Goal: Task Accomplishment & Management: Use online tool/utility

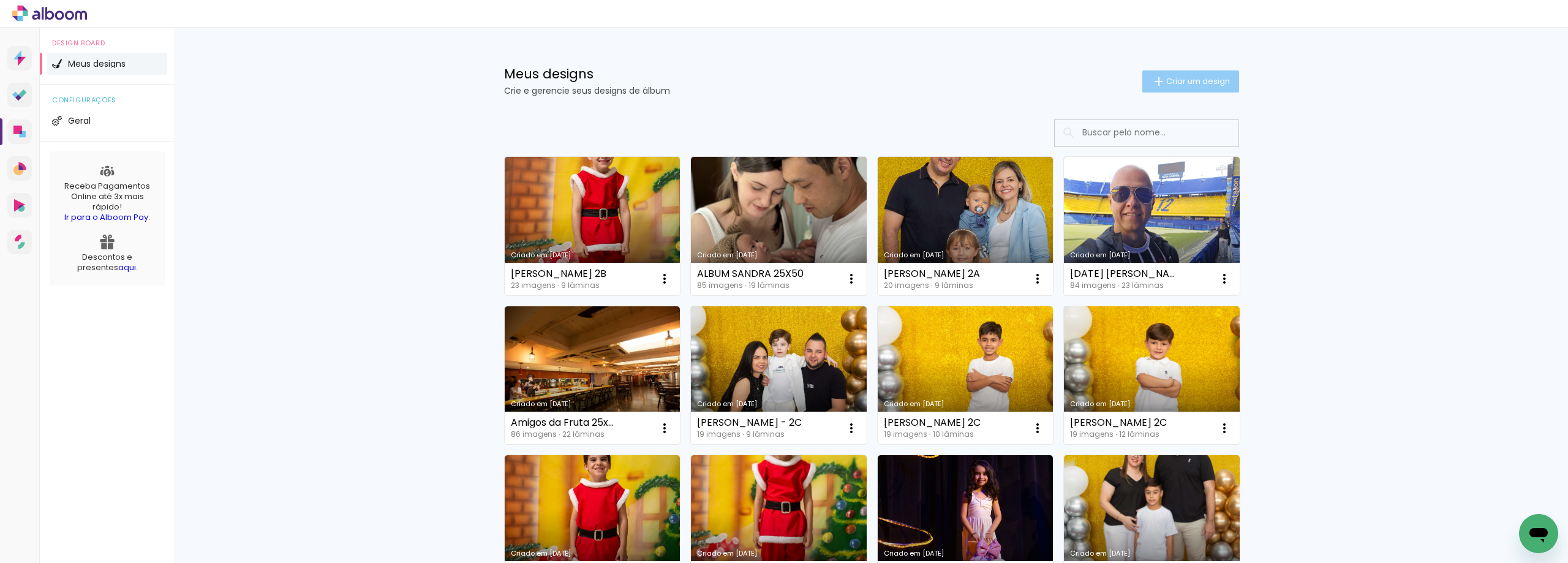
click at [1200, 82] on span "Criar um design" at bounding box center [1197, 81] width 64 height 8
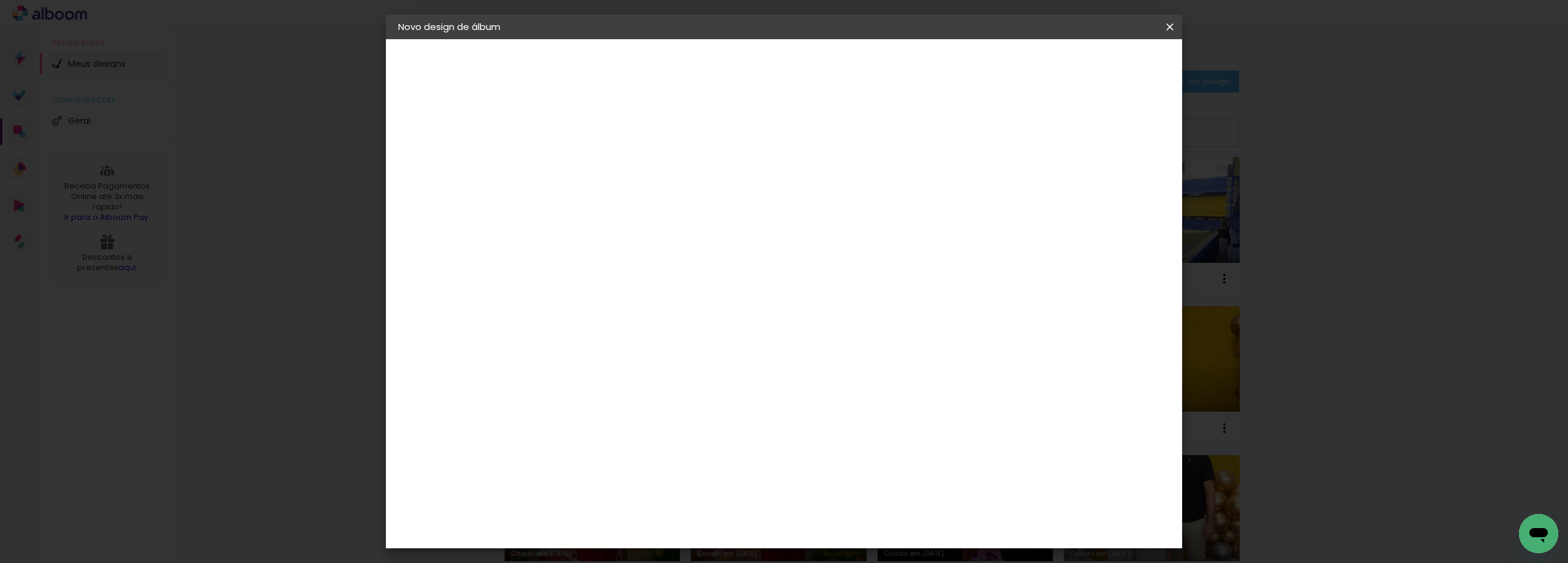
click at [598, 165] on input at bounding box center [598, 165] width 0 height 19
type input "[PERSON_NAME] 2B"
type paper-input "[PERSON_NAME] 2B"
click at [0, 0] on slot "Avançar" at bounding box center [0, 0] width 0 height 0
click at [633, 469] on div "Amplicolor" at bounding box center [616, 469] width 53 height 9
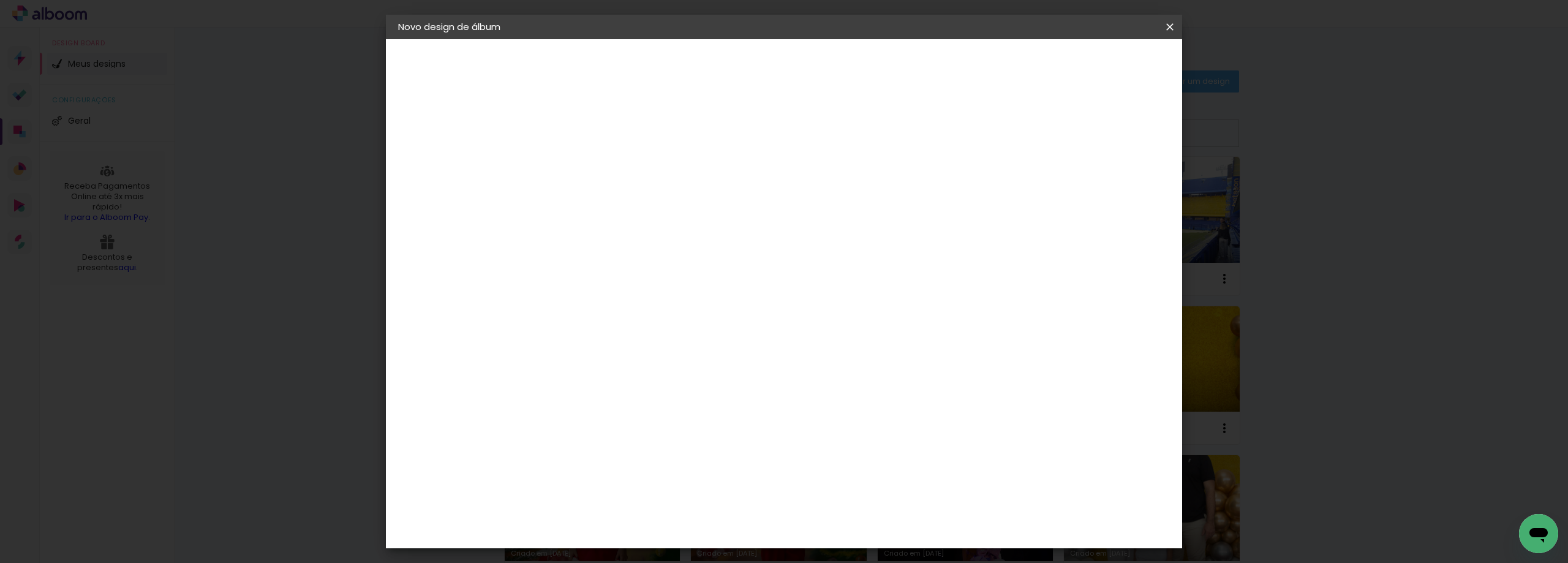
click at [827, 71] on paper-button "Avançar" at bounding box center [797, 65] width 60 height 21
click at [681, 467] on span "20 × 25" at bounding box center [652, 482] width 57 height 32
click at [0, 0] on slot "Avançar" at bounding box center [0, 0] width 0 height 0
drag, startPoint x: 1067, startPoint y: 133, endPoint x: 1073, endPoint y: 127, distance: 8.5
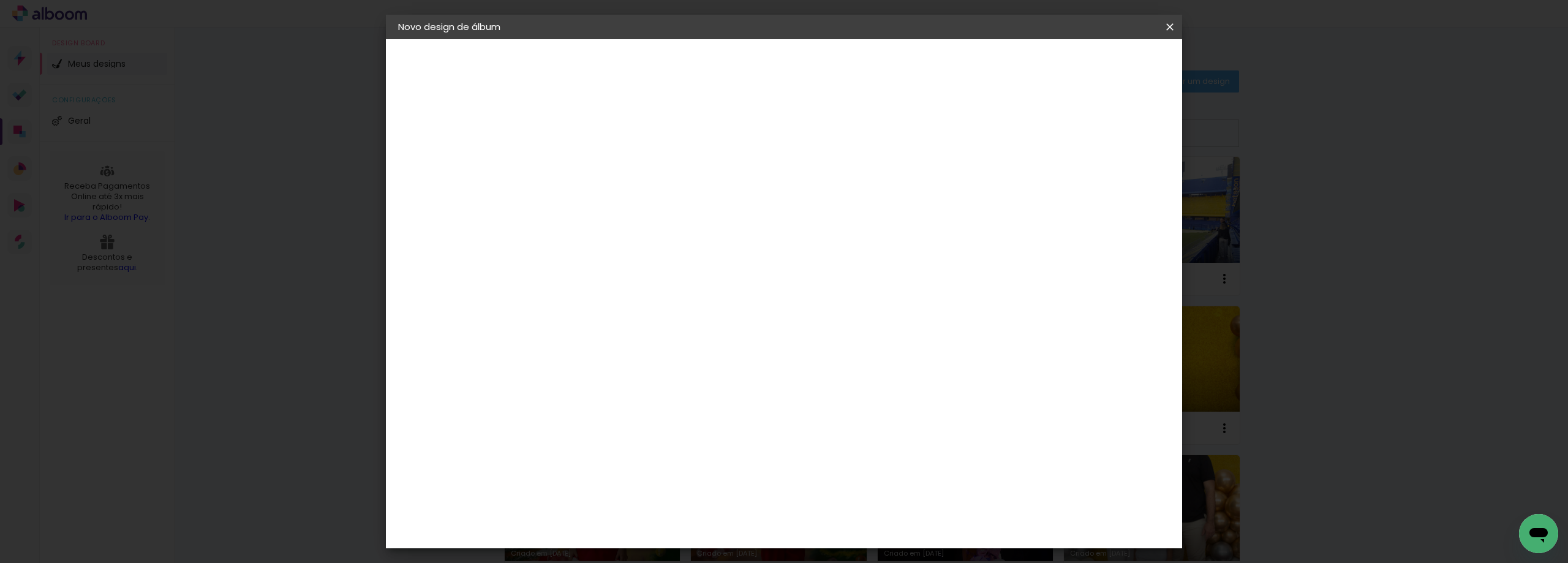
click at [989, 133] on div at bounding box center [984, 133] width 11 height 11
type paper-checkbox "on"
click at [1059, 65] on span "Iniciar design" at bounding box center [1030, 64] width 56 height 9
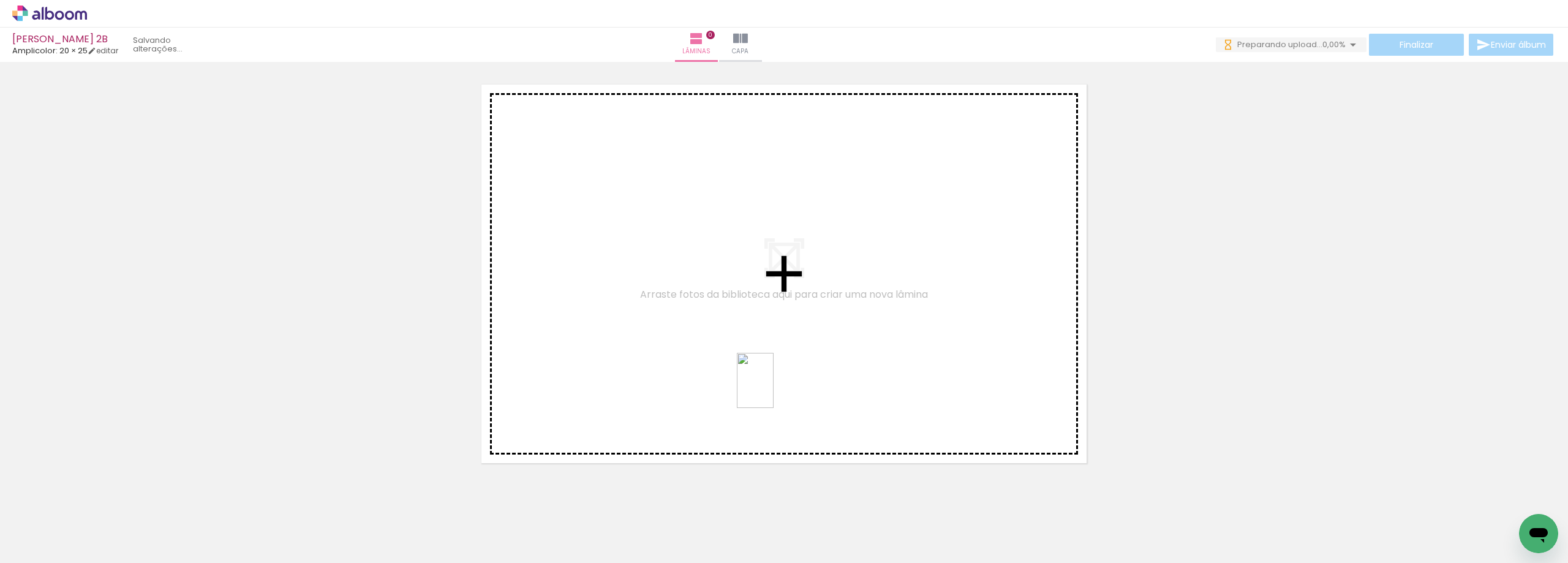
drag, startPoint x: 1087, startPoint y: 528, endPoint x: 1119, endPoint y: 528, distance: 32.0
click at [777, 387] on quentale-workspace at bounding box center [784, 282] width 1568 height 563
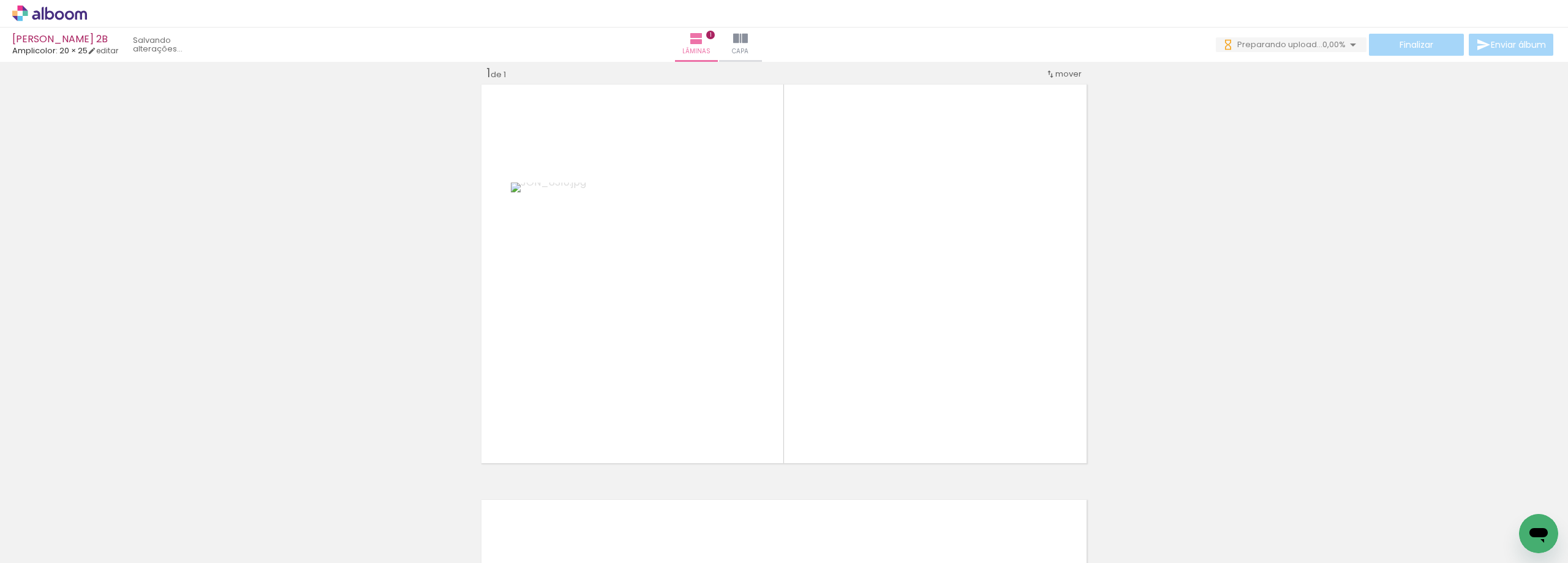
scroll to position [16, 0]
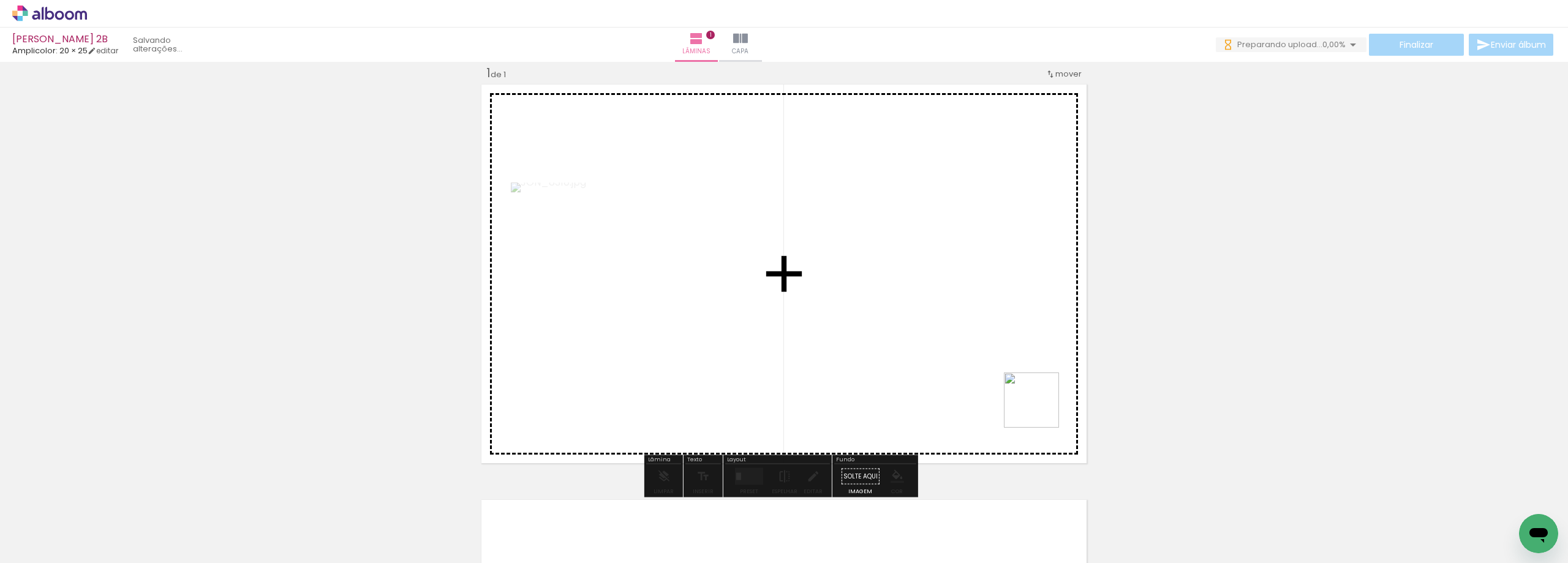
drag, startPoint x: 1040, startPoint y: 409, endPoint x: 937, endPoint y: 335, distance: 126.8
click at [937, 335] on quentale-workspace at bounding box center [784, 282] width 1568 height 563
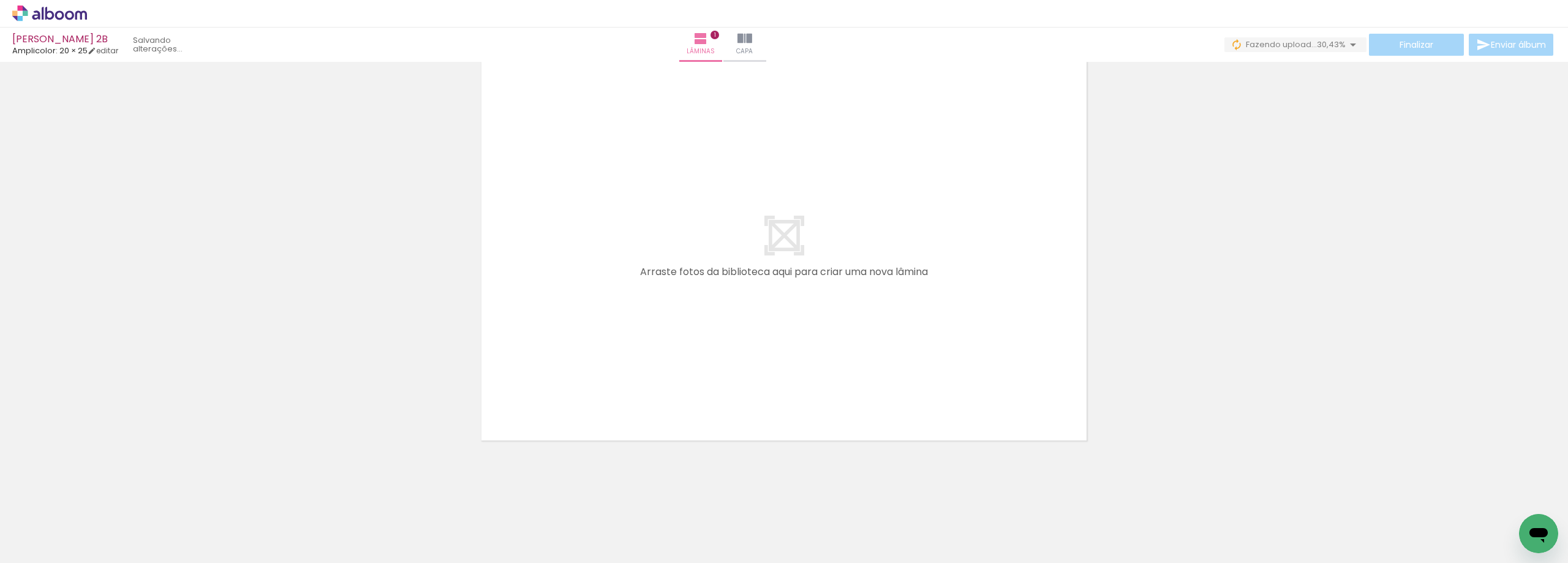
scroll to position [0, 0]
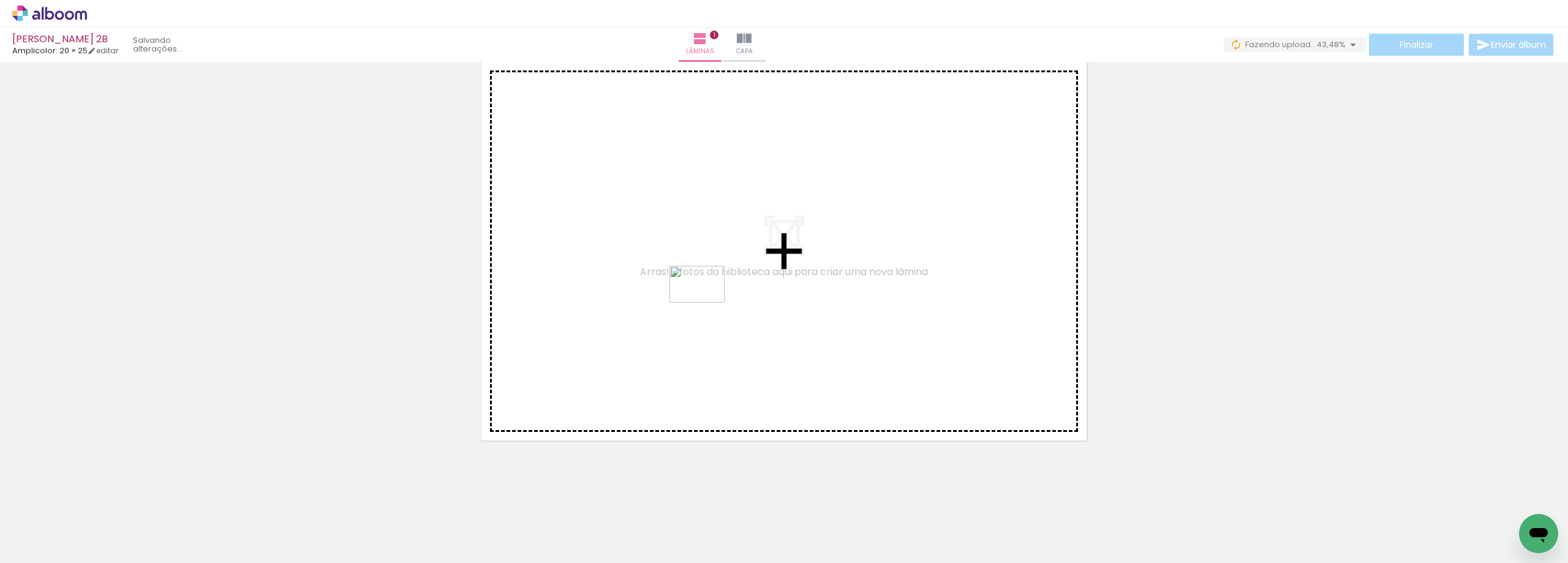
drag, startPoint x: 680, startPoint y: 528, endPoint x: 710, endPoint y: 314, distance: 216.1
click at [707, 300] on quentale-workspace at bounding box center [784, 282] width 1568 height 563
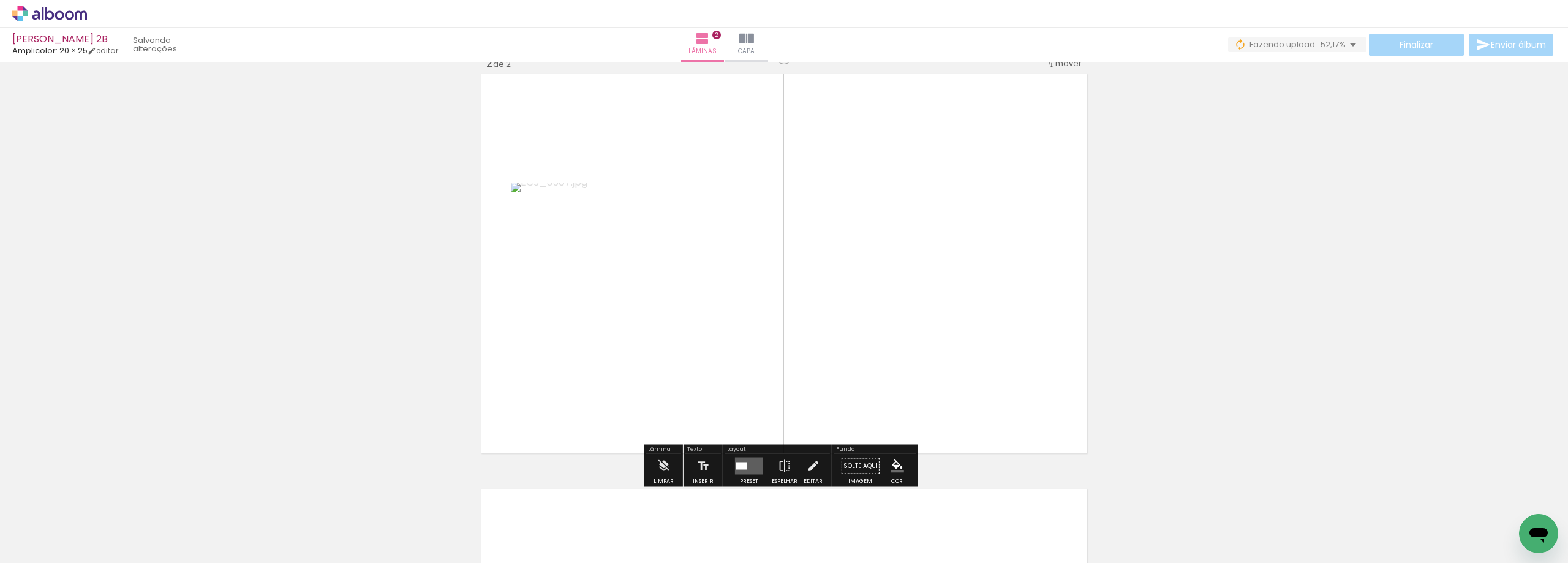
scroll to position [431, 0]
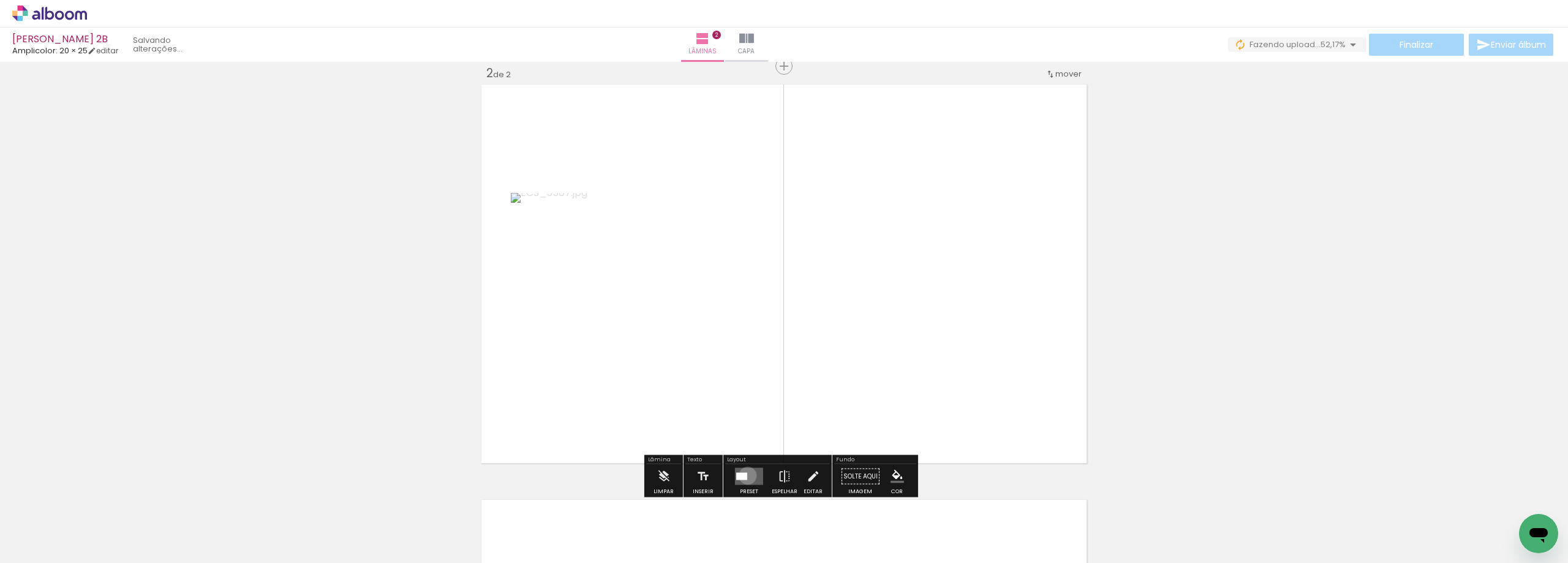
click at [745, 476] on quentale-layouter at bounding box center [749, 477] width 28 height 17
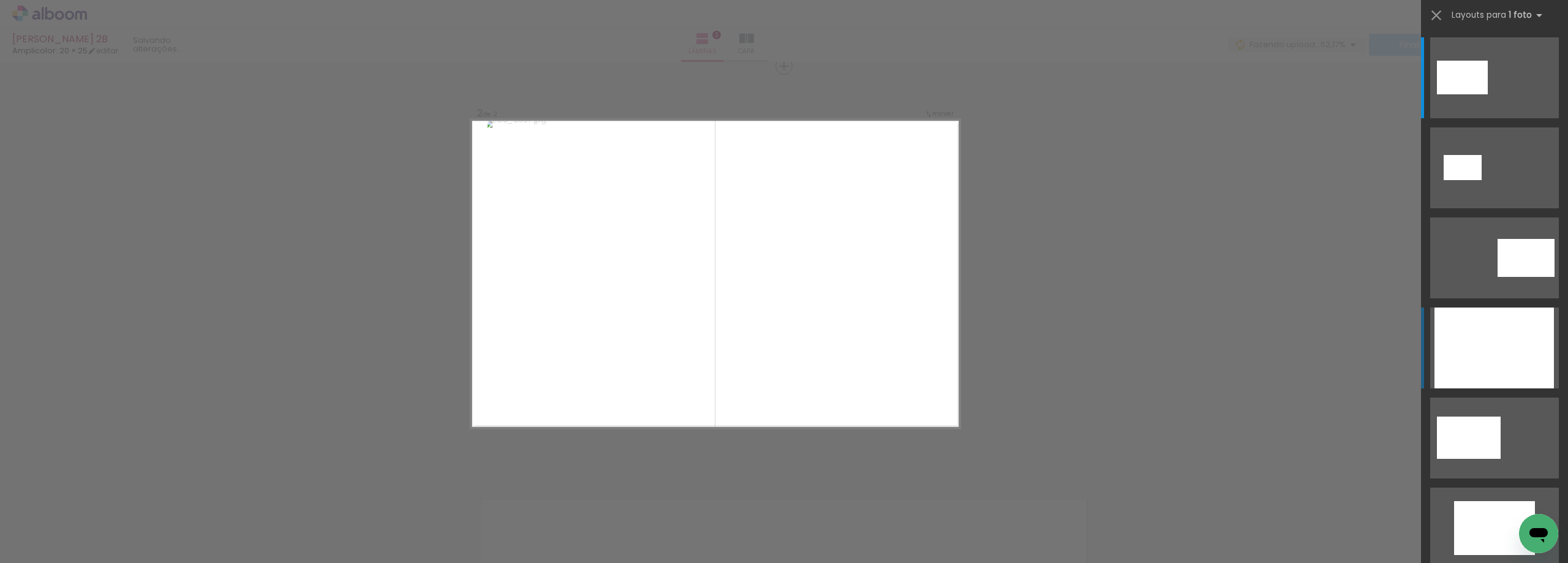
click at [1439, 351] on div at bounding box center [1494, 347] width 119 height 81
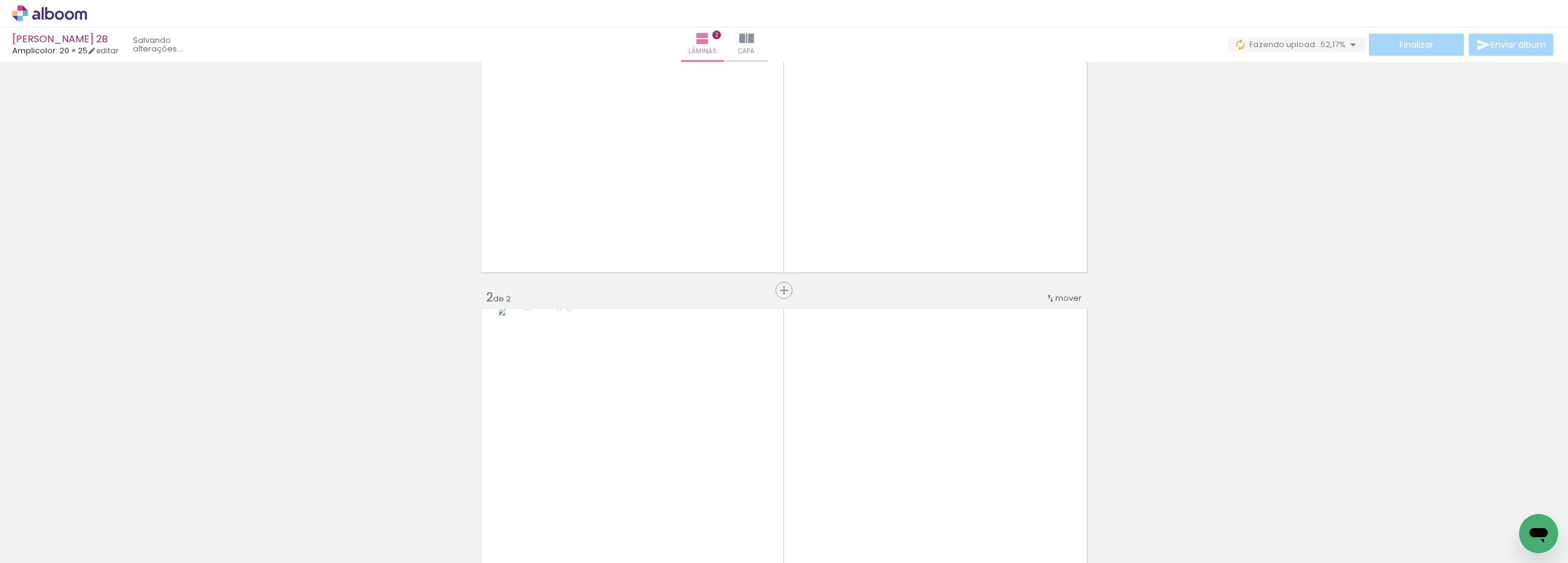
scroll to position [197, 0]
click at [1067, 307] on span "mover" at bounding box center [1069, 308] width 27 height 12
click at [1047, 309] on paper-item "antes da 1" at bounding box center [1033, 307] width 93 height 20
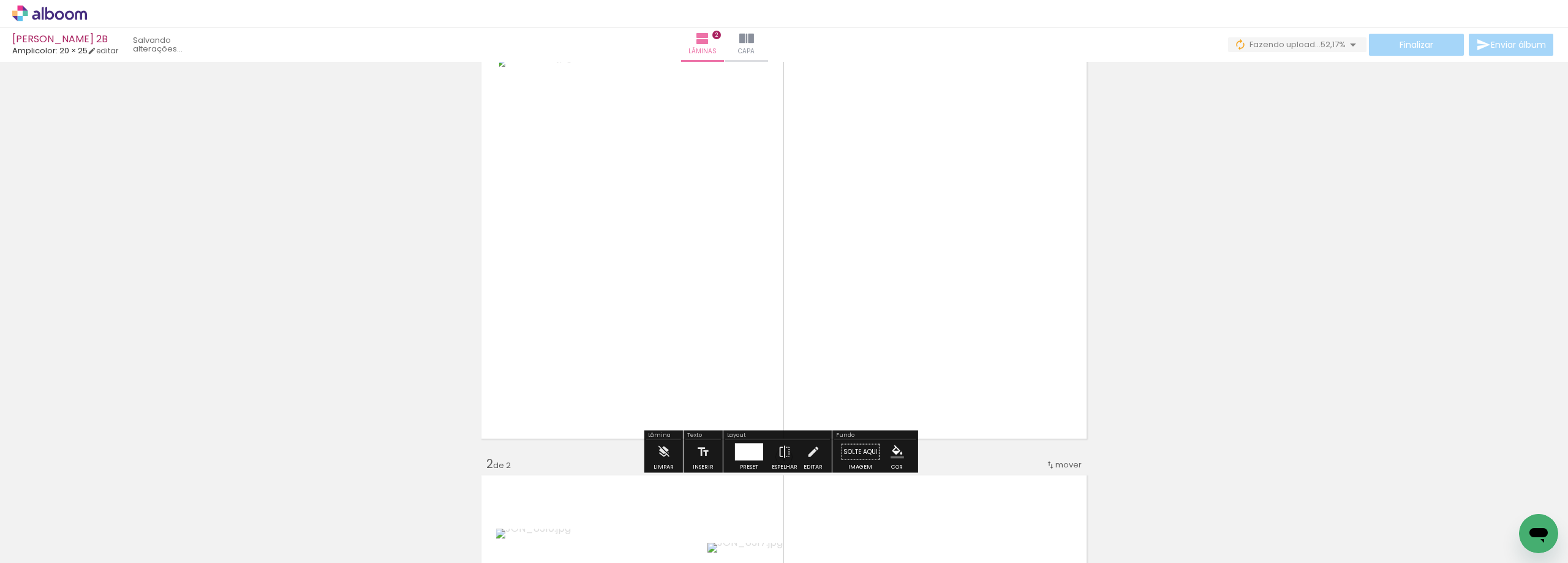
scroll to position [16, 0]
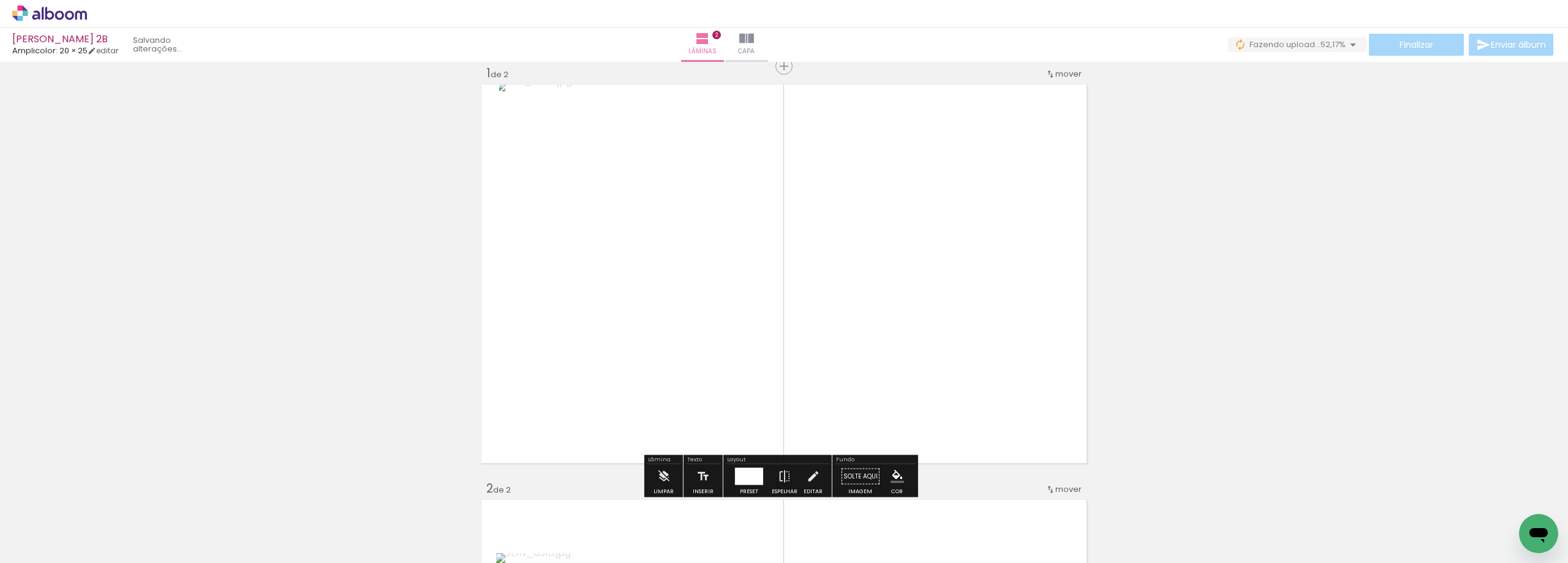
click at [846, 298] on quentale-photo at bounding box center [784, 274] width 569 height 385
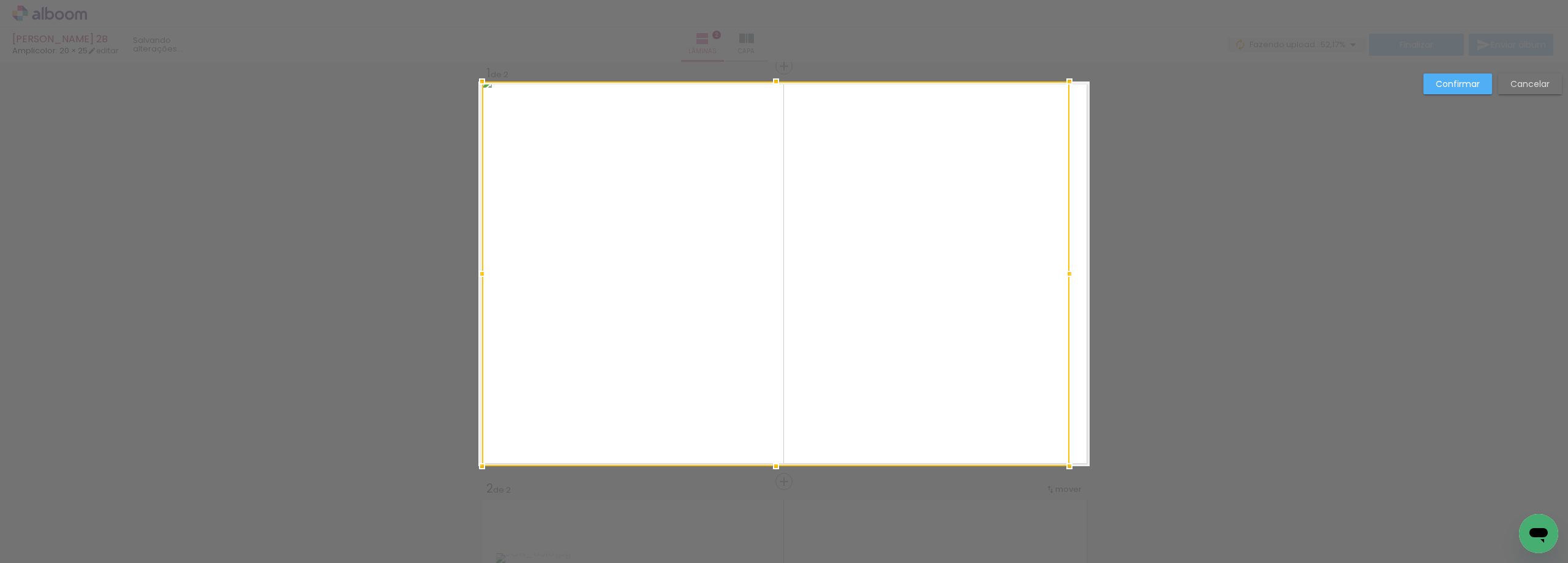
drag, startPoint x: 491, startPoint y: 268, endPoint x: 477, endPoint y: 267, distance: 14.0
click at [964, 330] on quentale-photo at bounding box center [775, 274] width 587 height 384
click at [964, 330] on div at bounding box center [775, 274] width 587 height 385
drag, startPoint x: 1067, startPoint y: 270, endPoint x: 1094, endPoint y: 279, distance: 28.5
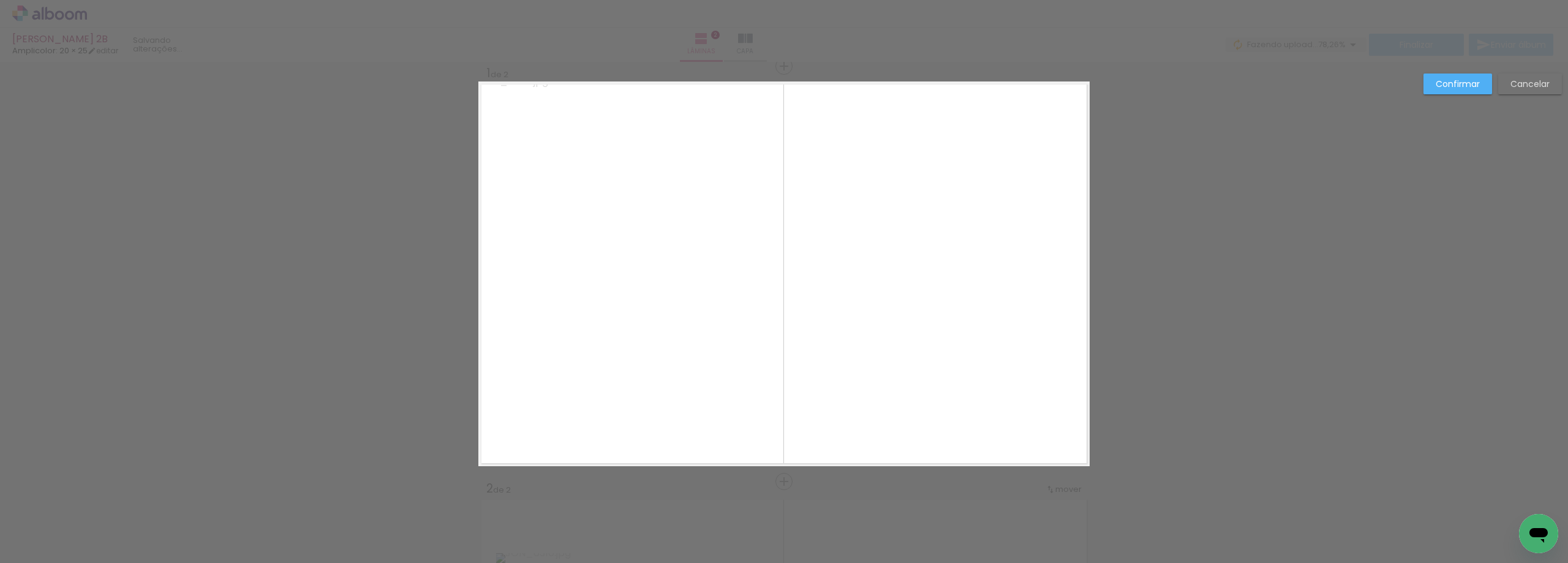
click at [1021, 275] on quentale-photo at bounding box center [760, 274] width 555 height 384
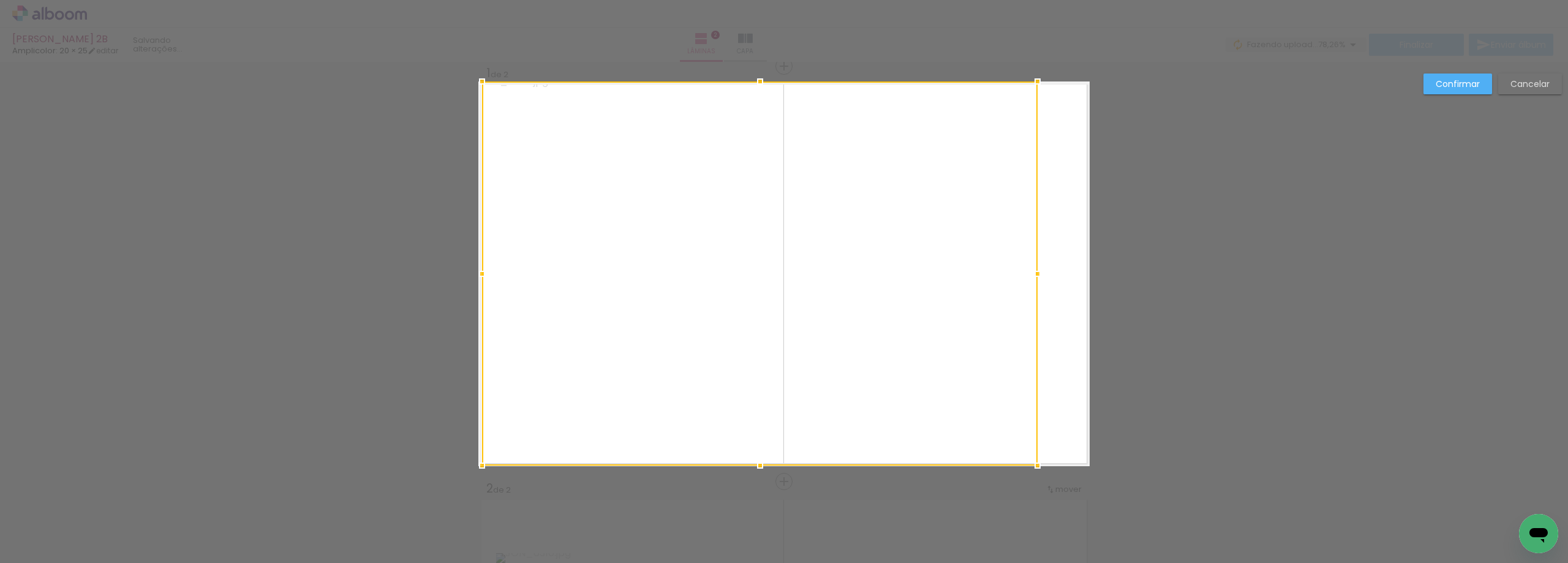
drag, startPoint x: 1021, startPoint y: 275, endPoint x: 1032, endPoint y: 273, distance: 11.2
click at [1025, 275] on div at bounding box center [1037, 274] width 24 height 24
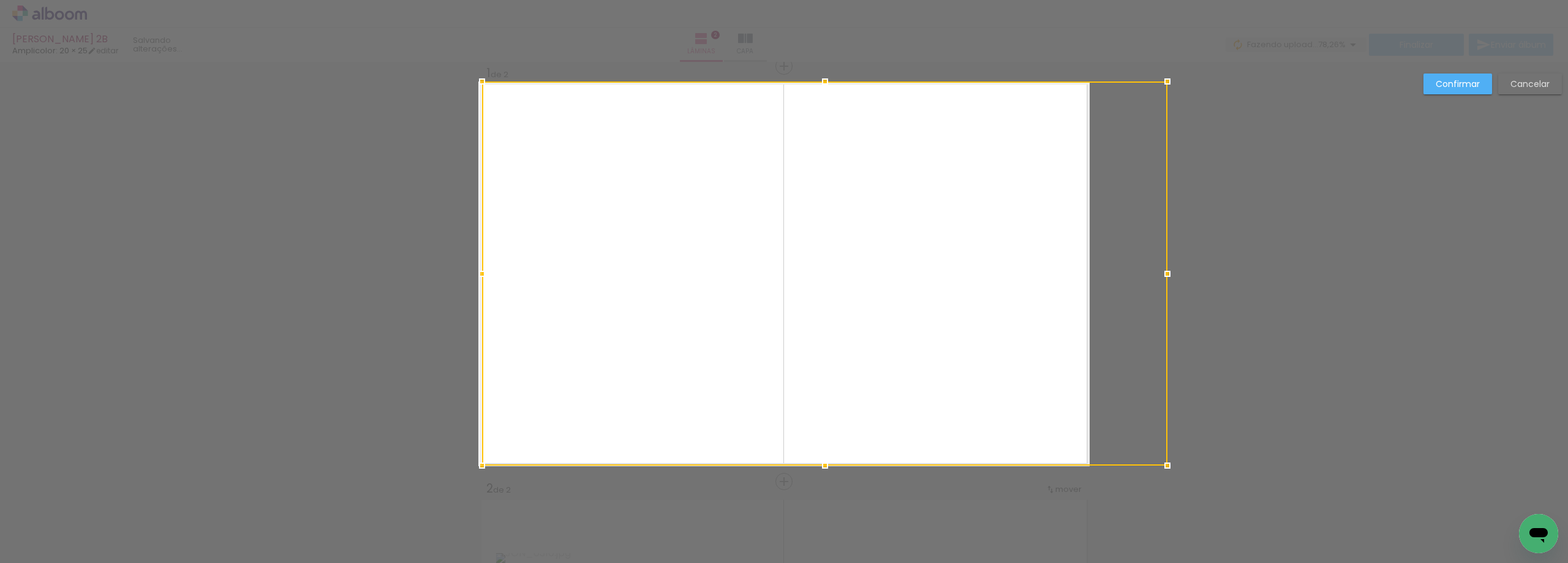
drag, startPoint x: 1032, startPoint y: 273, endPoint x: 1174, endPoint y: 291, distance: 143.1
click at [911, 253] on quentale-photo at bounding box center [786, 274] width 608 height 384
click at [0, 0] on slot "Confirmar" at bounding box center [0, 0] width 0 height 0
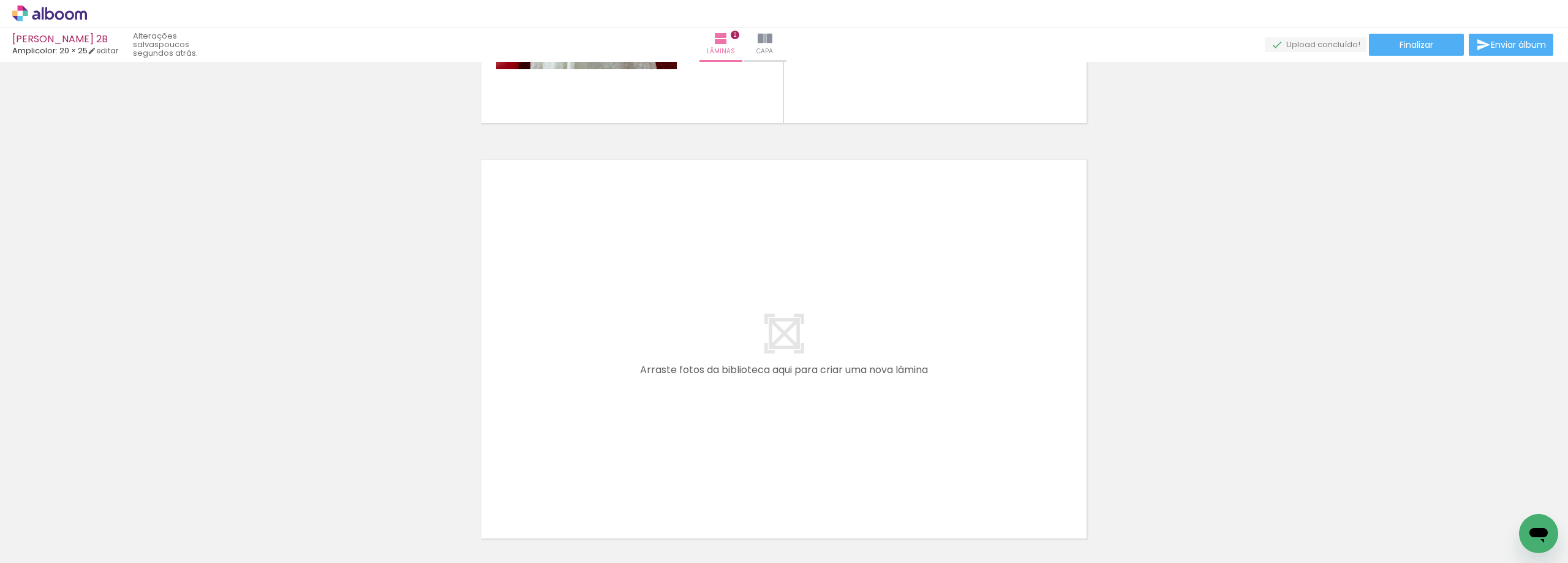
scroll to position [0, 114]
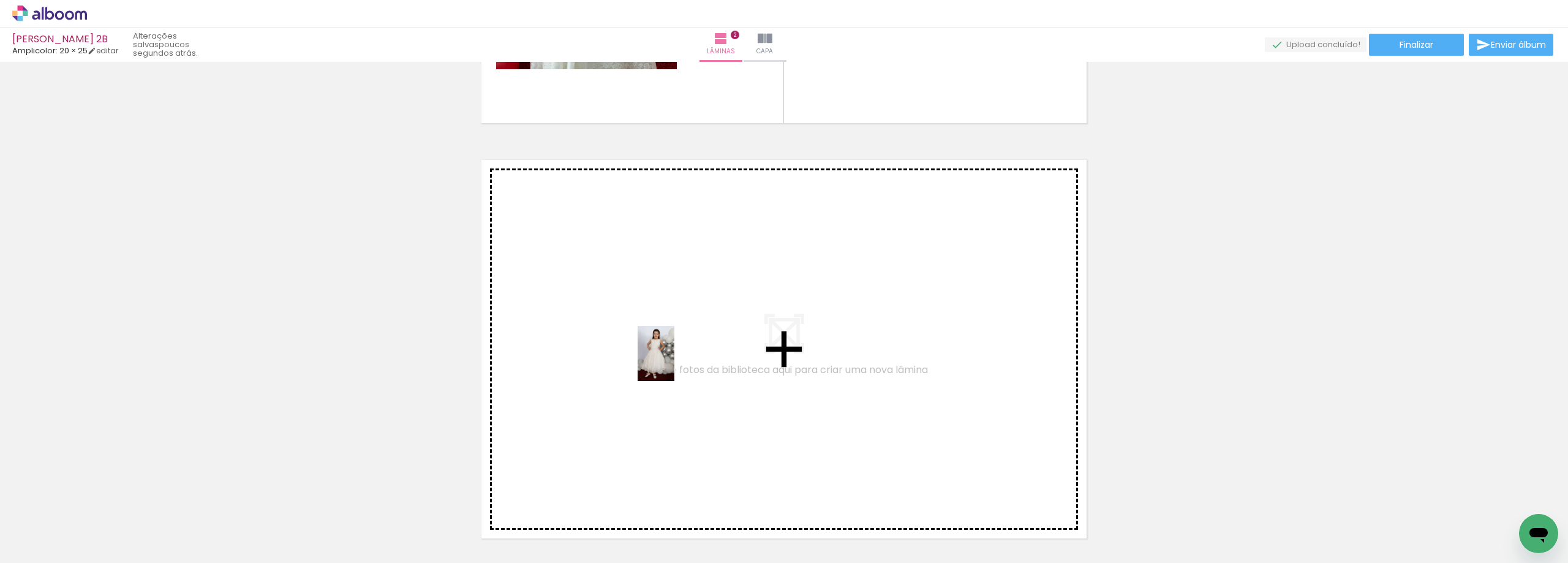
drag, startPoint x: 650, startPoint y: 434, endPoint x: 674, endPoint y: 357, distance: 80.7
click at [674, 357] on quentale-workspace at bounding box center [784, 282] width 1568 height 563
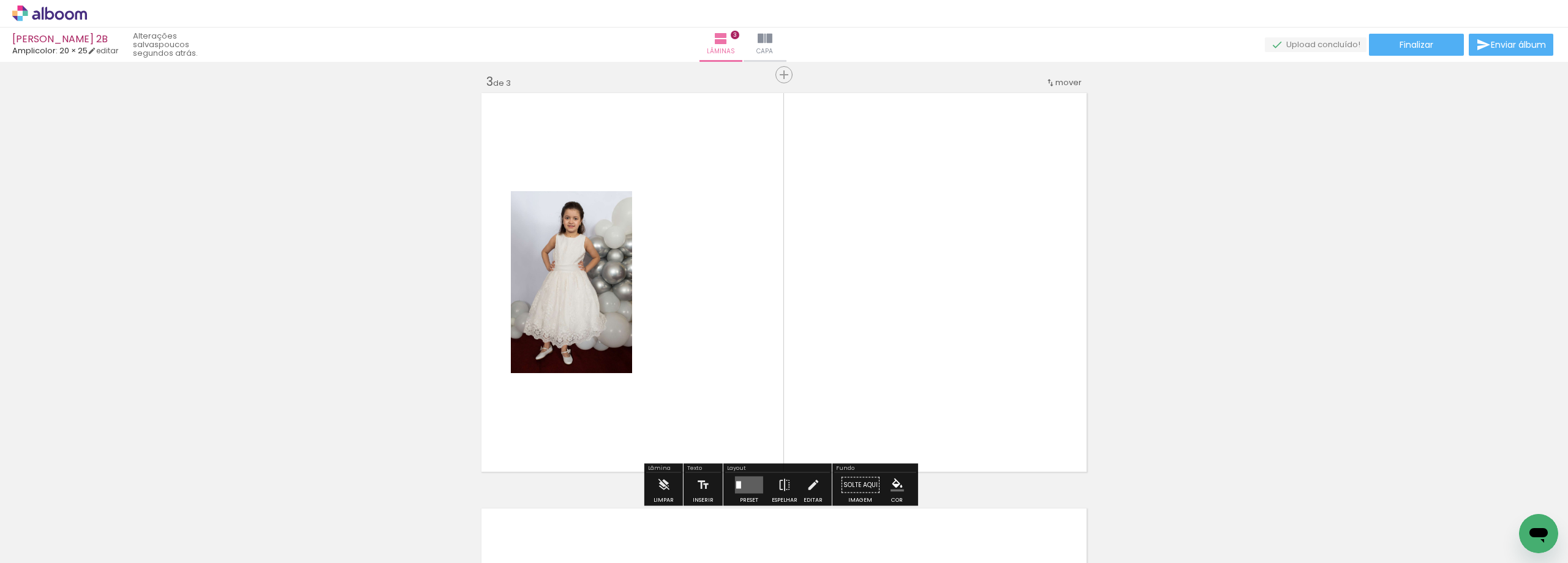
scroll to position [846, 0]
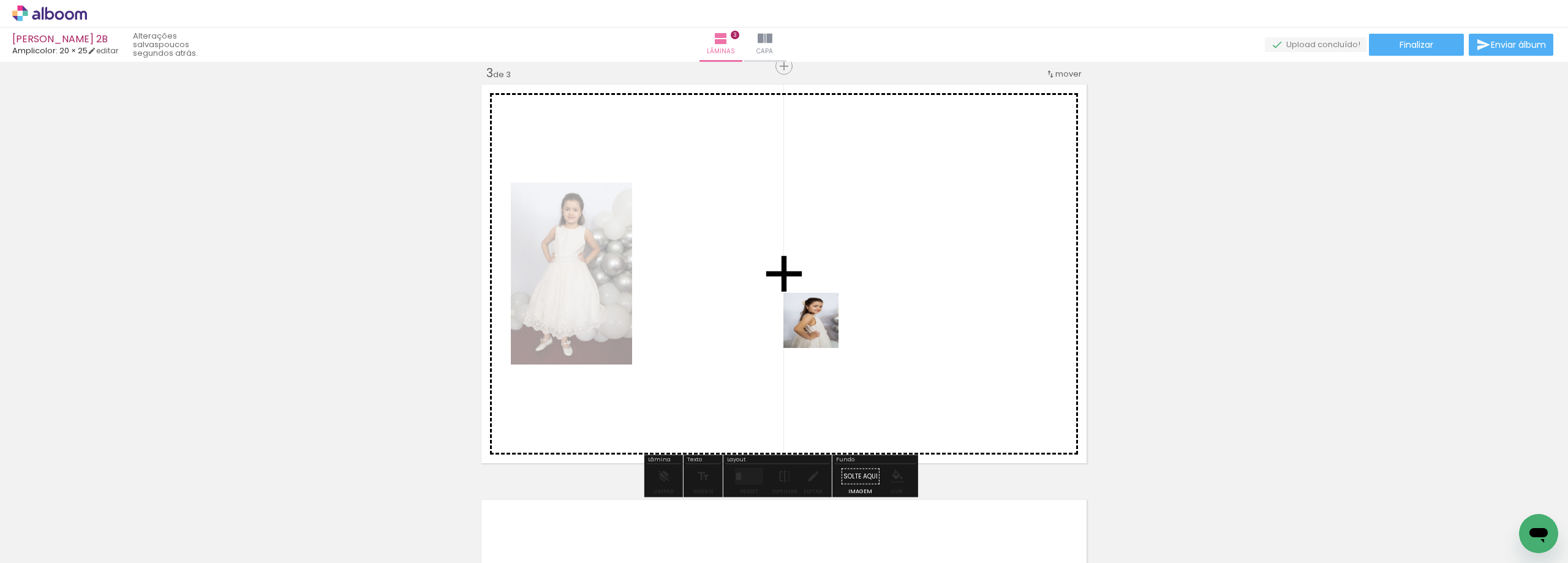
drag, startPoint x: 698, startPoint y: 519, endPoint x: 1058, endPoint y: 394, distance: 381.1
click at [847, 318] on quentale-workspace at bounding box center [784, 282] width 1568 height 563
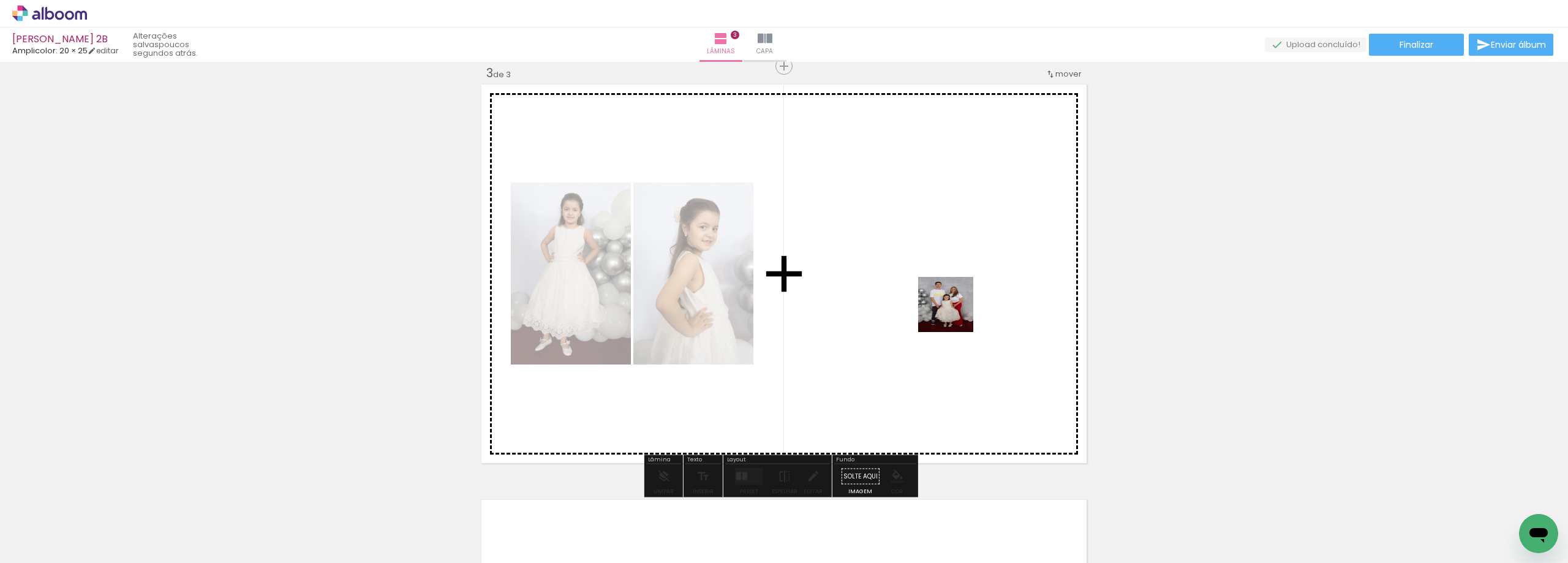
drag, startPoint x: 1191, startPoint y: 460, endPoint x: 887, endPoint y: 280, distance: 353.3
click at [887, 279] on quentale-workspace at bounding box center [784, 282] width 1568 height 563
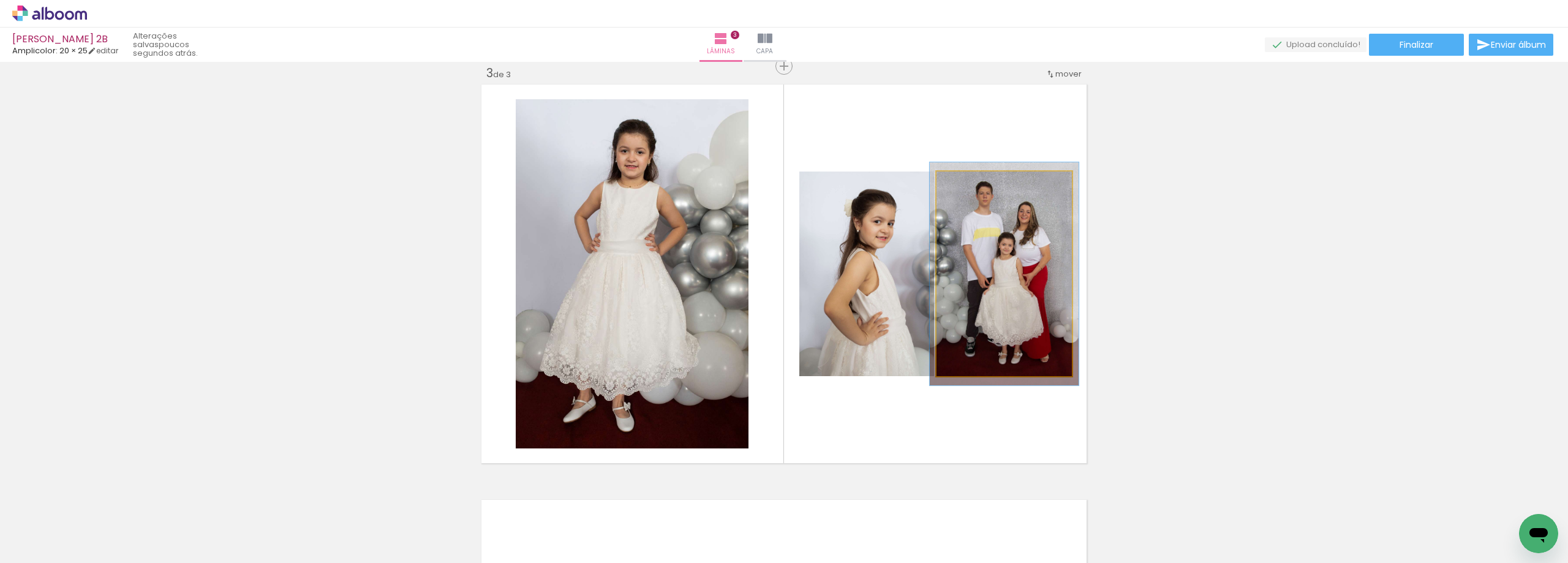
type paper-slider "109"
click at [973, 188] on div at bounding box center [968, 184] width 20 height 20
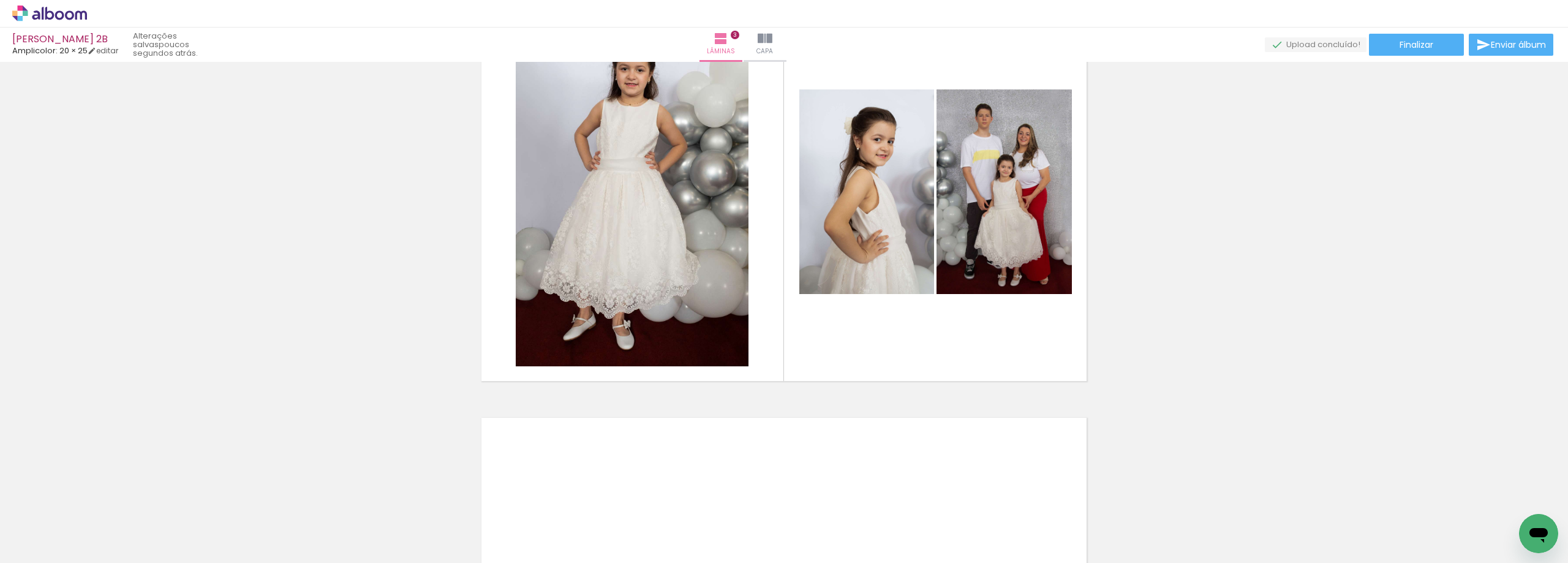
scroll to position [913, 0]
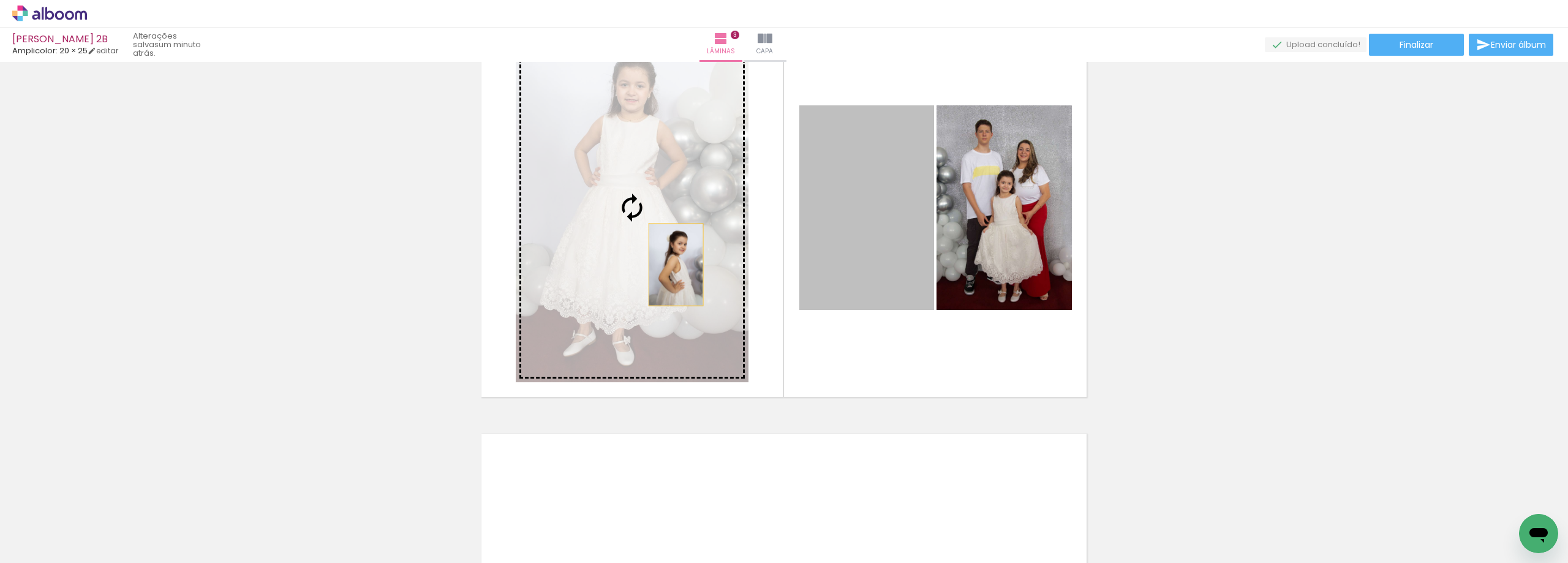
drag, startPoint x: 903, startPoint y: 245, endPoint x: 671, endPoint y: 266, distance: 232.9
click at [0, 0] on slot at bounding box center [0, 0] width 0 height 0
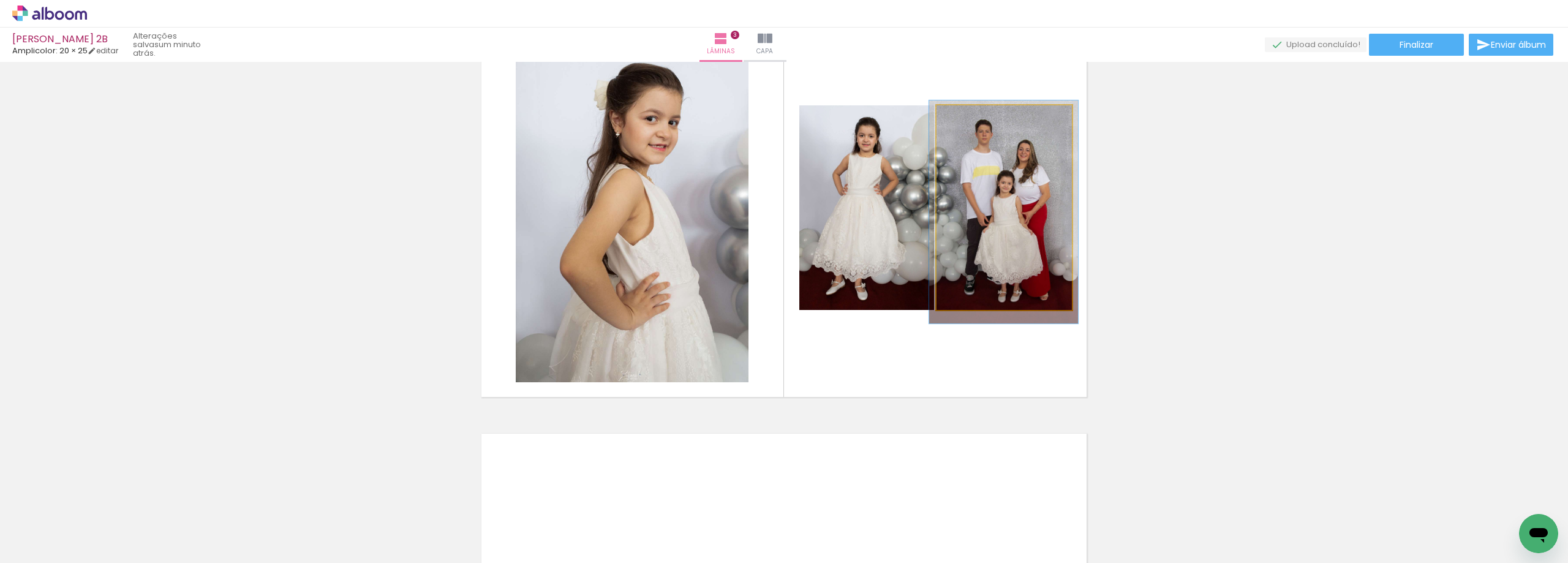
click at [966, 119] on div at bounding box center [969, 118] width 11 height 11
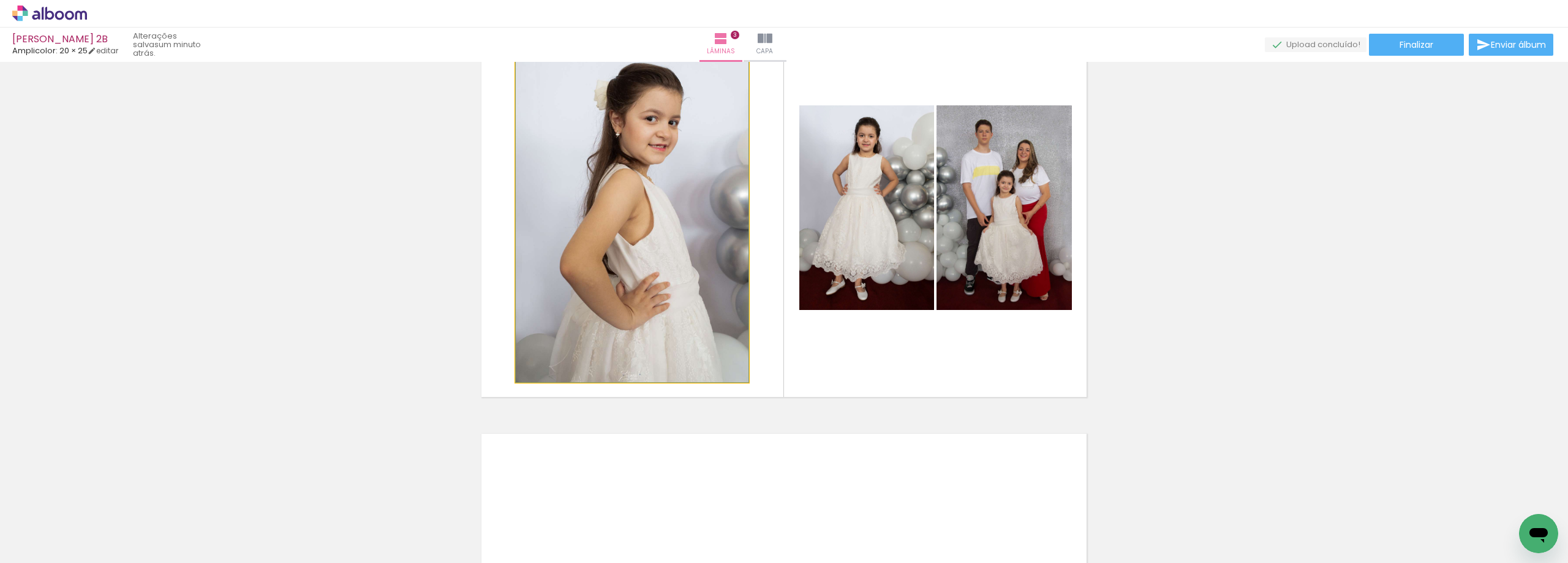
drag, startPoint x: 697, startPoint y: 180, endPoint x: 692, endPoint y: 189, distance: 10.3
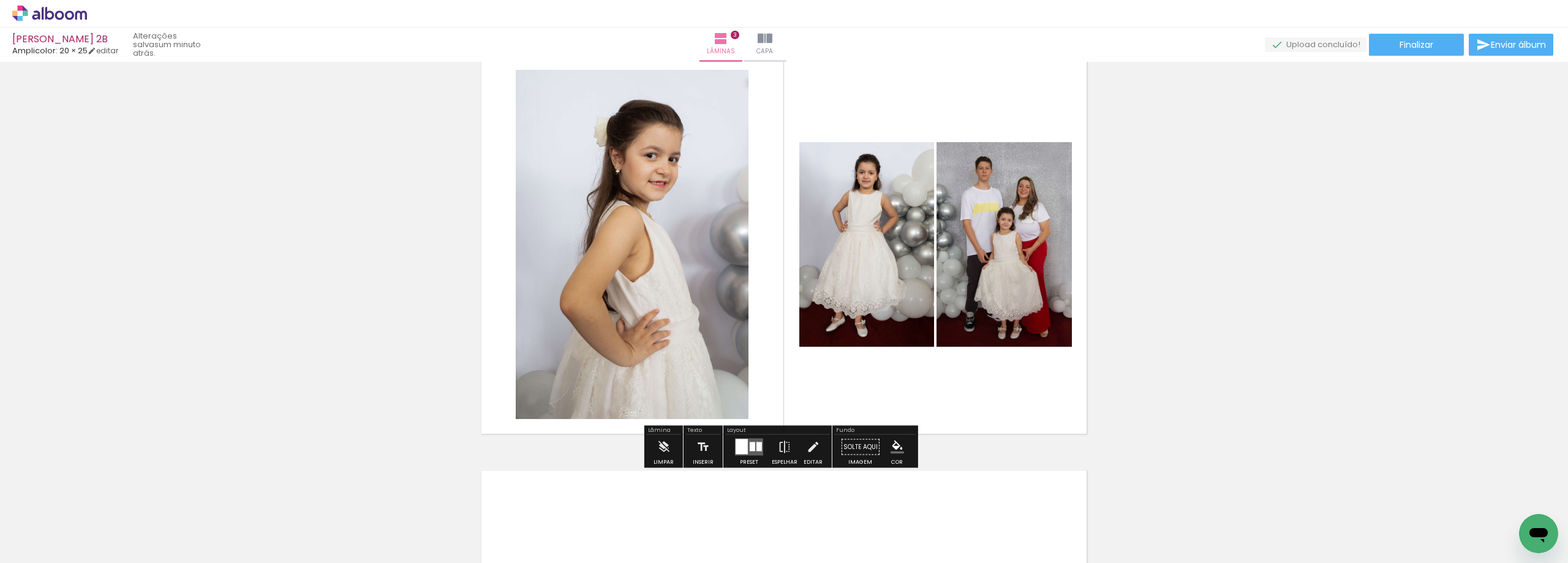
scroll to position [876, 0]
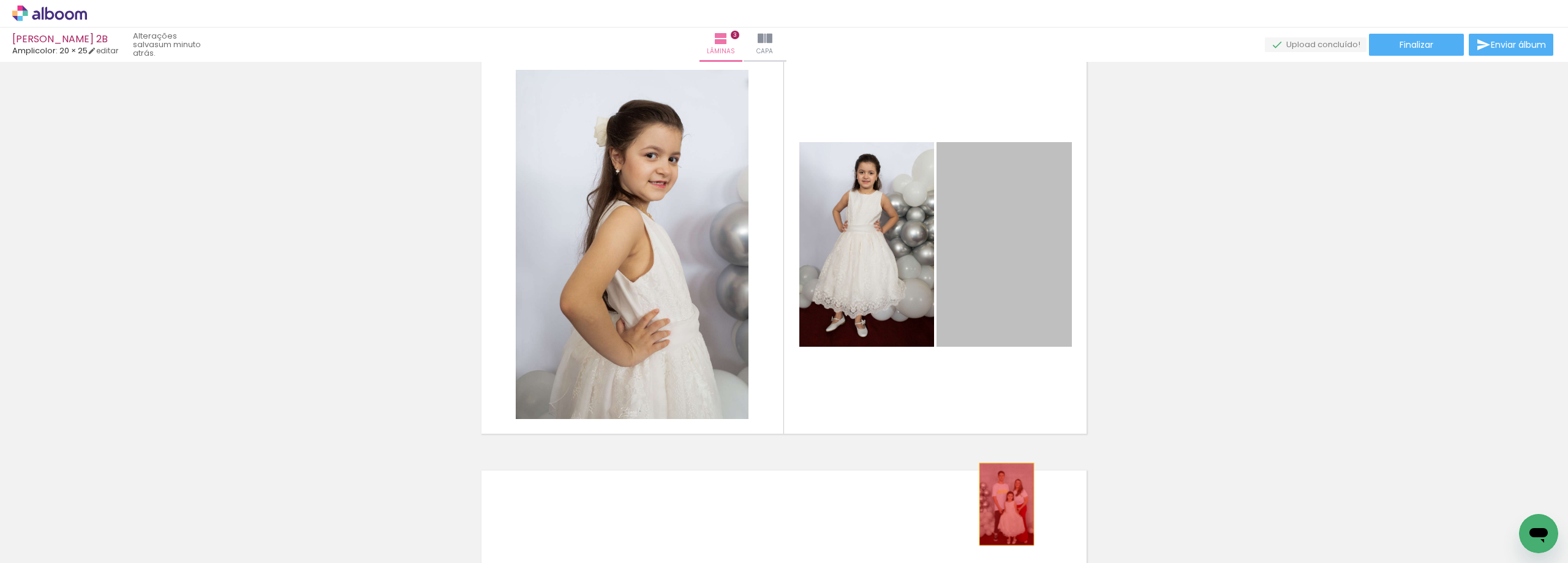
drag, startPoint x: 1004, startPoint y: 234, endPoint x: 1000, endPoint y: 518, distance: 284.0
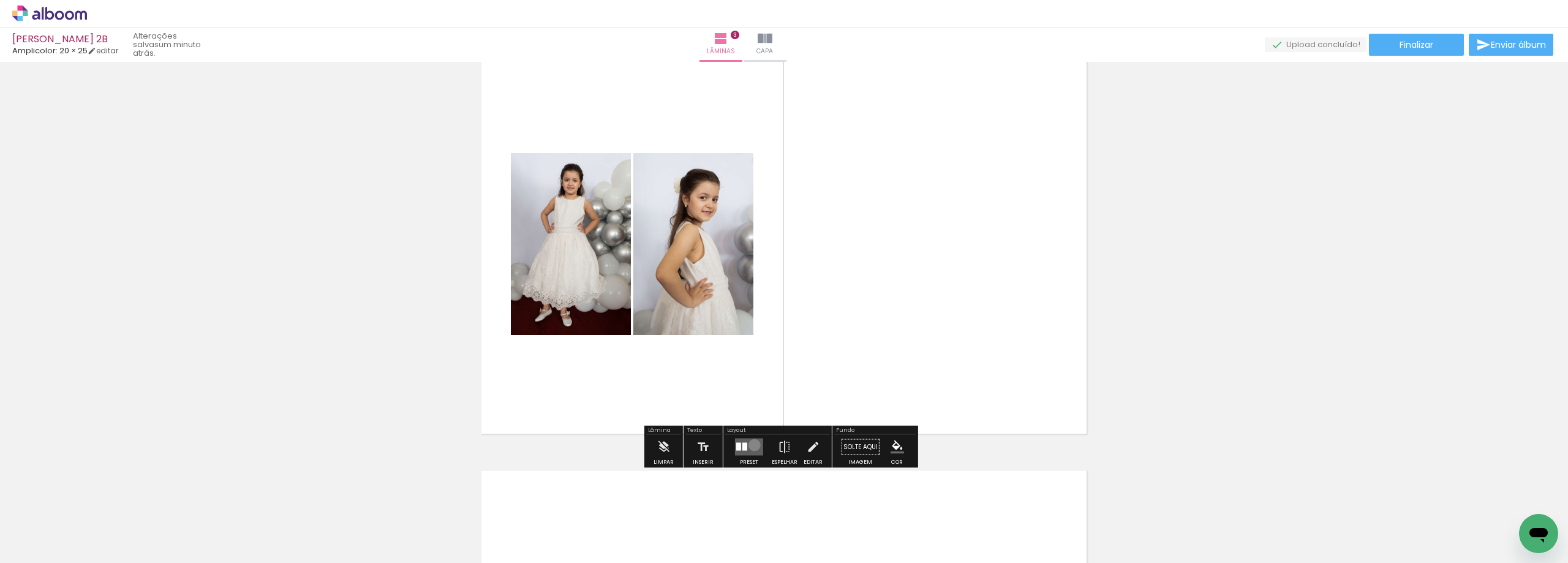
click at [751, 445] on quentale-layouter at bounding box center [749, 447] width 28 height 17
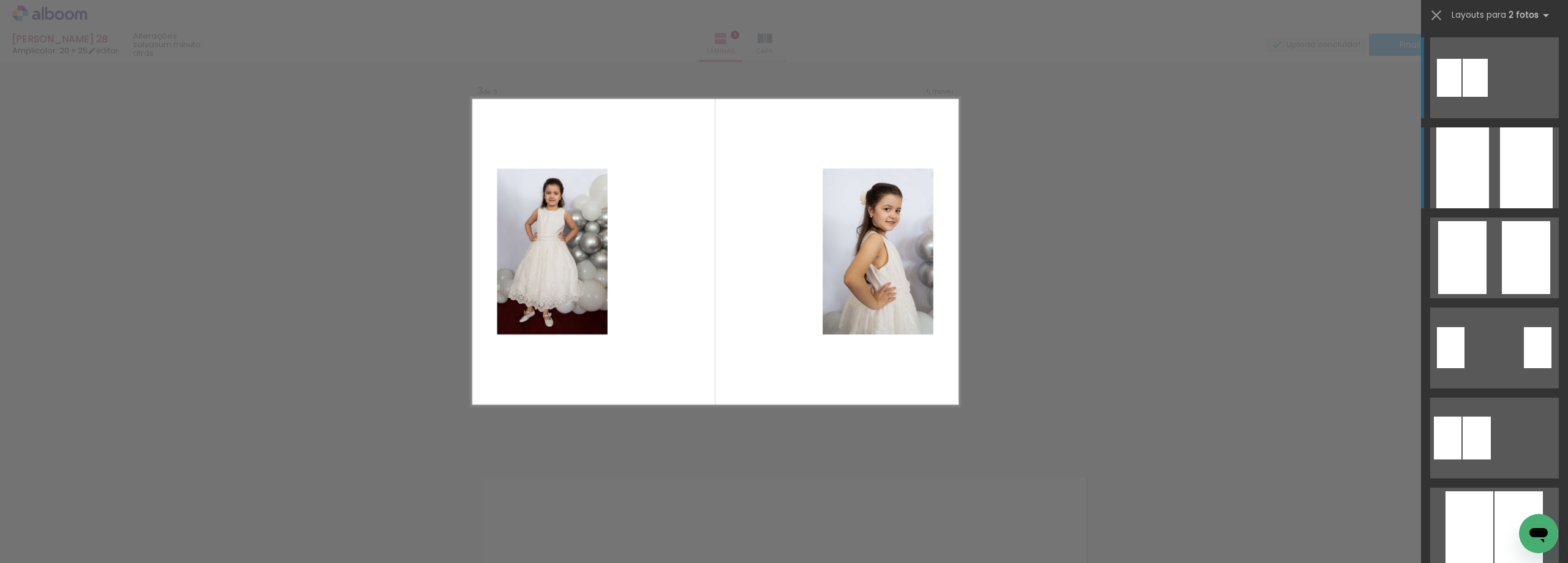
scroll to position [846, 0]
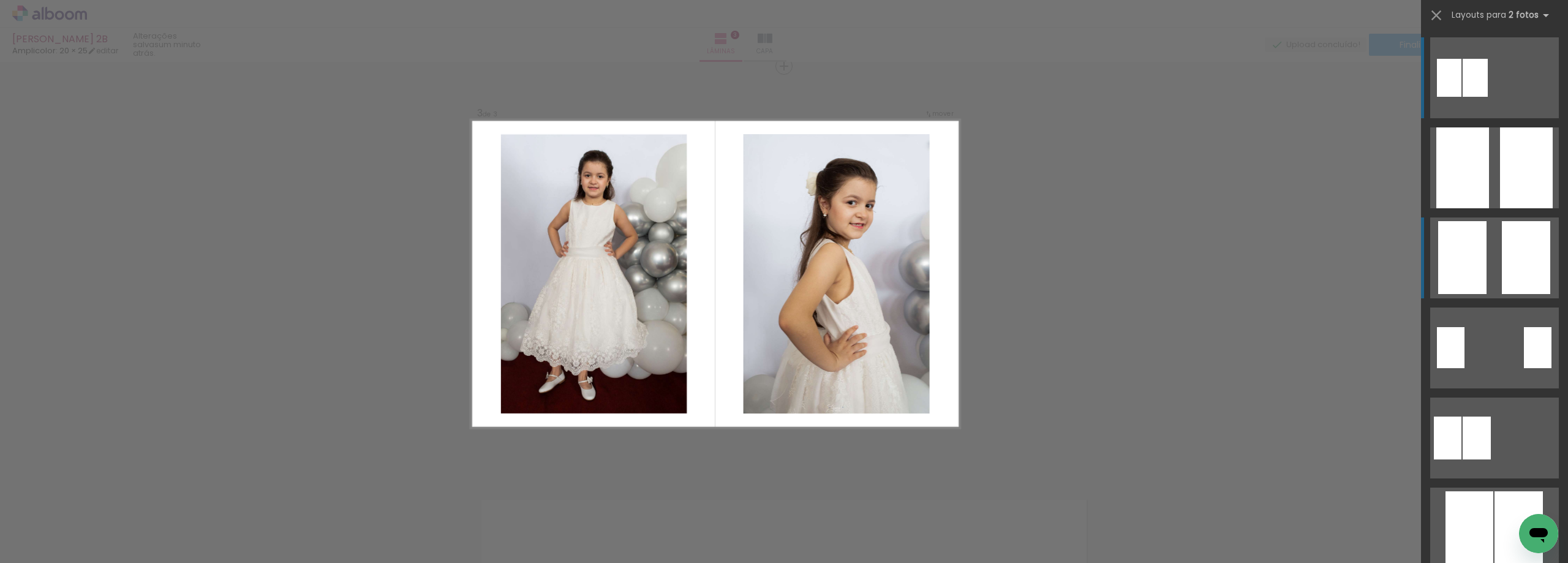
click at [1506, 267] on div at bounding box center [1526, 257] width 49 height 73
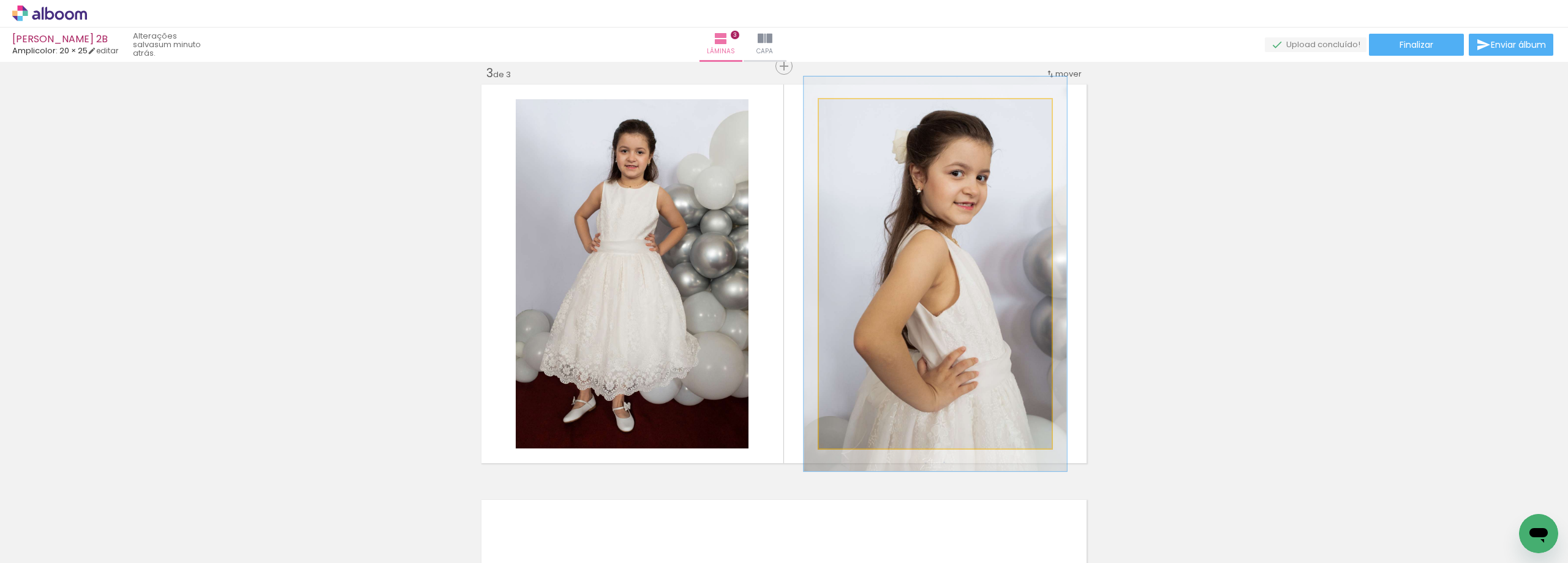
type paper-slider "113"
click at [857, 114] on div at bounding box center [853, 111] width 20 height 20
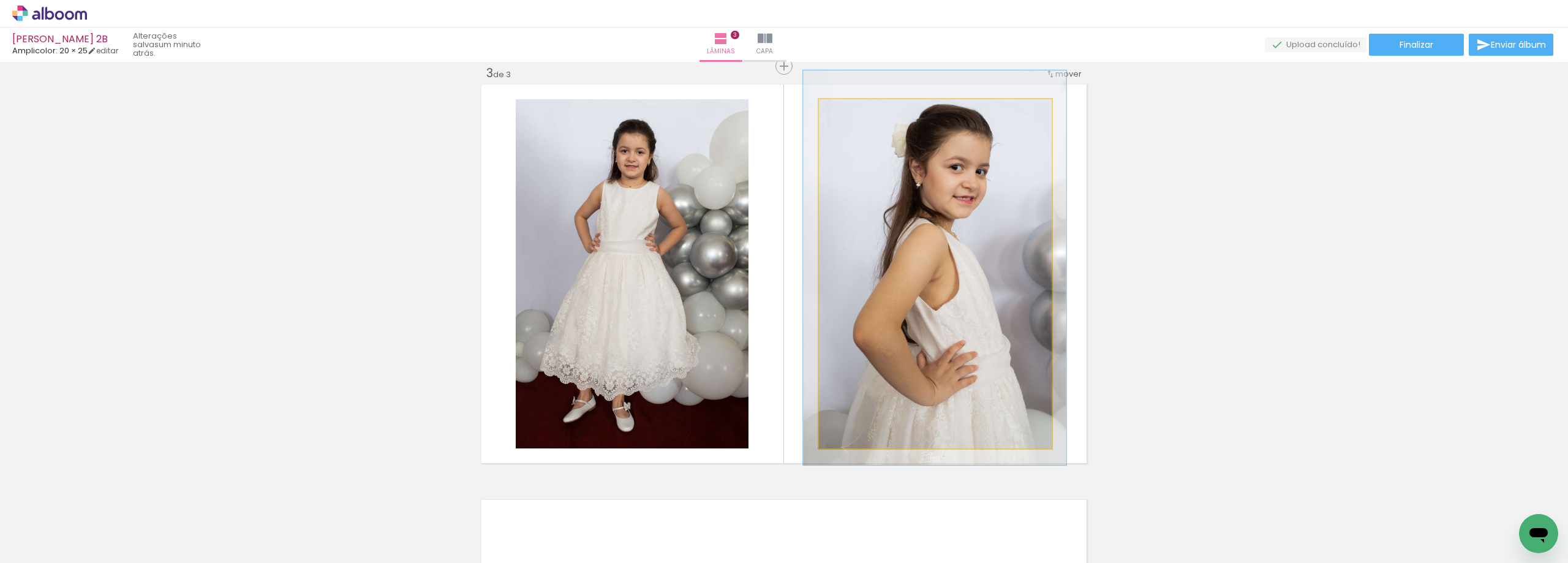
drag, startPoint x: 924, startPoint y: 205, endPoint x: 924, endPoint y: 198, distance: 7.0
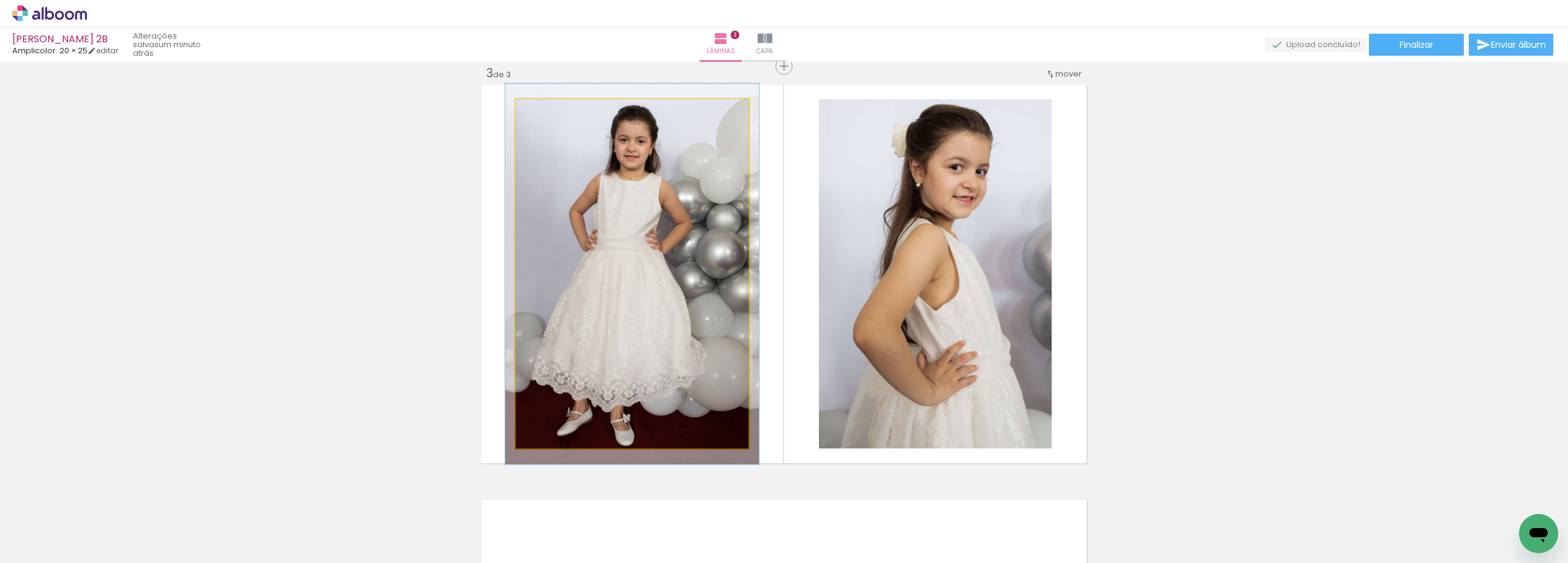
click at [548, 111] on div at bounding box center [548, 111] width 20 height 20
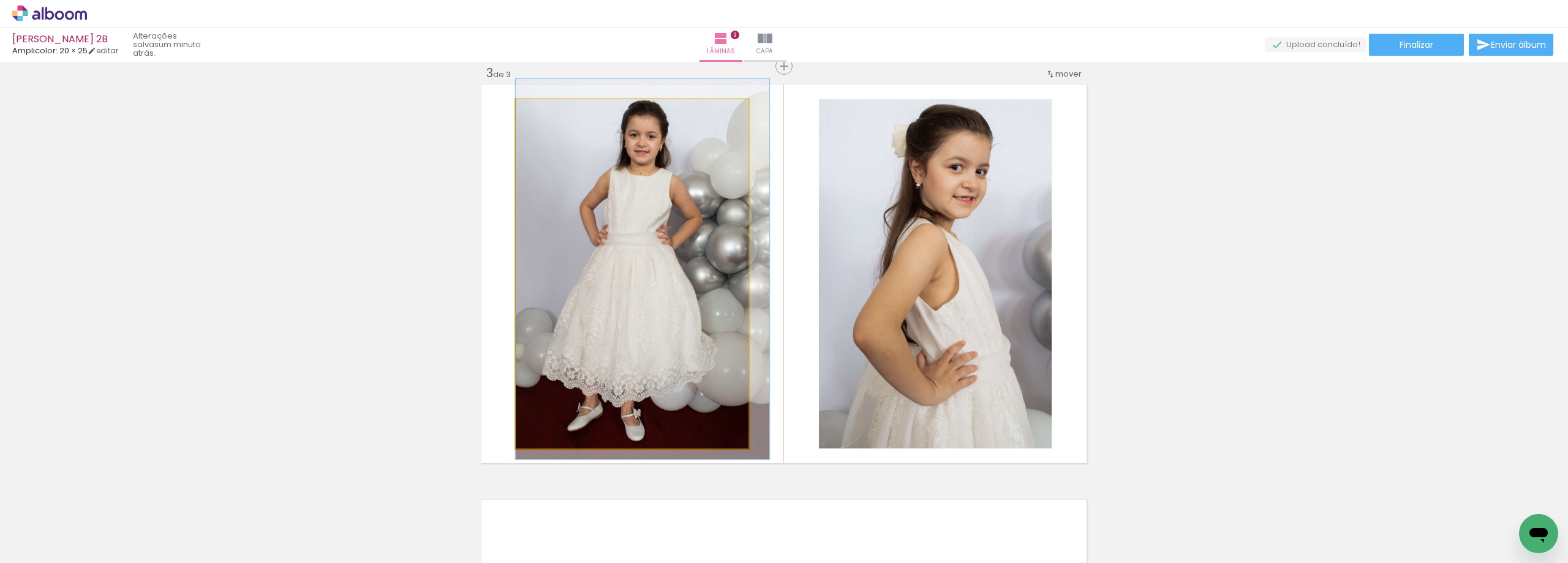
drag, startPoint x: 590, startPoint y: 302, endPoint x: 605, endPoint y: 272, distance: 33.5
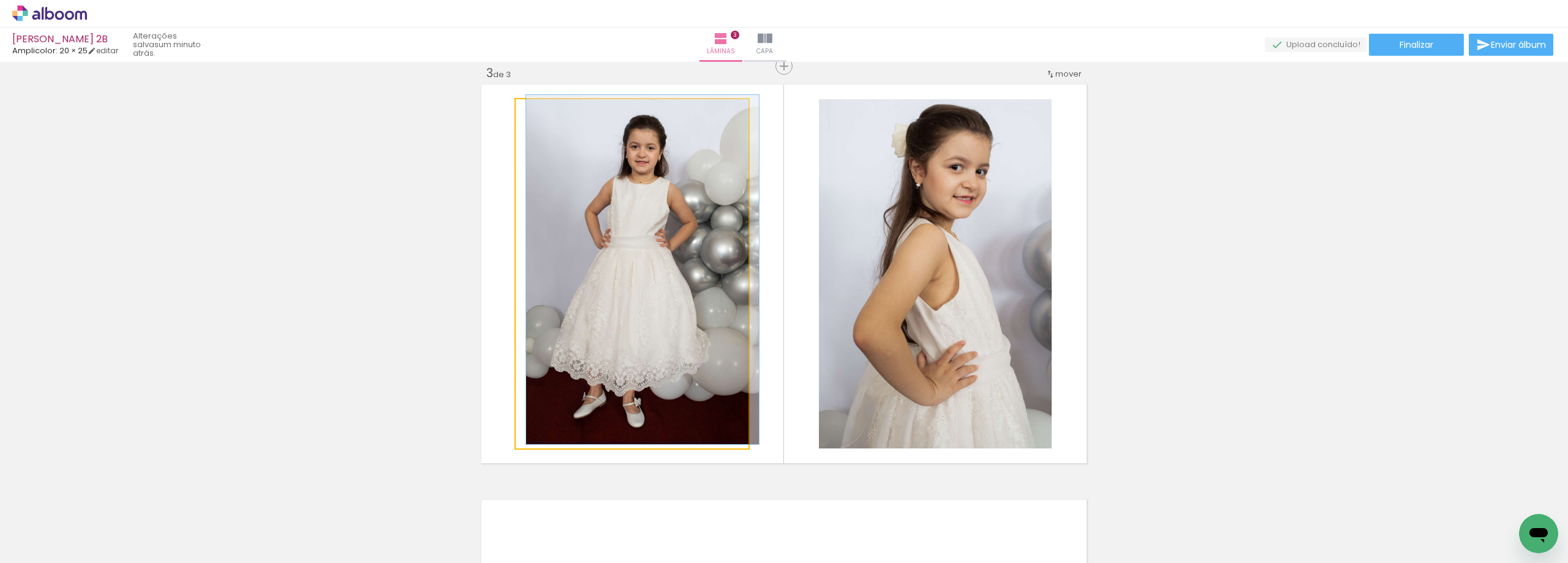
drag, startPoint x: 547, startPoint y: 120, endPoint x: 541, endPoint y: 119, distance: 6.1
type paper-slider "100"
click at [541, 119] on div at bounding box center [544, 111] width 20 height 20
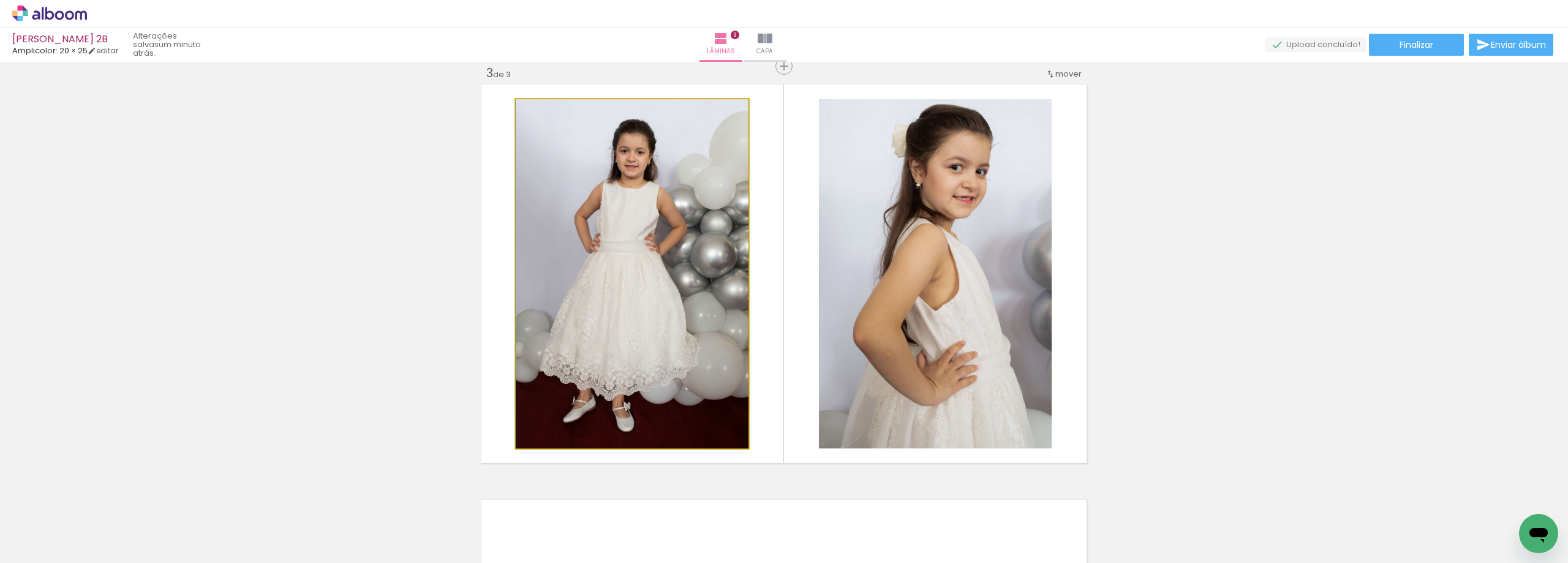
drag, startPoint x: 614, startPoint y: 324, endPoint x: 632, endPoint y: 321, distance: 18.2
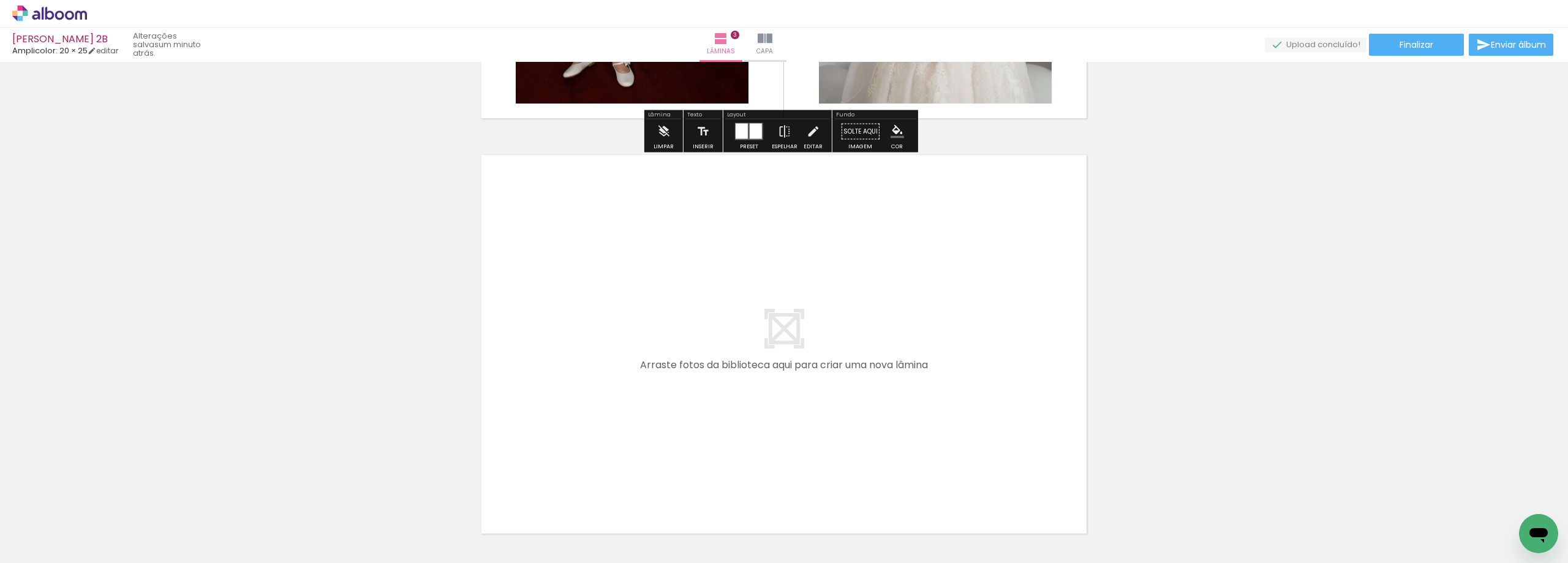
scroll to position [1284, 0]
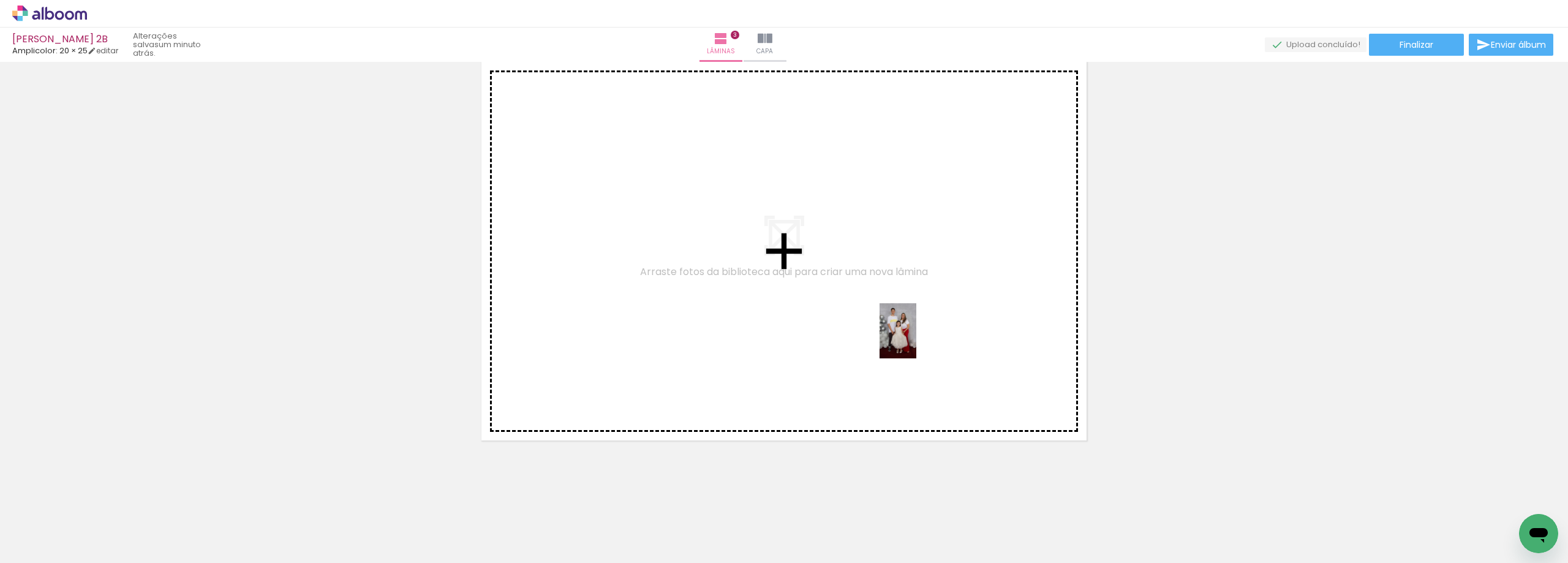
drag, startPoint x: 1248, startPoint y: 535, endPoint x: 916, endPoint y: 340, distance: 385.0
click at [916, 340] on quentale-workspace at bounding box center [784, 282] width 1568 height 563
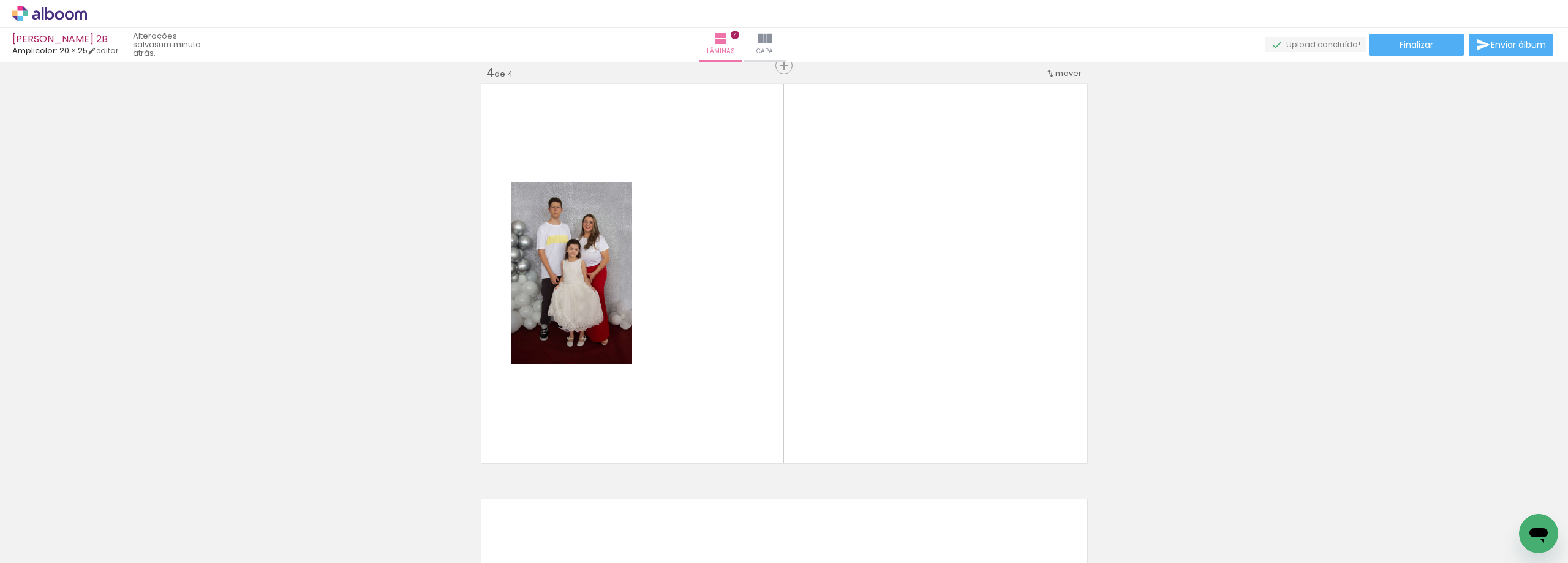
scroll to position [1262, 0]
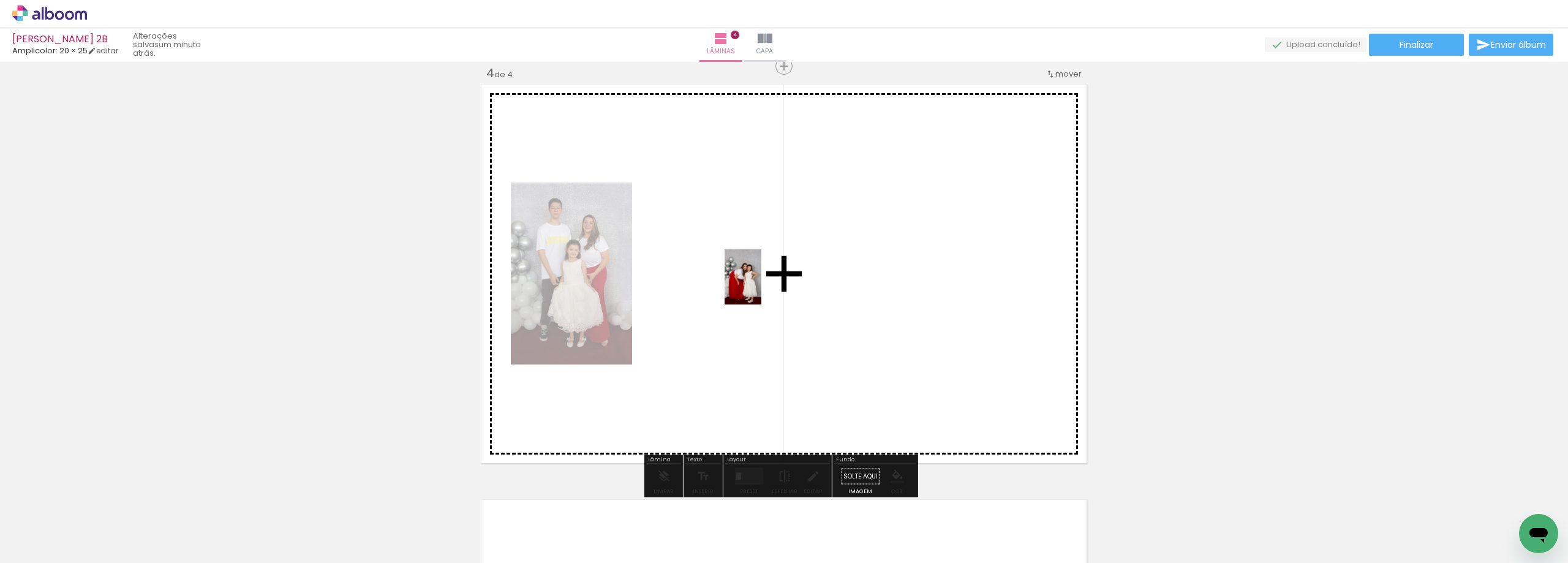
drag, startPoint x: 1411, startPoint y: 463, endPoint x: 1426, endPoint y: 528, distance: 66.7
click at [762, 287] on quentale-workspace at bounding box center [784, 282] width 1568 height 563
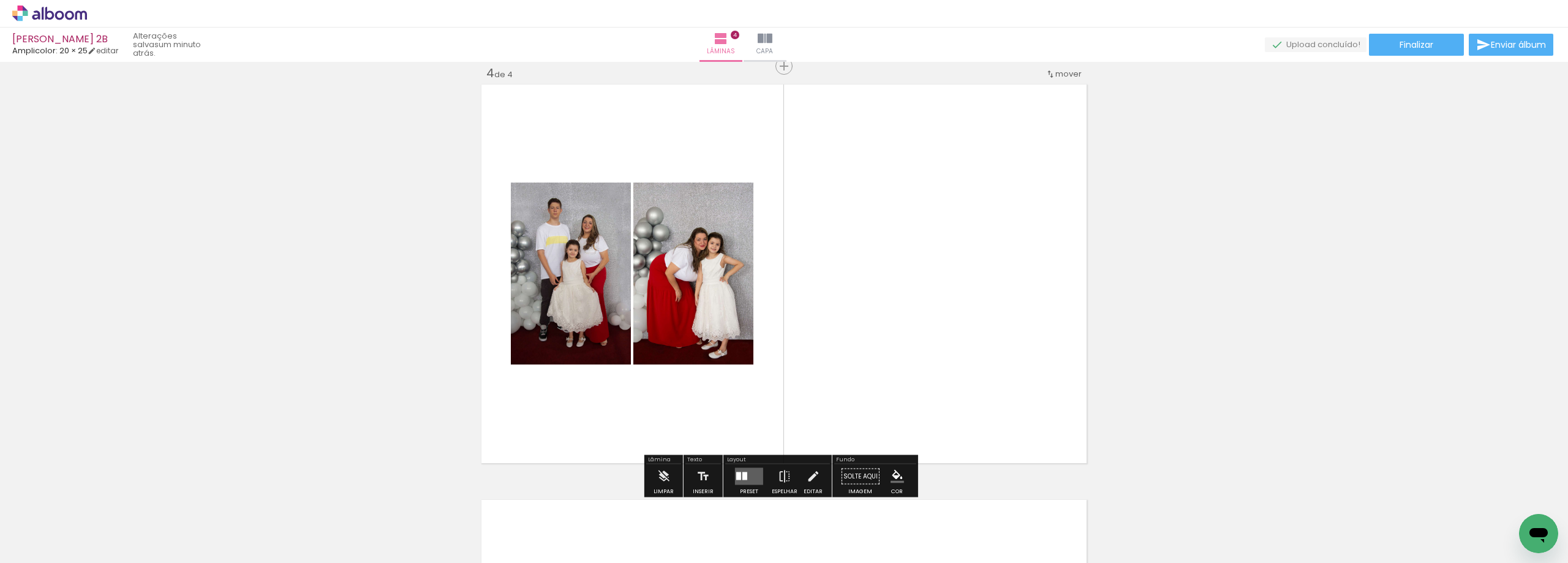
scroll to position [1465, 0]
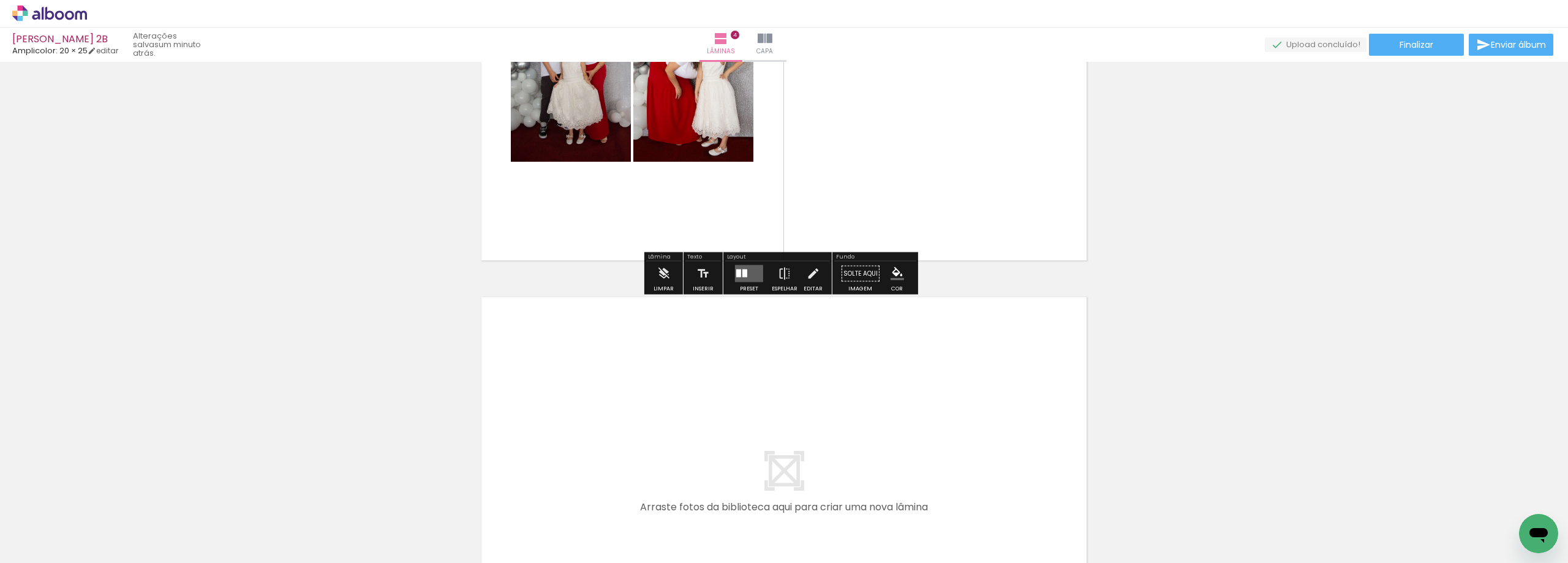
click at [737, 270] on div at bounding box center [739, 274] width 5 height 8
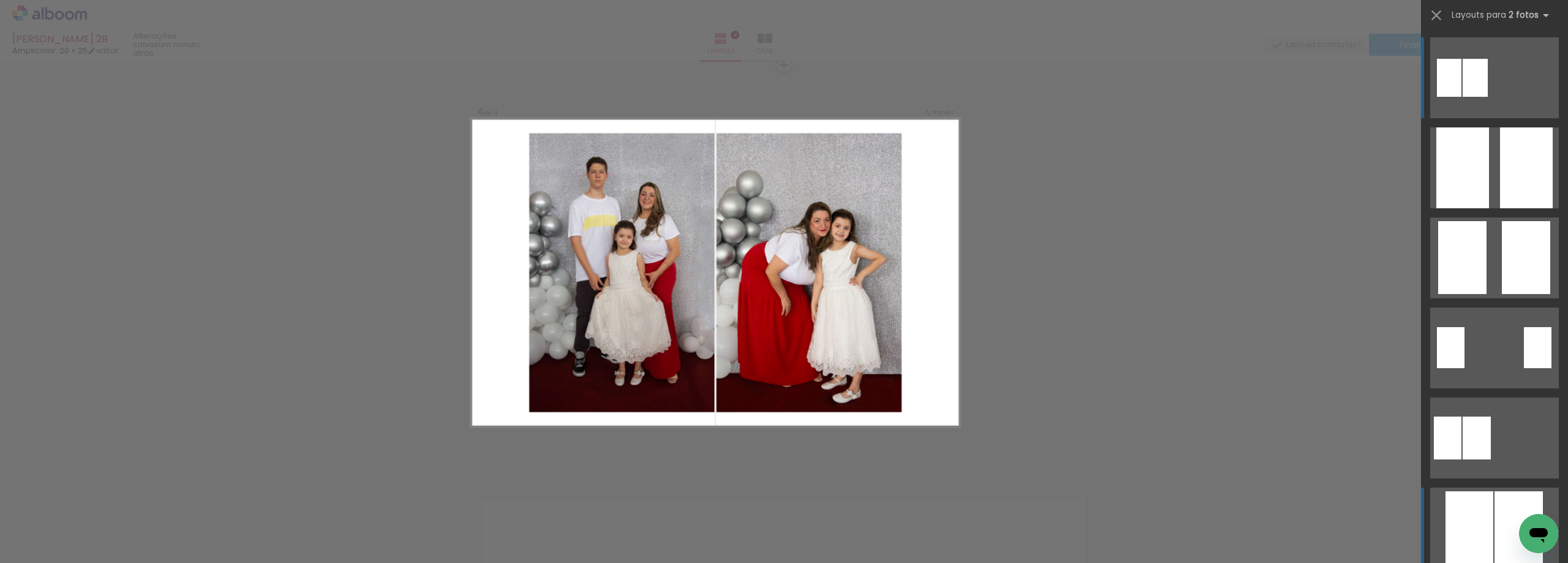
scroll to position [1262, 0]
click at [1494, 508] on div at bounding box center [1519, 527] width 49 height 73
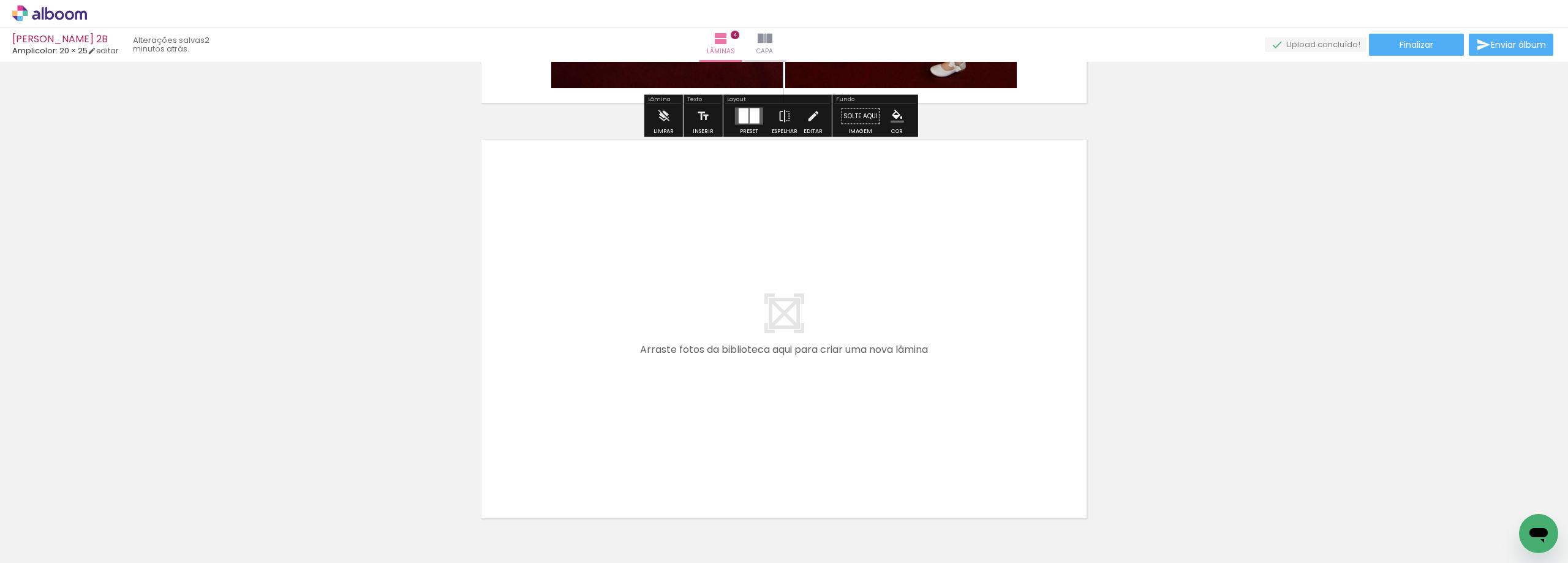
scroll to position [1675, 0]
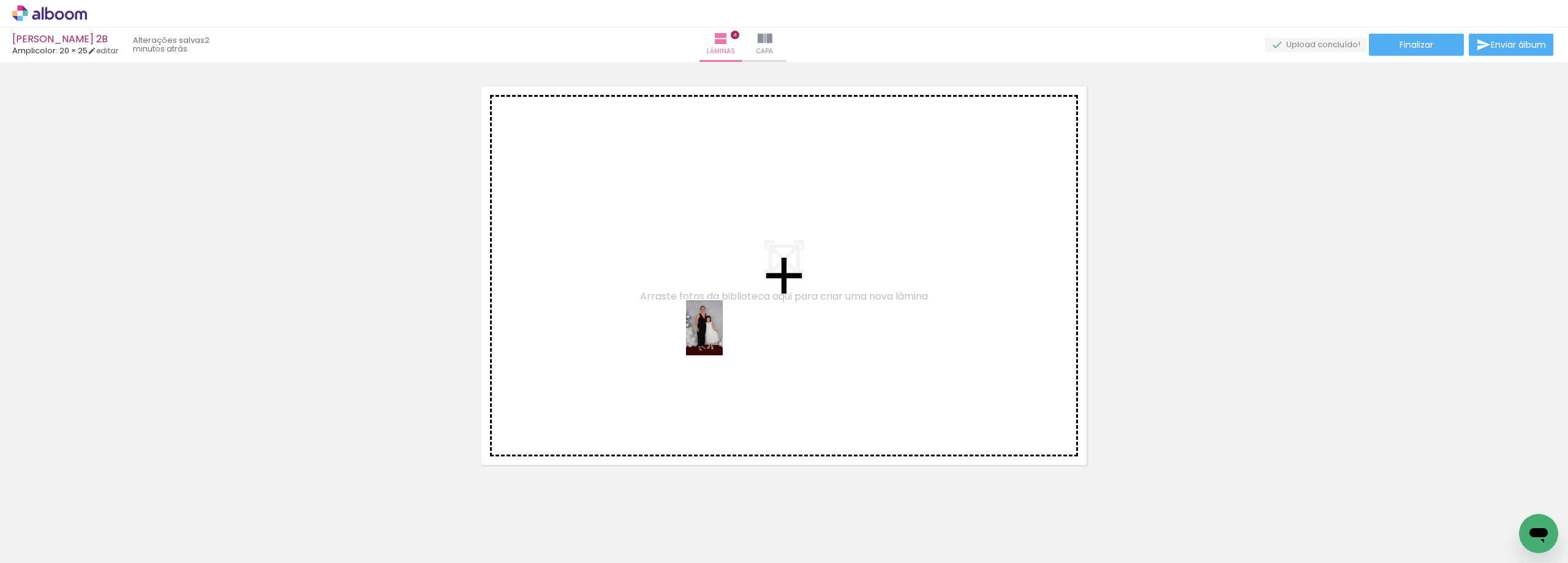
drag, startPoint x: 1387, startPoint y: 519, endPoint x: 1110, endPoint y: 420, distance: 294.2
click at [695, 326] on quentale-workspace at bounding box center [784, 282] width 1568 height 563
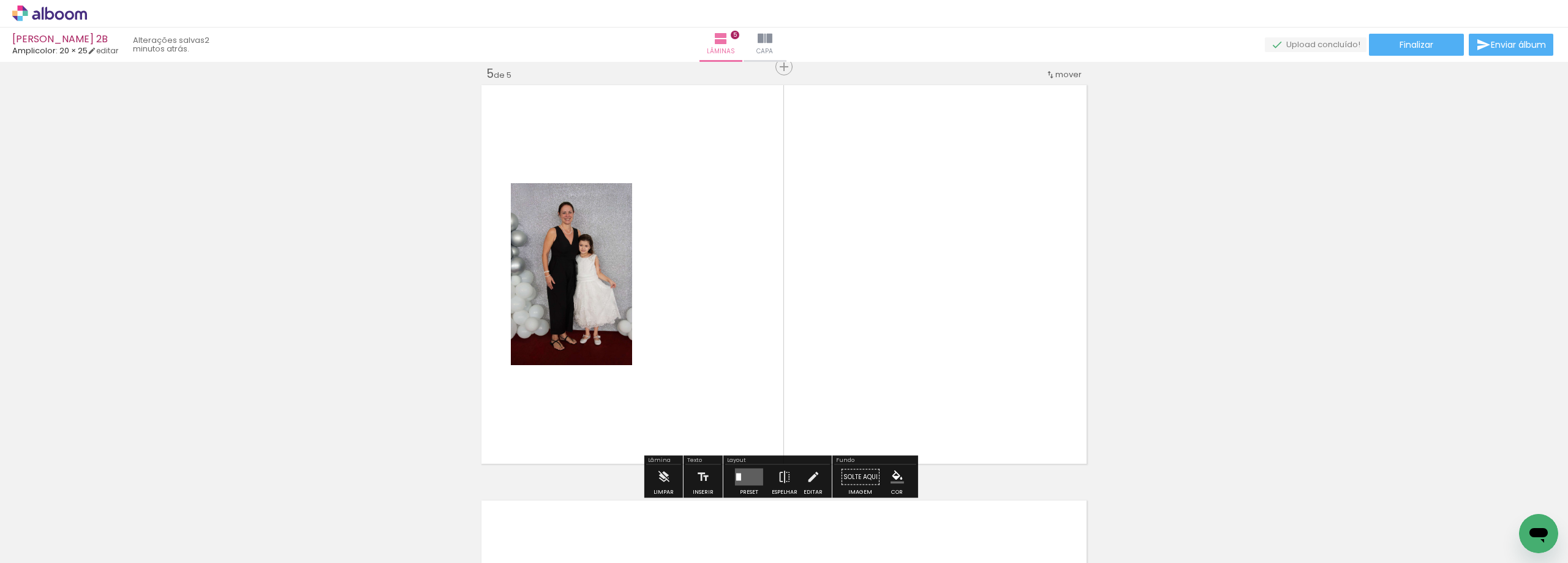
scroll to position [1677, 0]
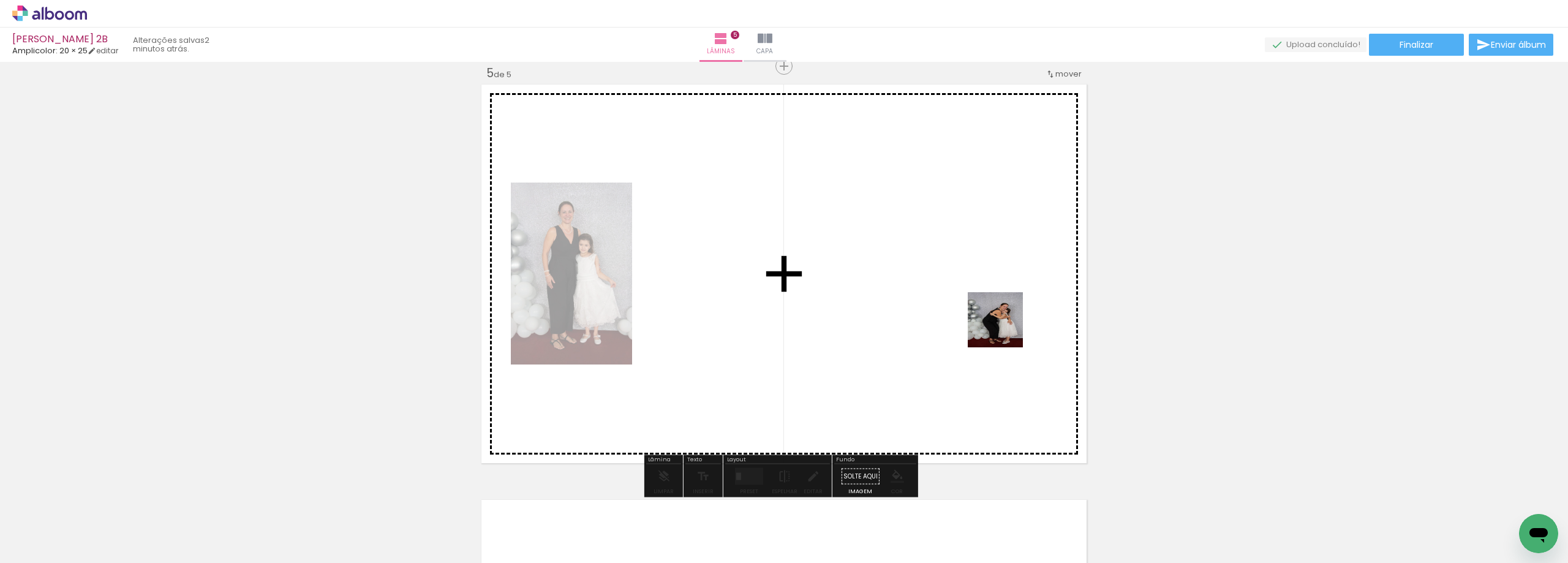
drag, startPoint x: 1447, startPoint y: 518, endPoint x: 879, endPoint y: 292, distance: 611.3
click at [869, 288] on quentale-workspace at bounding box center [784, 282] width 1568 height 563
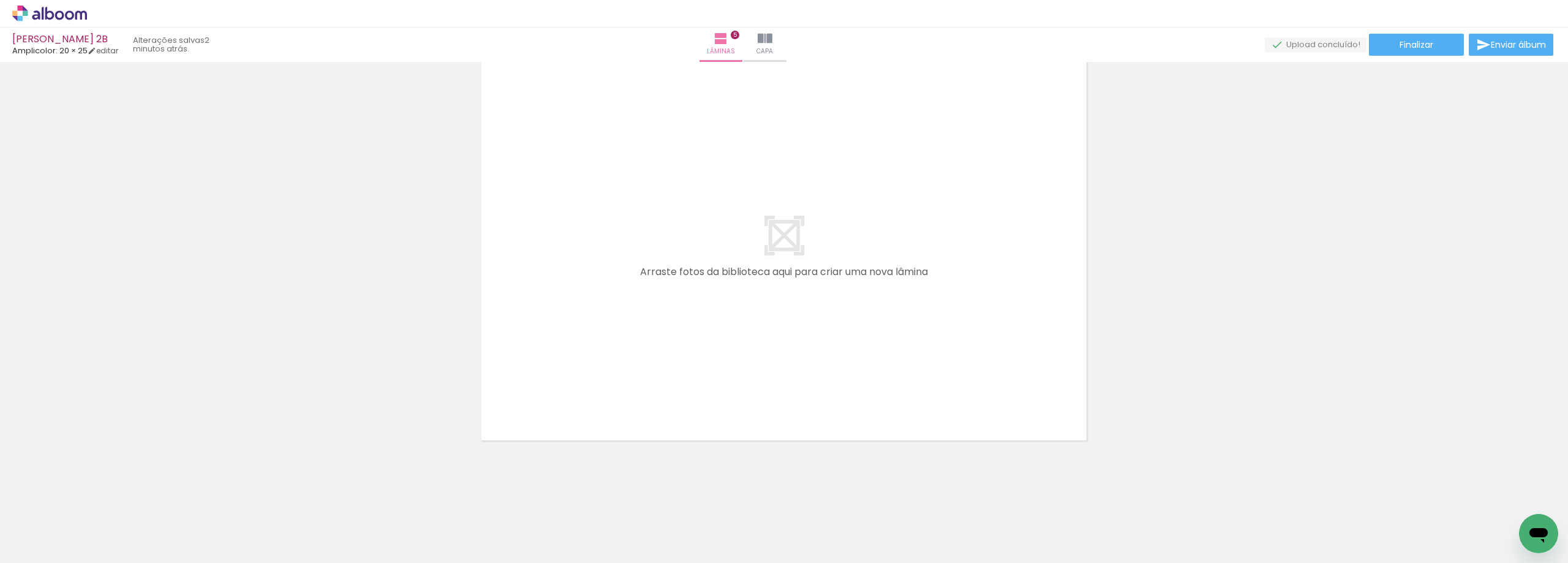
scroll to position [0, 0]
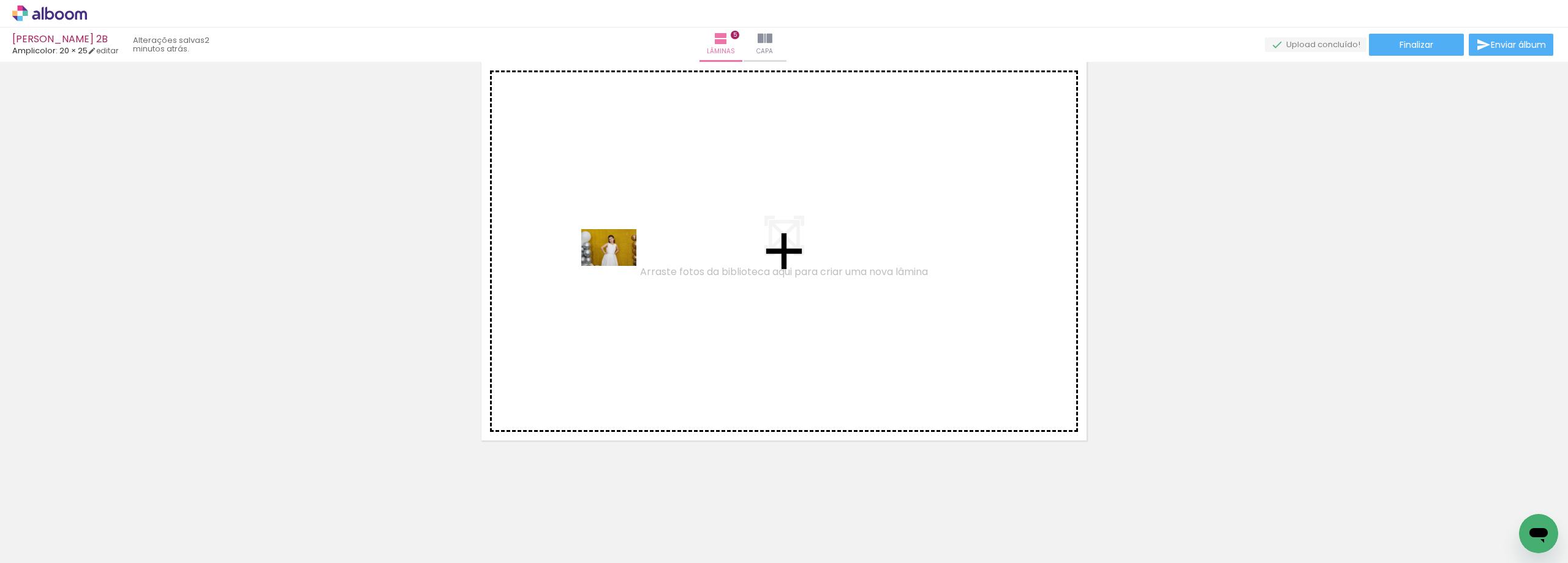
drag, startPoint x: 144, startPoint y: 523, endPoint x: 234, endPoint y: 469, distance: 105.0
click at [619, 263] on quentale-workspace at bounding box center [784, 282] width 1568 height 563
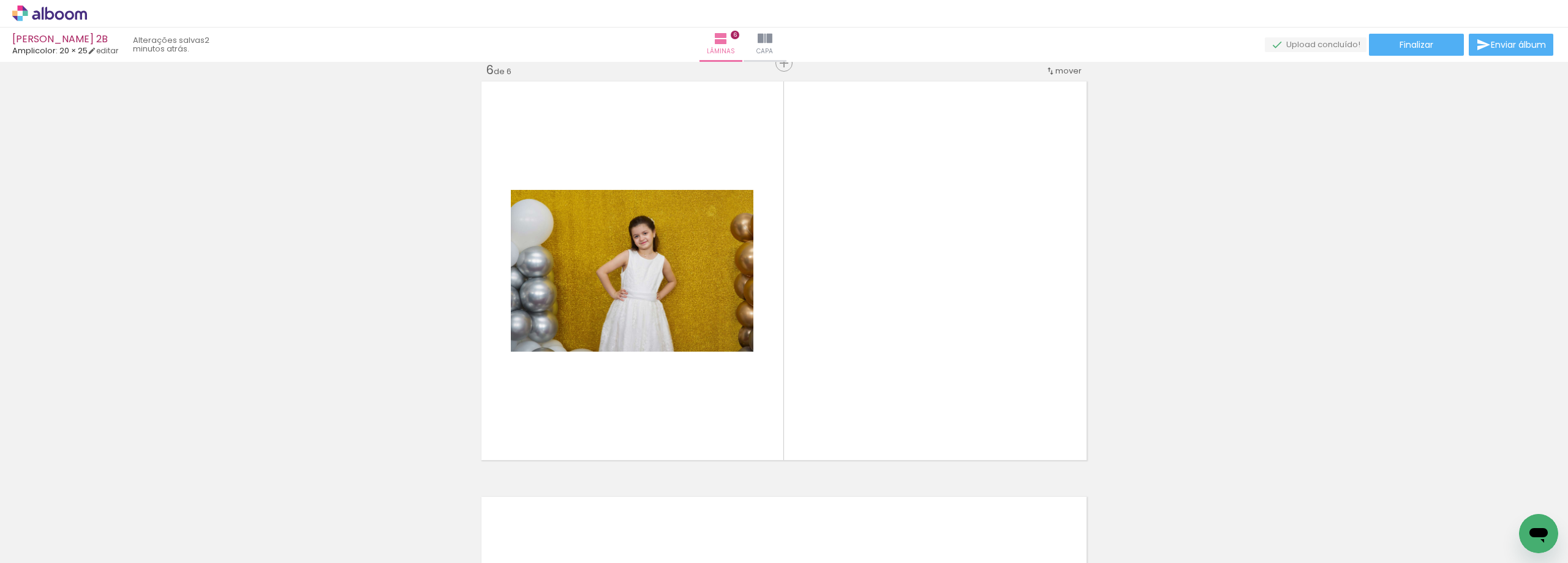
scroll to position [2092, 0]
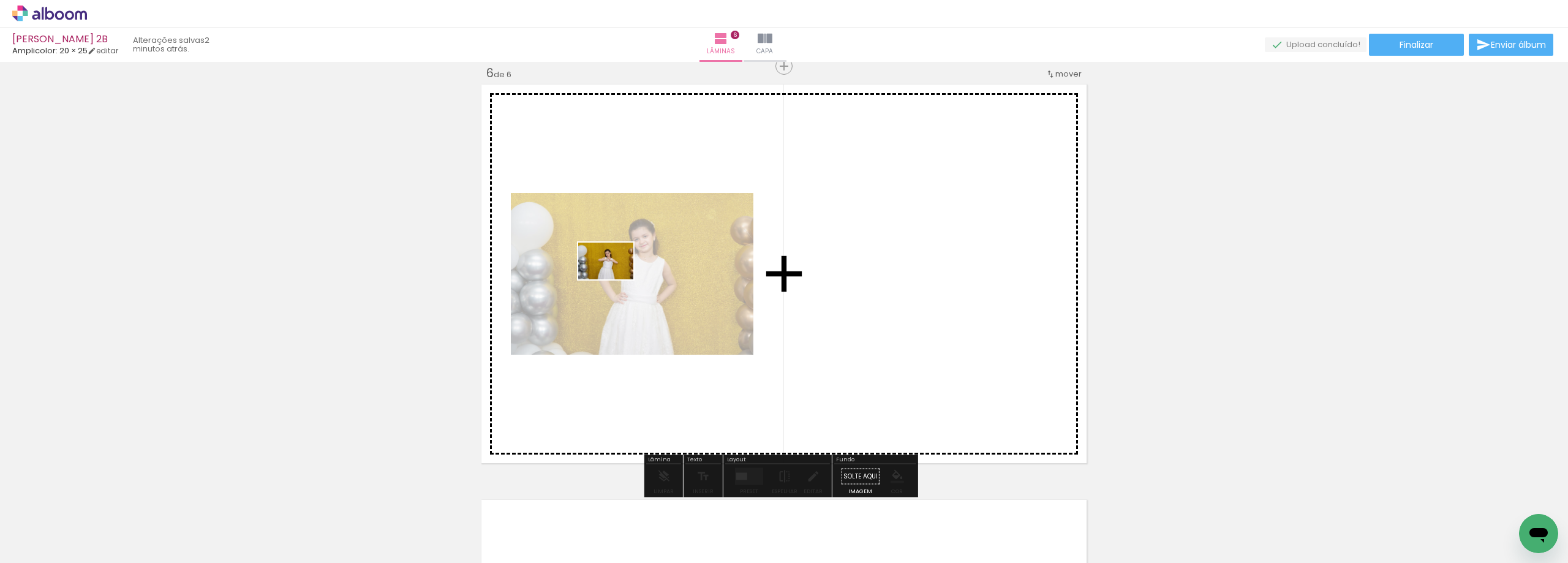
drag, startPoint x: 188, startPoint y: 522, endPoint x: 617, endPoint y: 278, distance: 493.5
click at [617, 278] on quentale-workspace at bounding box center [784, 282] width 1568 height 563
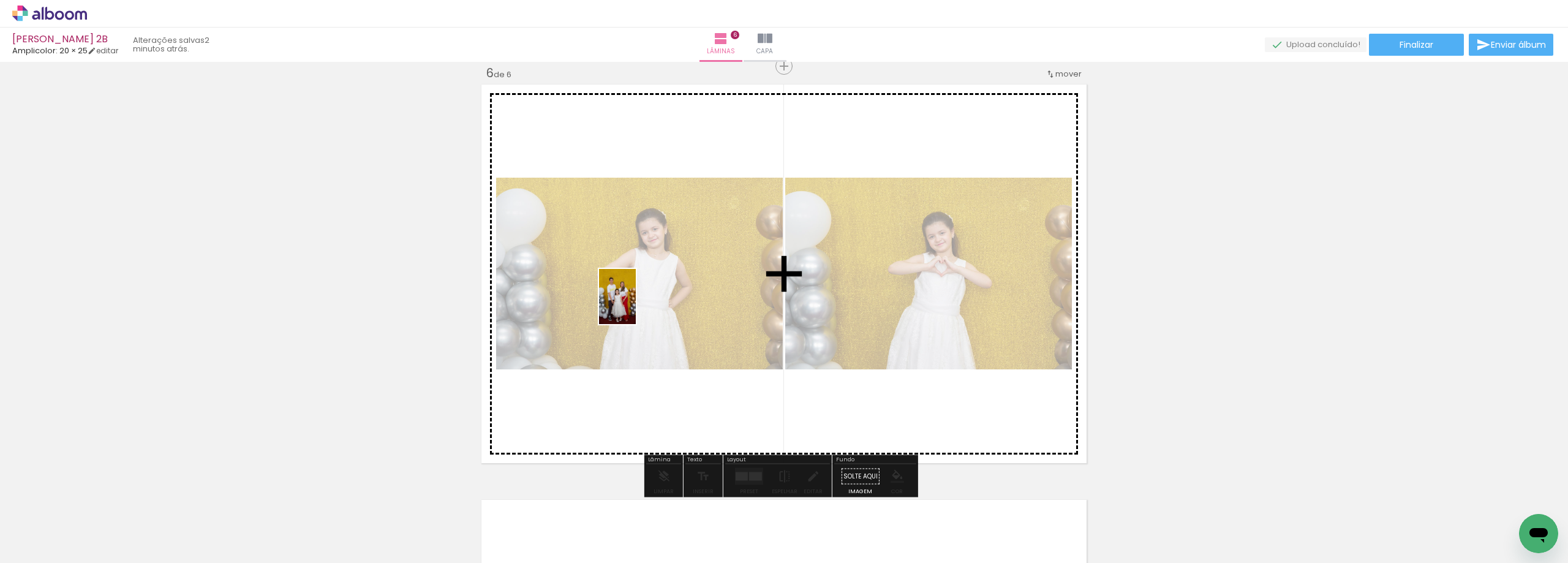
drag, startPoint x: 285, startPoint y: 498, endPoint x: 637, endPoint y: 306, distance: 401.0
click at [637, 306] on quentale-workspace at bounding box center [784, 282] width 1568 height 563
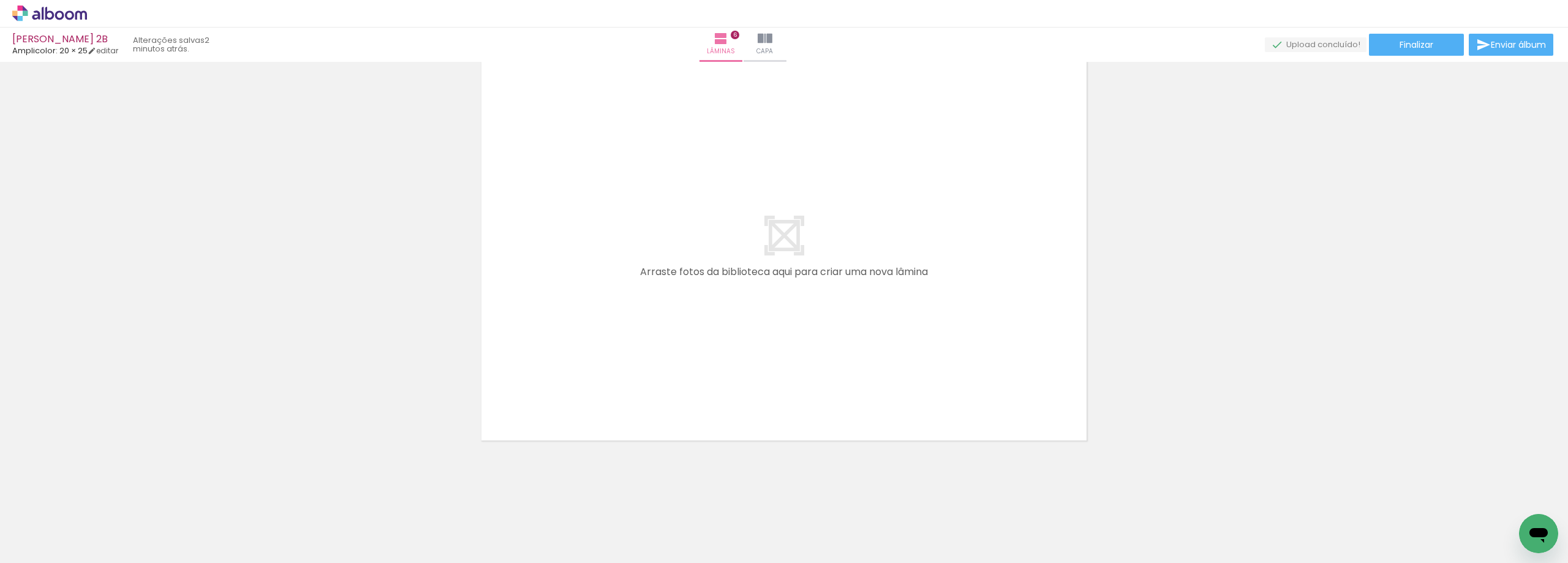
scroll to position [0, 0]
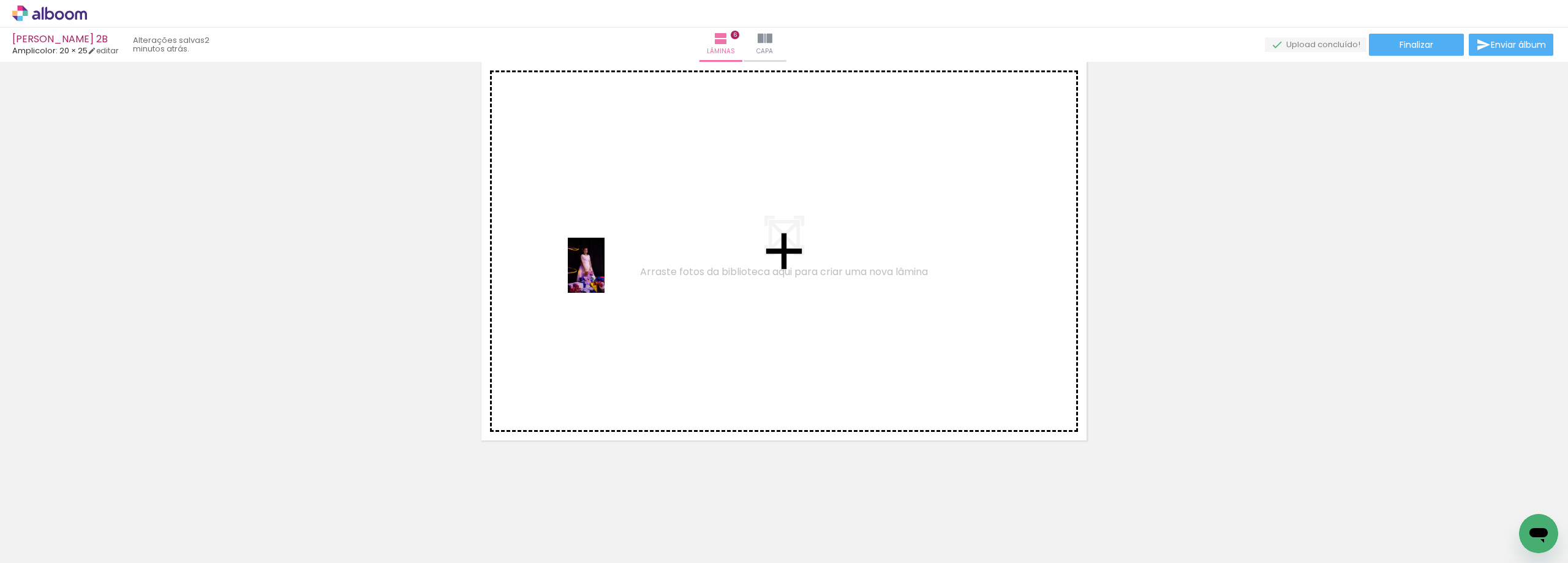
drag, startPoint x: 325, startPoint y: 528, endPoint x: 604, endPoint y: 274, distance: 377.3
click at [604, 274] on quentale-workspace at bounding box center [784, 282] width 1568 height 563
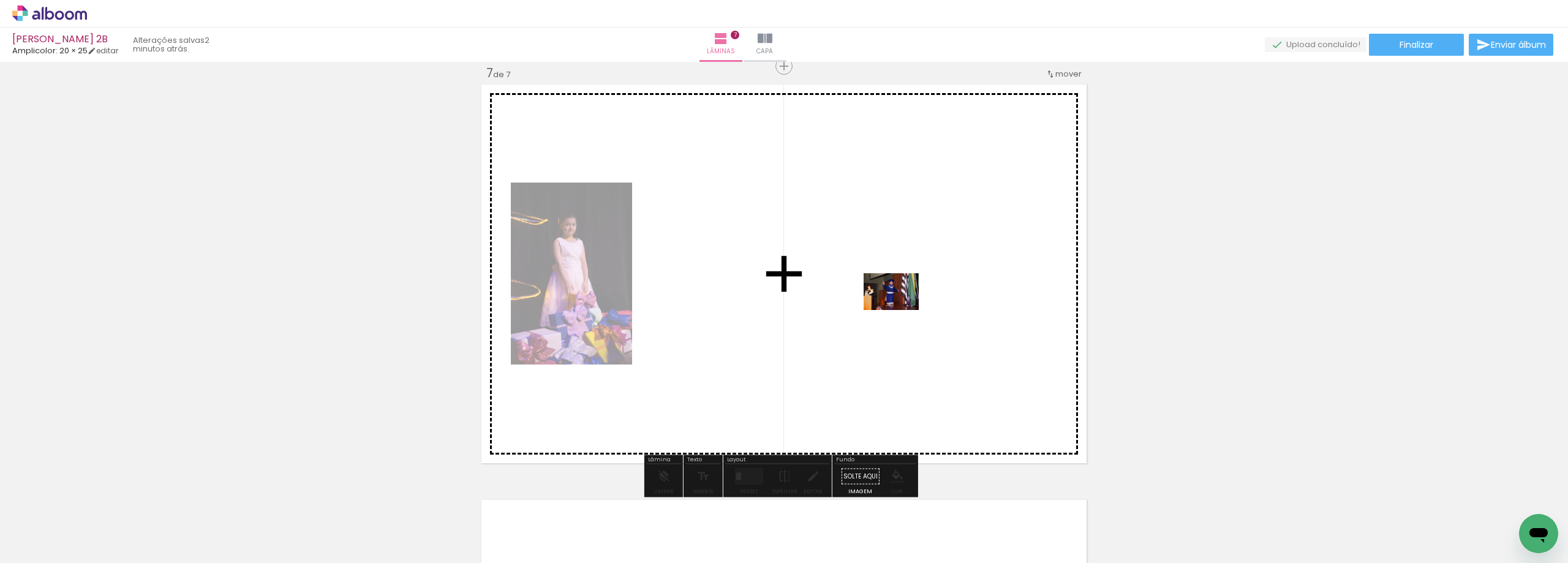
drag, startPoint x: 546, startPoint y: 531, endPoint x: 900, endPoint y: 310, distance: 417.3
click at [900, 310] on quentale-workspace at bounding box center [784, 282] width 1568 height 563
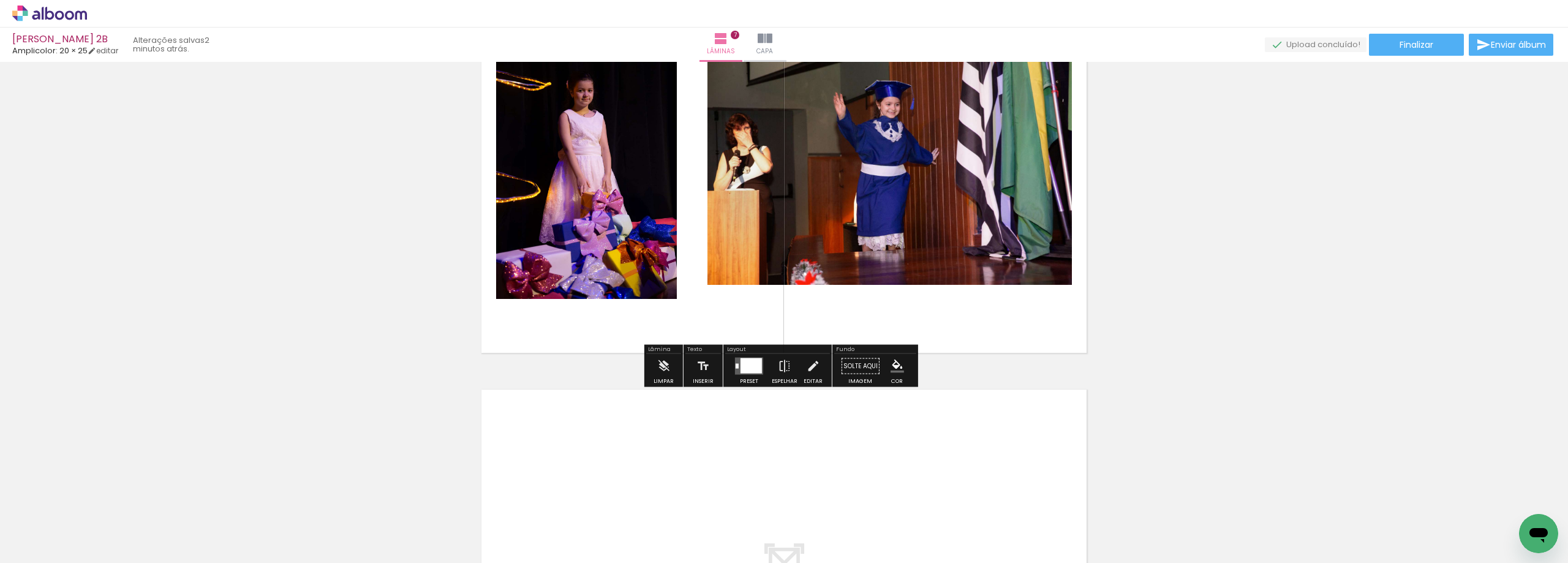
scroll to position [2548, 0]
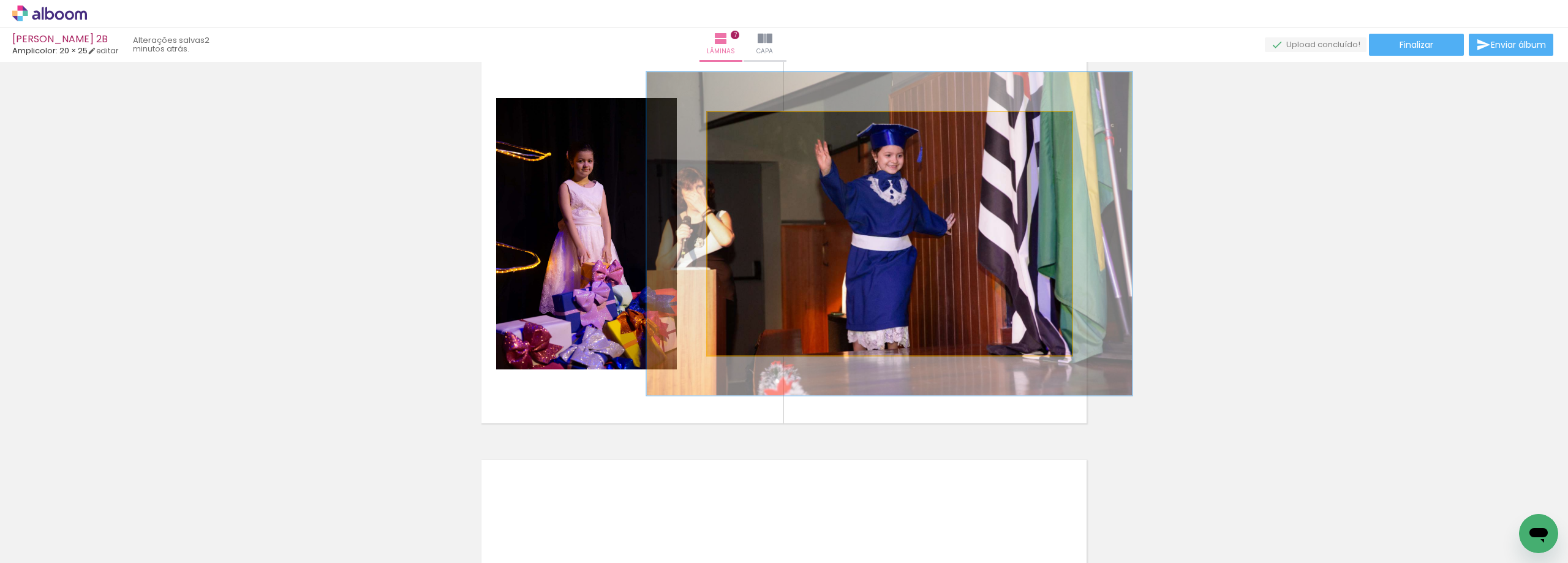
drag, startPoint x: 738, startPoint y: 128, endPoint x: 752, endPoint y: 127, distance: 14.0
click at [752, 127] on div at bounding box center [750, 125] width 20 height 20
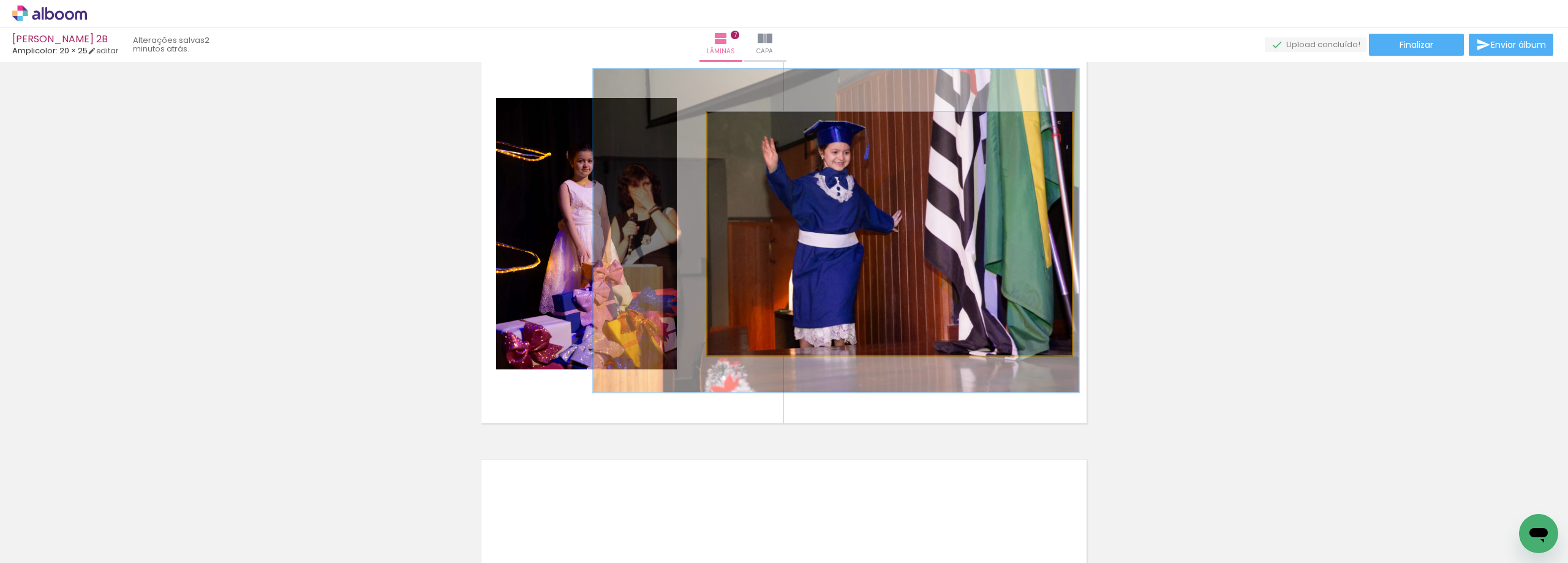
drag, startPoint x: 913, startPoint y: 210, endPoint x: 863, endPoint y: 208, distance: 50.0
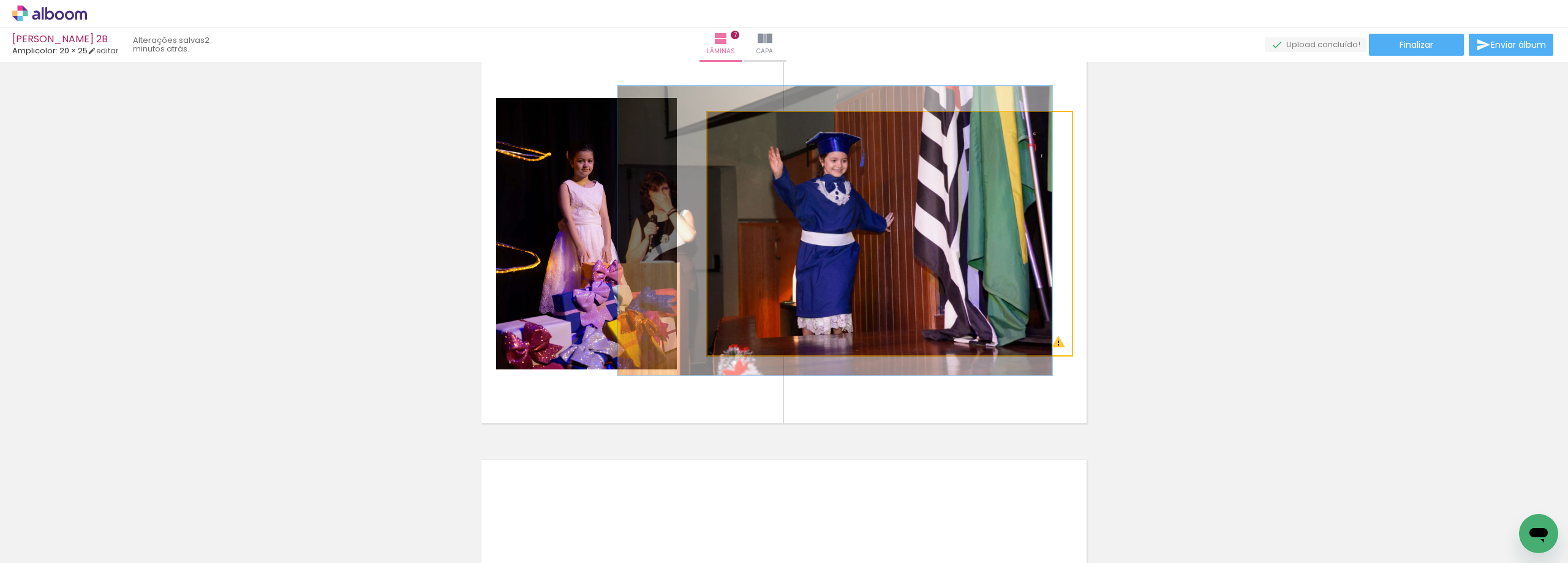
drag, startPoint x: 746, startPoint y: 126, endPoint x: 739, endPoint y: 126, distance: 7.0
click at [740, 126] on div at bounding box center [746, 125] width 11 height 11
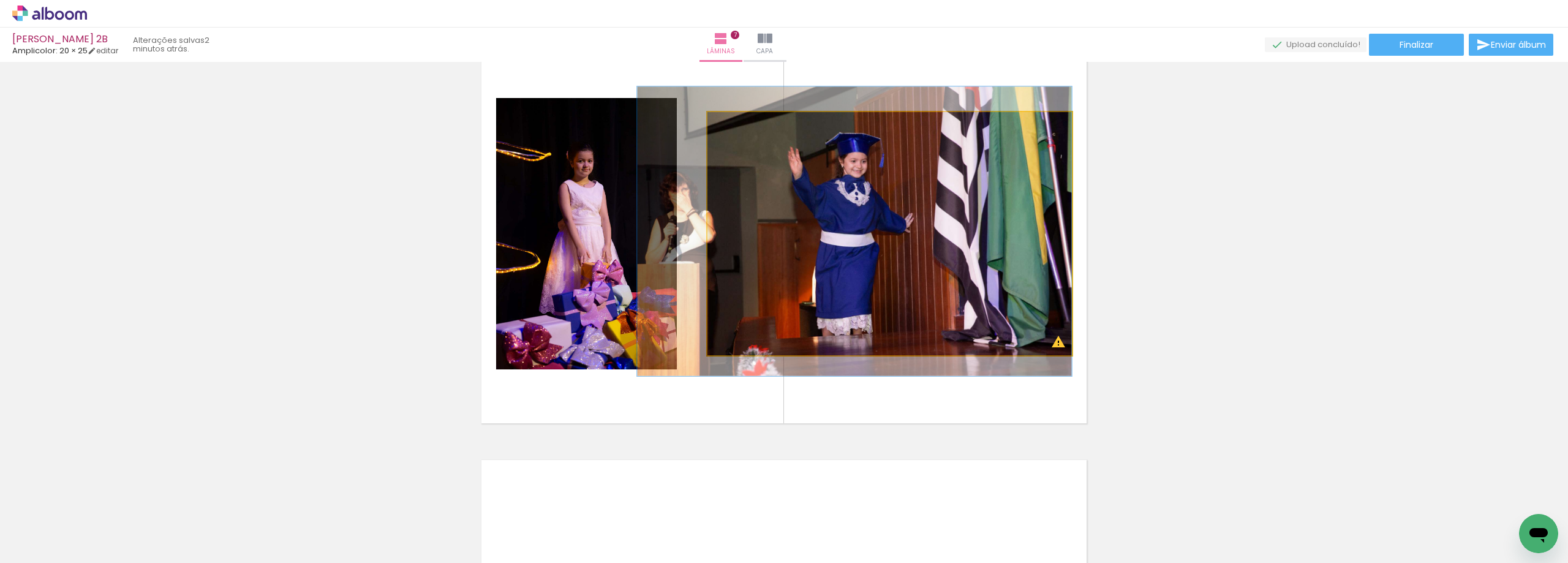
drag, startPoint x: 899, startPoint y: 219, endPoint x: 873, endPoint y: 220, distance: 26.0
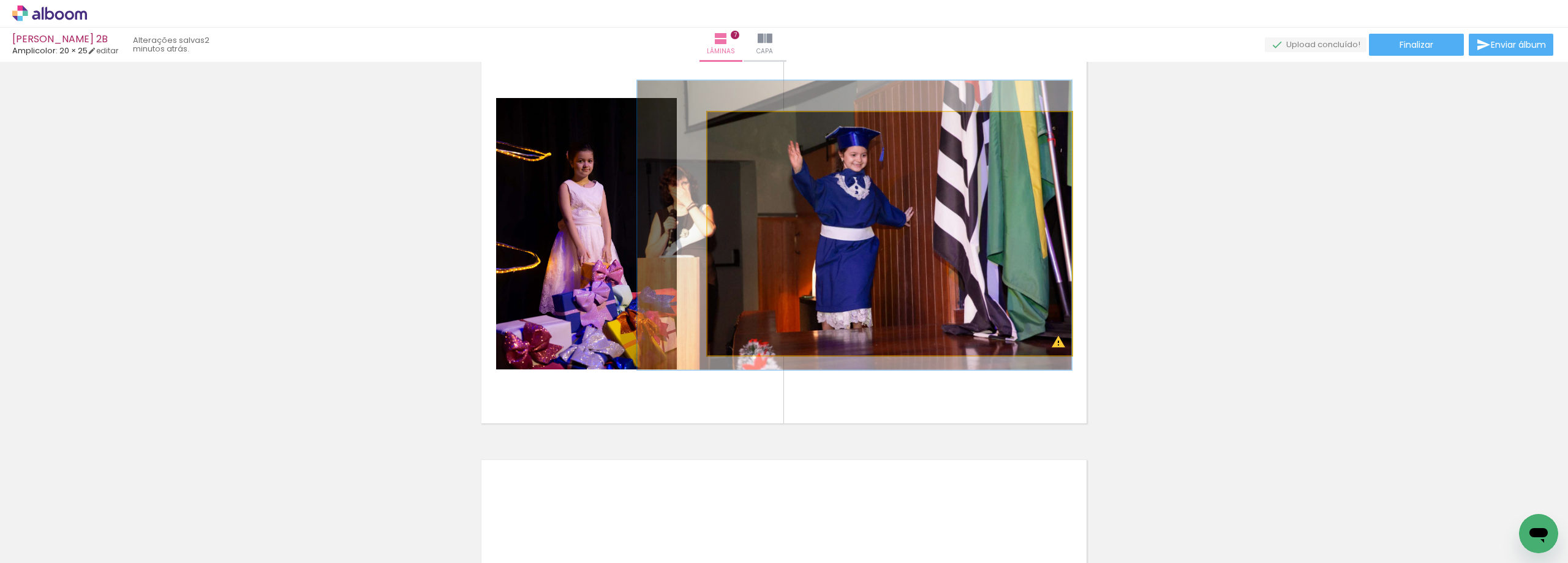
drag, startPoint x: 894, startPoint y: 242, endPoint x: 853, endPoint y: 236, distance: 41.4
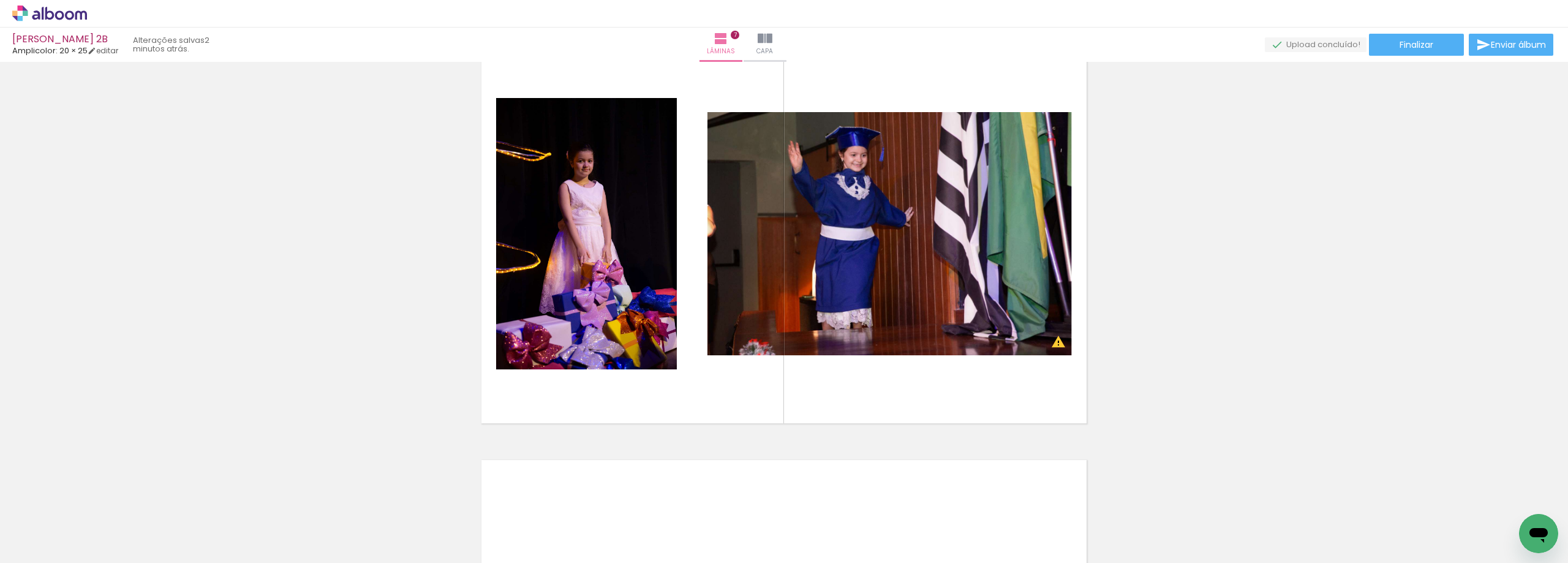
scroll to position [2472, 0]
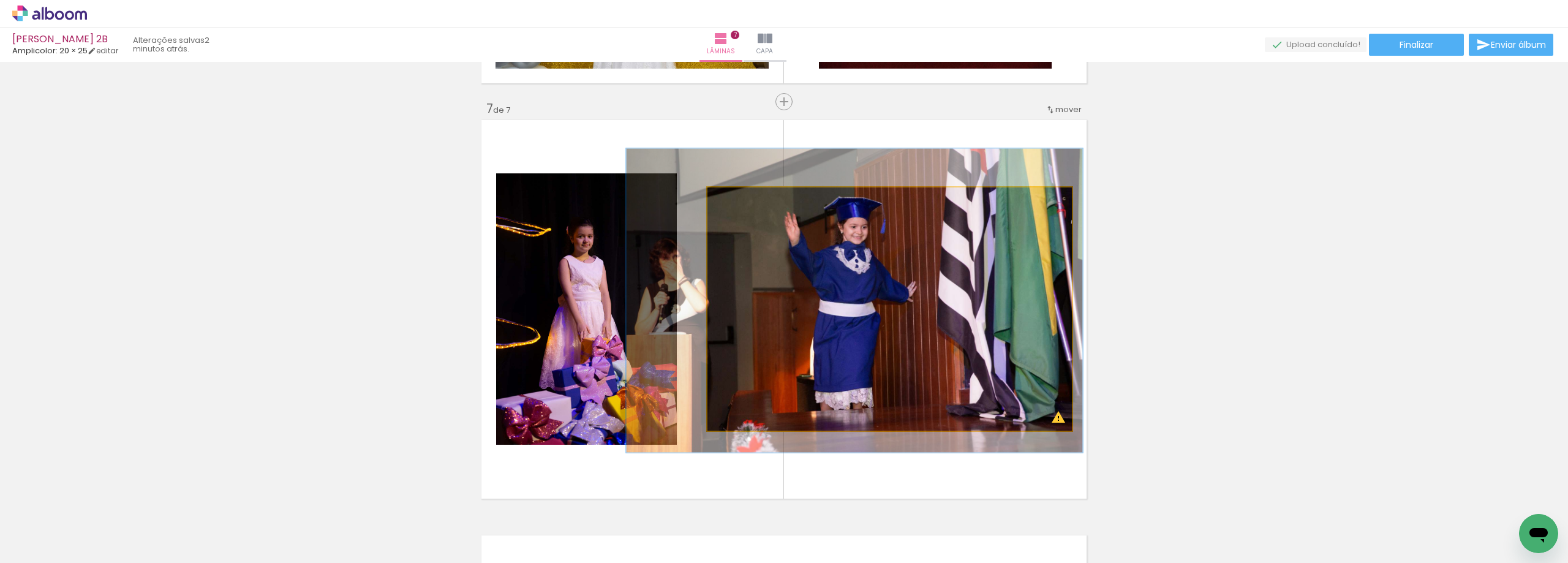
type paper-slider "125"
click at [743, 202] on div at bounding box center [748, 200] width 11 height 11
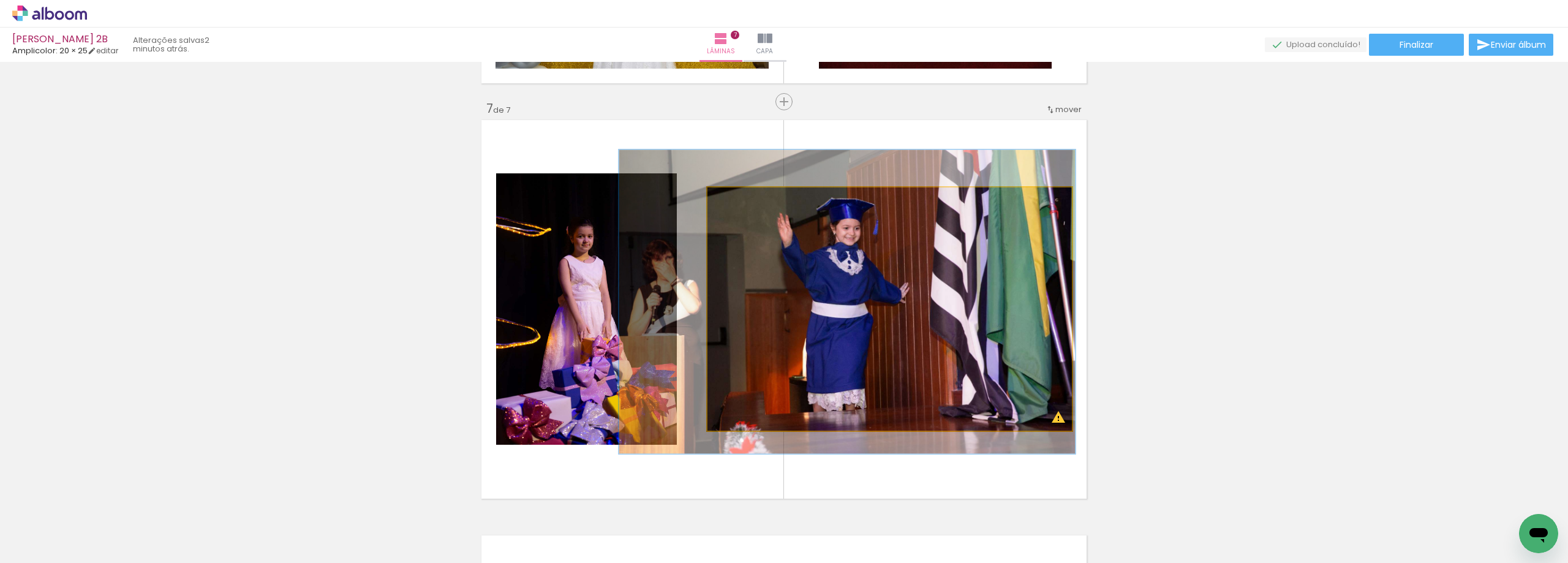
drag, startPoint x: 833, startPoint y: 293, endPoint x: 826, endPoint y: 295, distance: 7.3
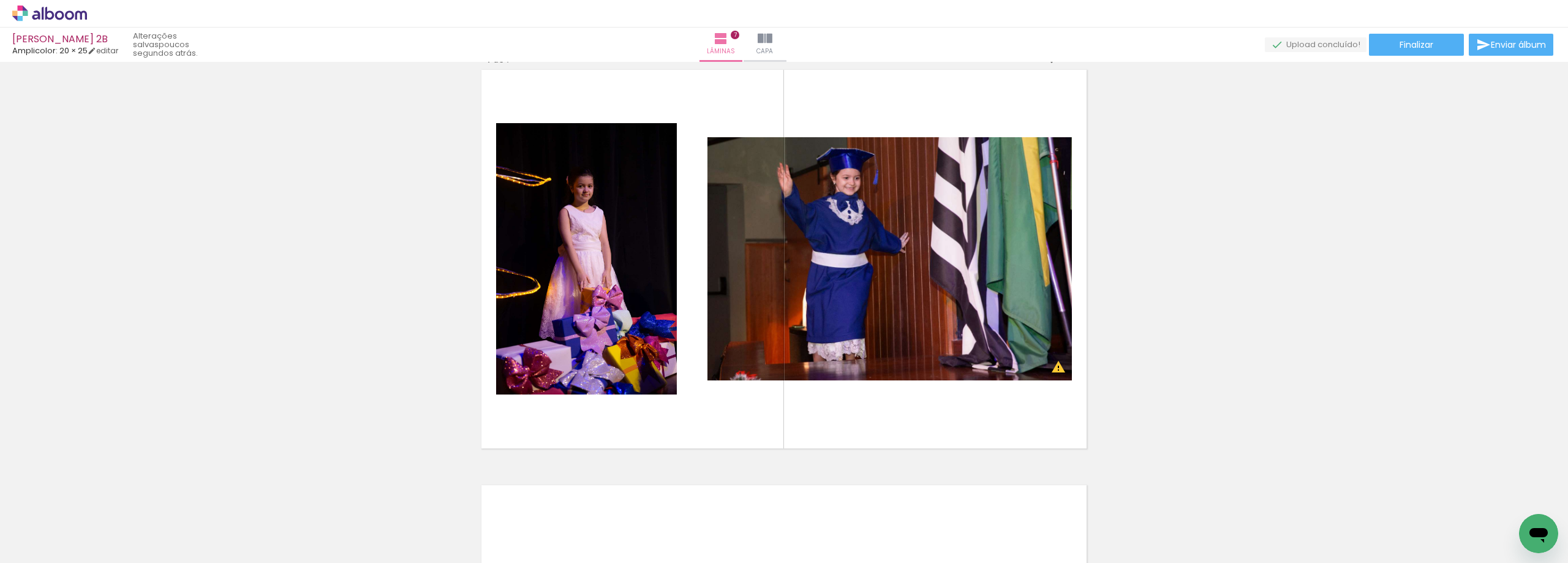
scroll to position [2508, 0]
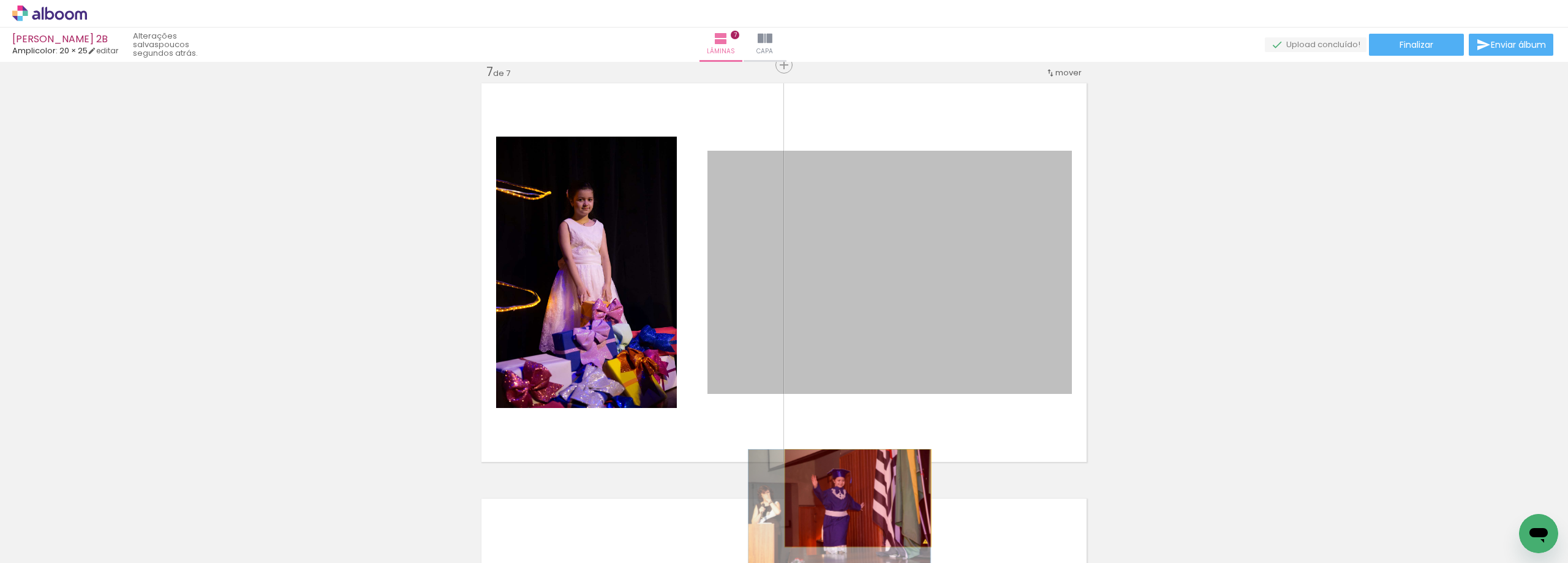
drag, startPoint x: 985, startPoint y: 261, endPoint x: 844, endPoint y: 522, distance: 296.7
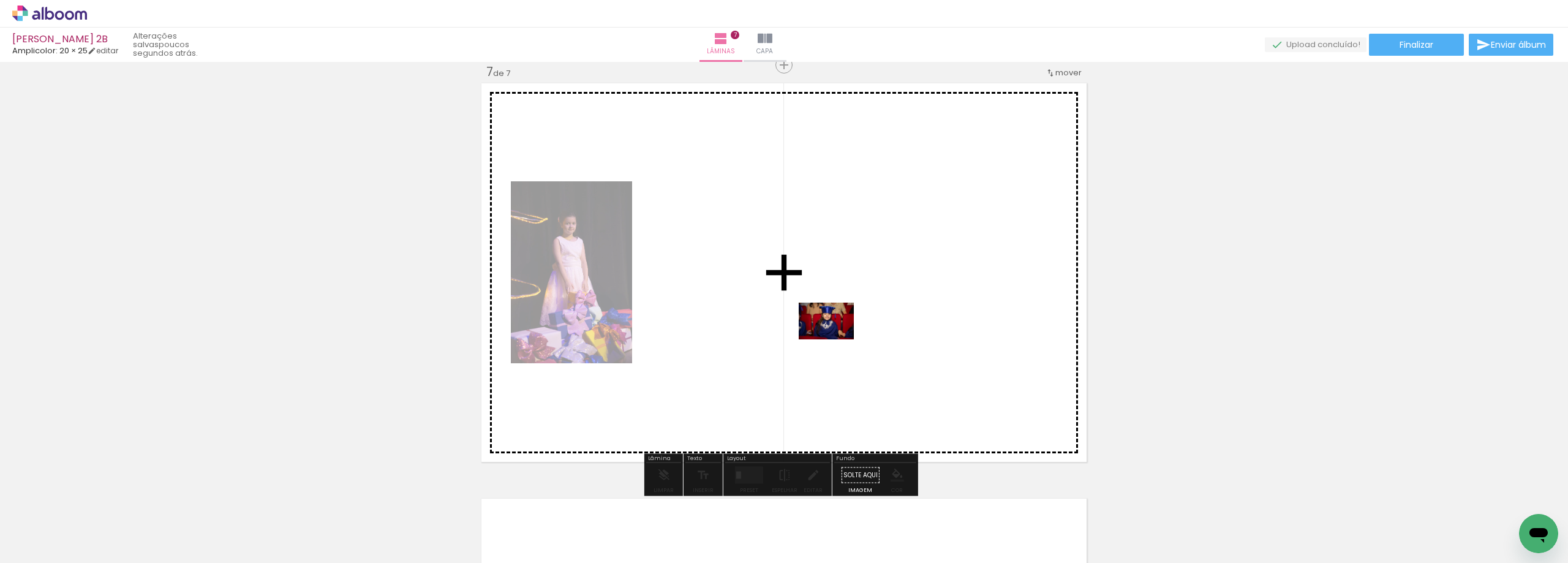
drag, startPoint x: 415, startPoint y: 515, endPoint x: 883, endPoint y: 320, distance: 507.0
click at [883, 320] on quentale-workspace at bounding box center [784, 282] width 1568 height 563
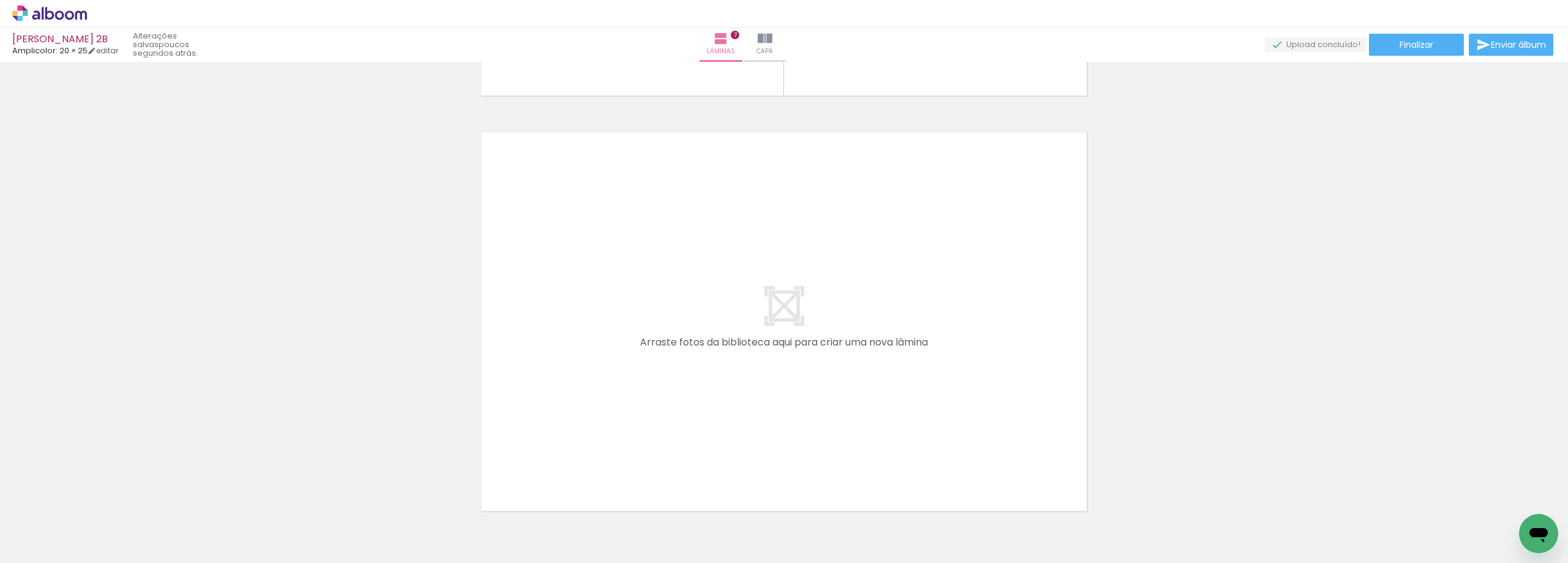
scroll to position [2945, 0]
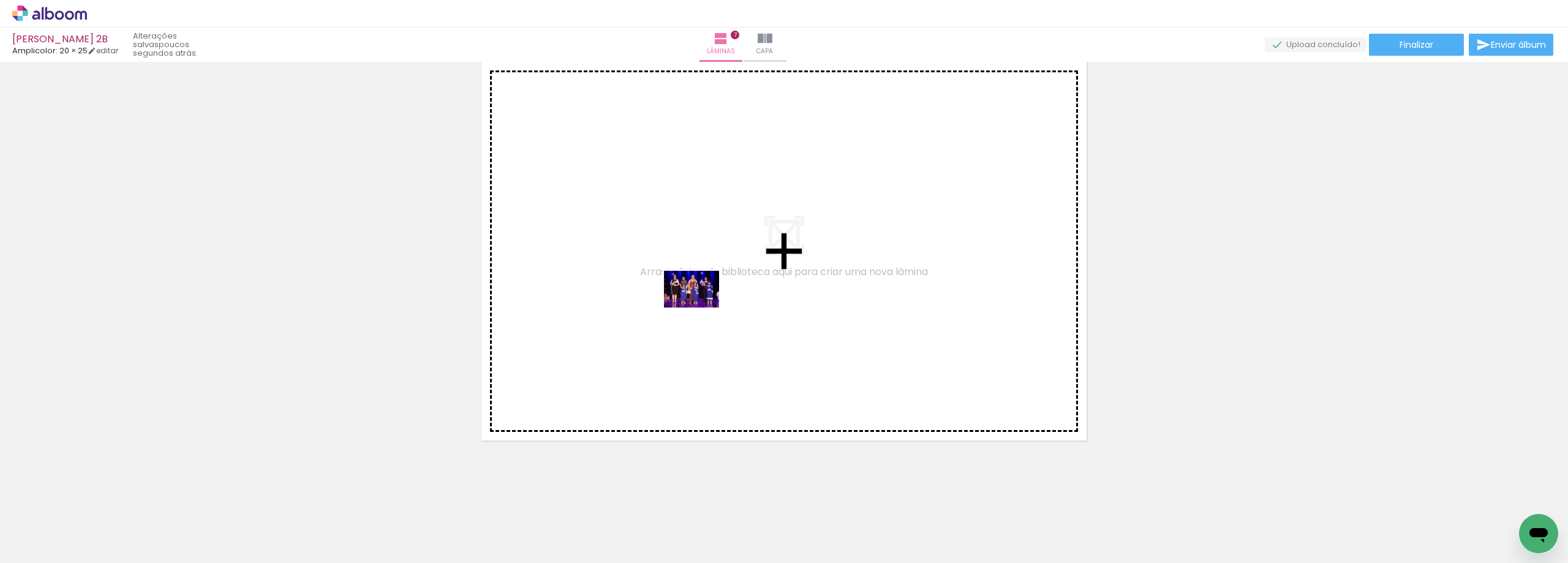
drag, startPoint x: 479, startPoint y: 525, endPoint x: 682, endPoint y: 379, distance: 250.0
click at [720, 290] on quentale-workspace at bounding box center [784, 282] width 1568 height 563
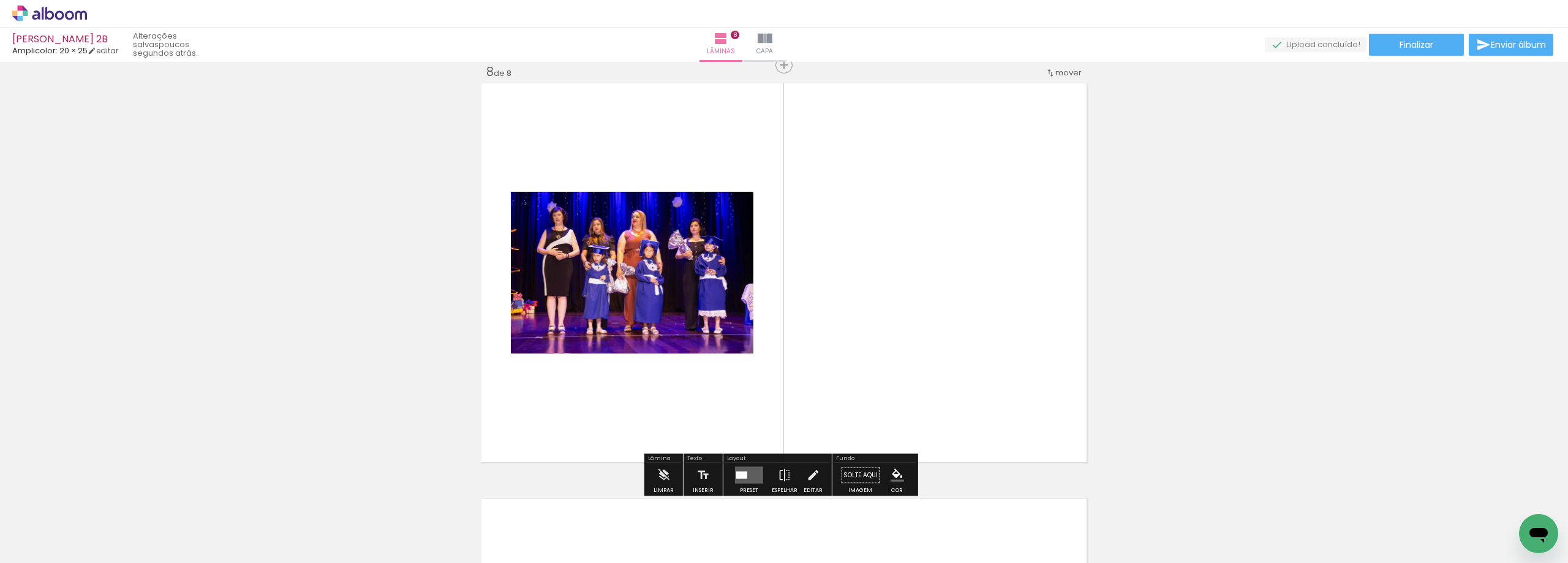
scroll to position [2922, 0]
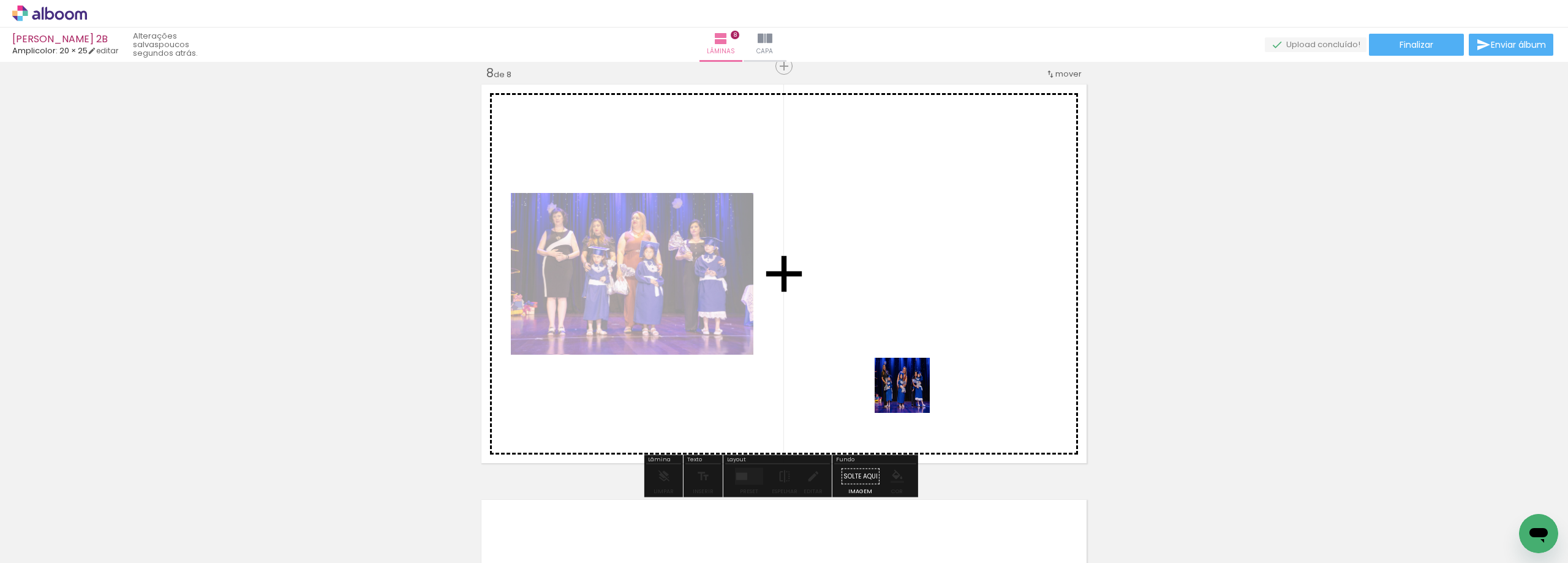
drag, startPoint x: 892, startPoint y: 510, endPoint x: 917, endPoint y: 380, distance: 132.4
click at [916, 382] on quentale-workspace at bounding box center [784, 282] width 1568 height 563
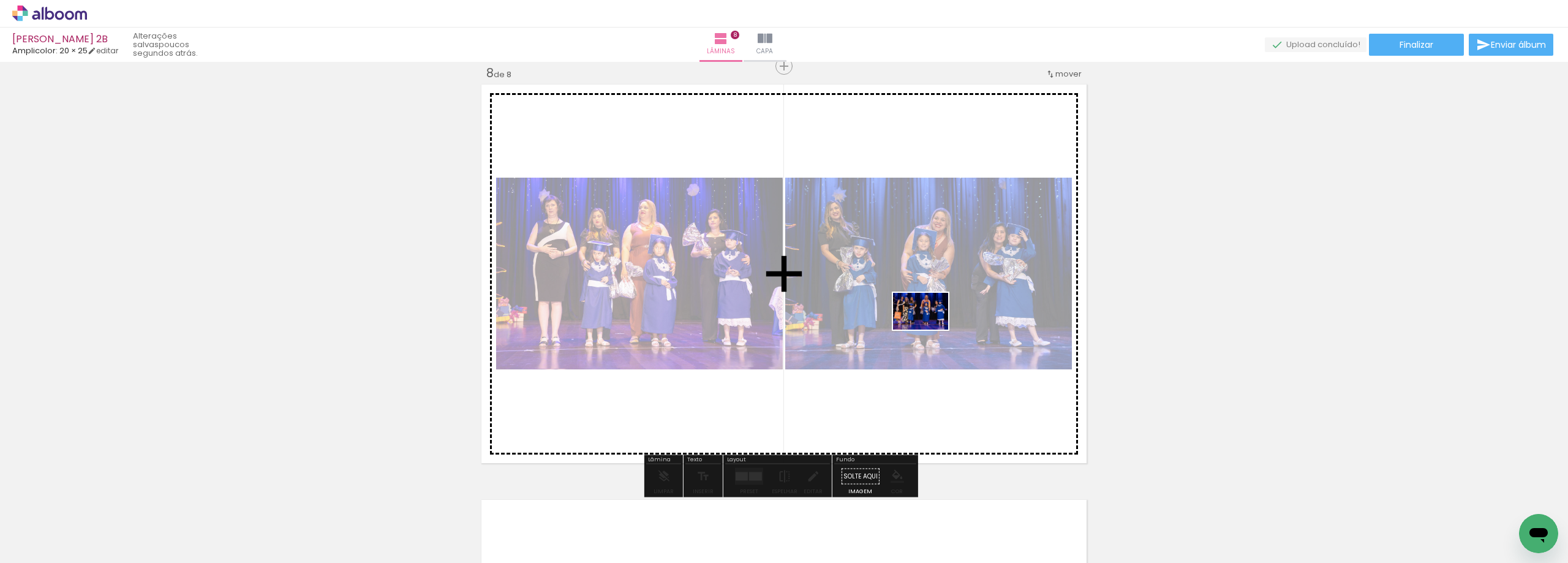
drag, startPoint x: 964, startPoint y: 528, endPoint x: 927, endPoint y: 329, distance: 202.4
click at [929, 329] on quentale-workspace at bounding box center [784, 282] width 1568 height 563
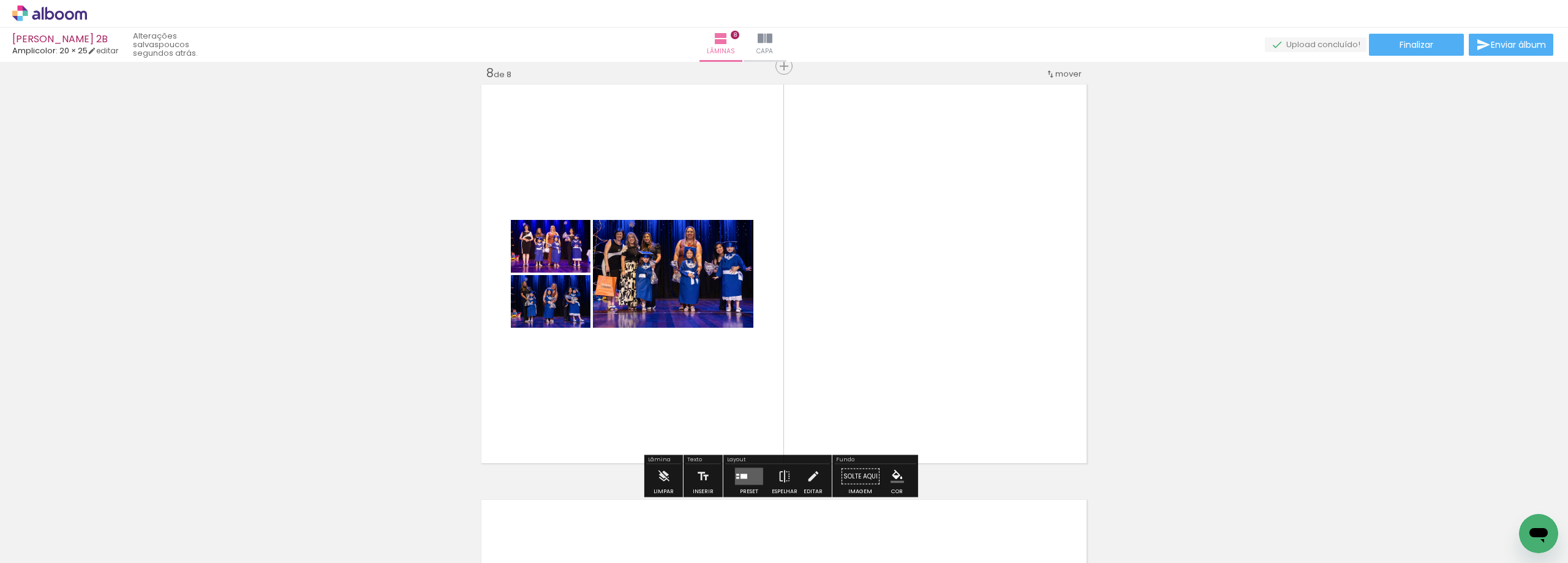
click at [737, 483] on quentale-layouter at bounding box center [749, 477] width 28 height 17
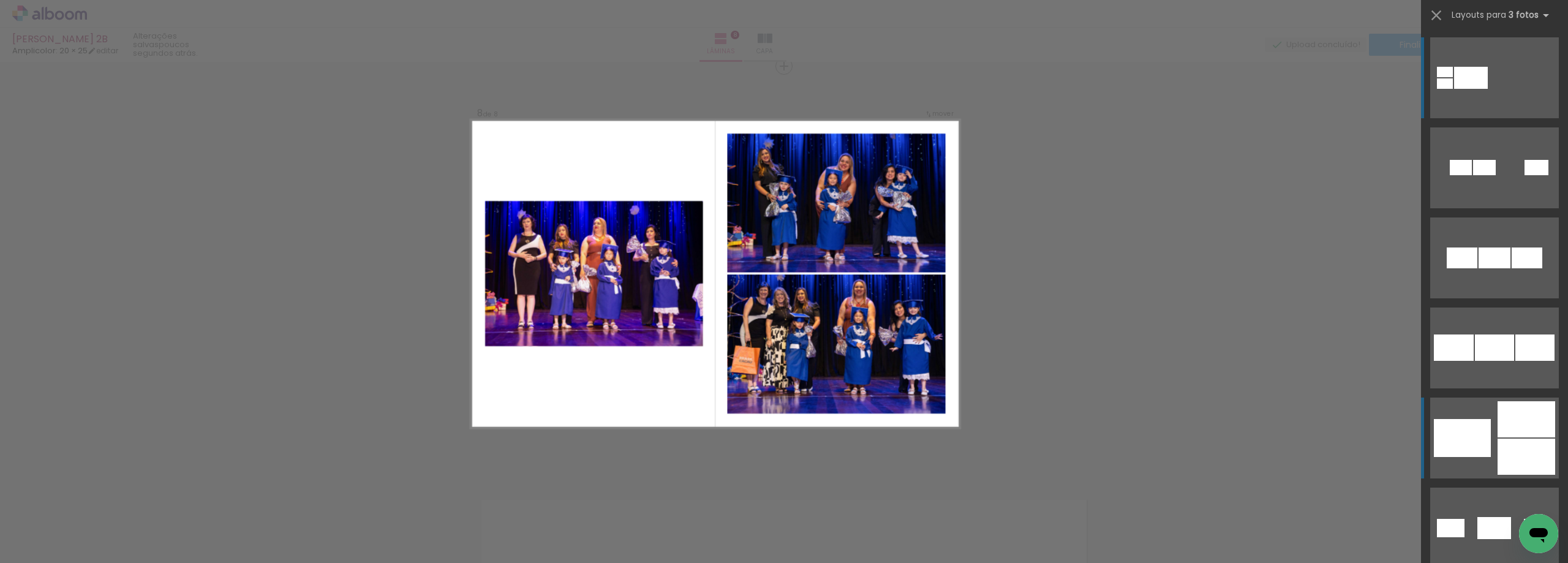
click at [1488, 447] on quentale-layouter at bounding box center [1494, 438] width 129 height 81
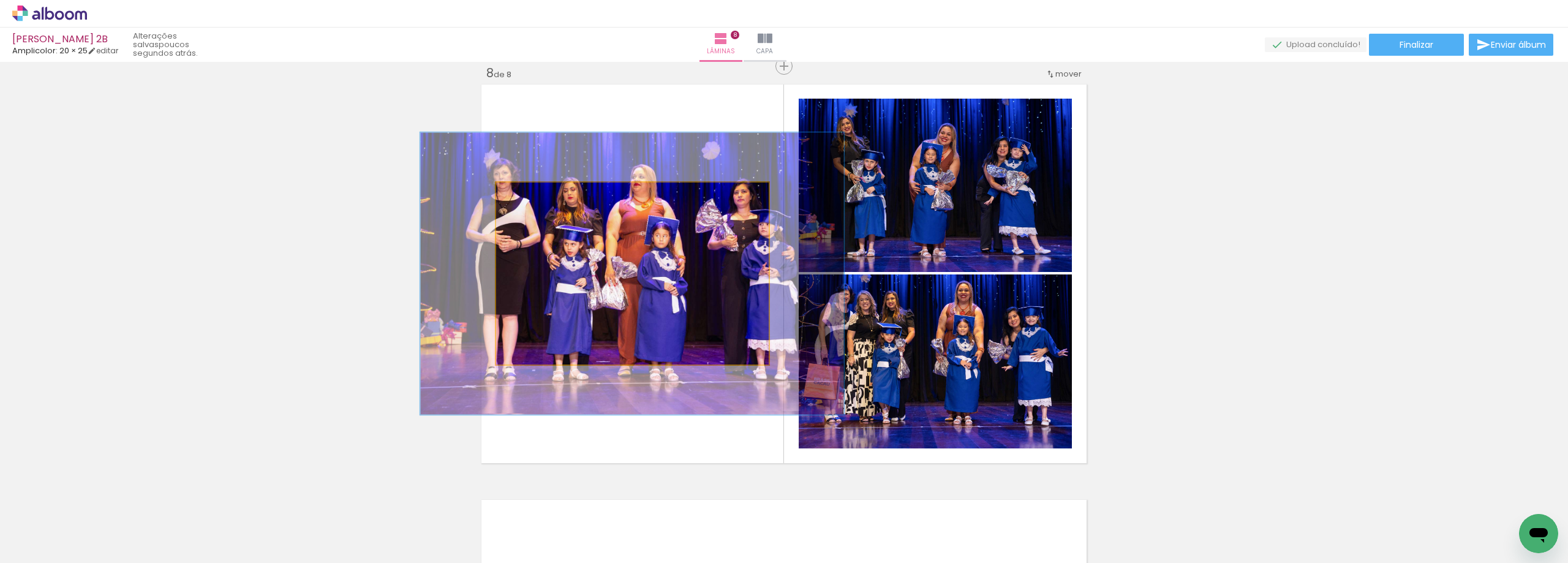
drag, startPoint x: 526, startPoint y: 195, endPoint x: 550, endPoint y: 205, distance: 26.0
click at [550, 198] on div at bounding box center [548, 195] width 20 height 20
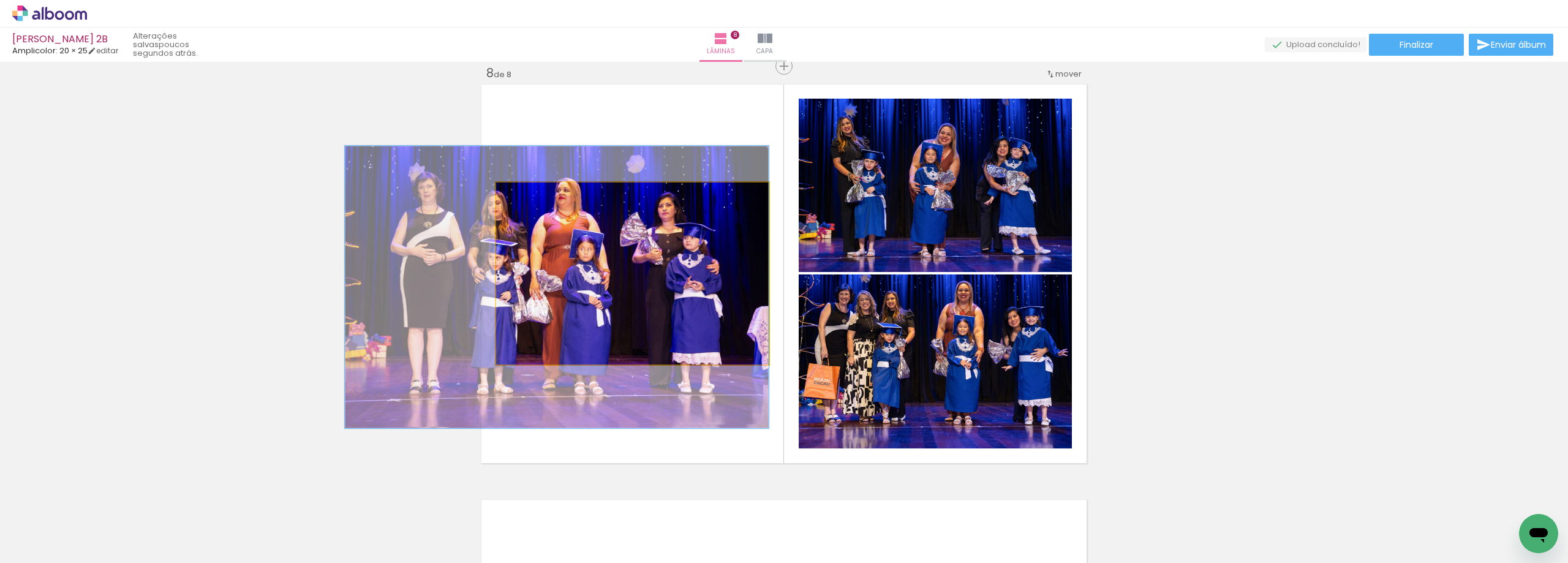
drag, startPoint x: 659, startPoint y: 271, endPoint x: 539, endPoint y: 284, distance: 120.7
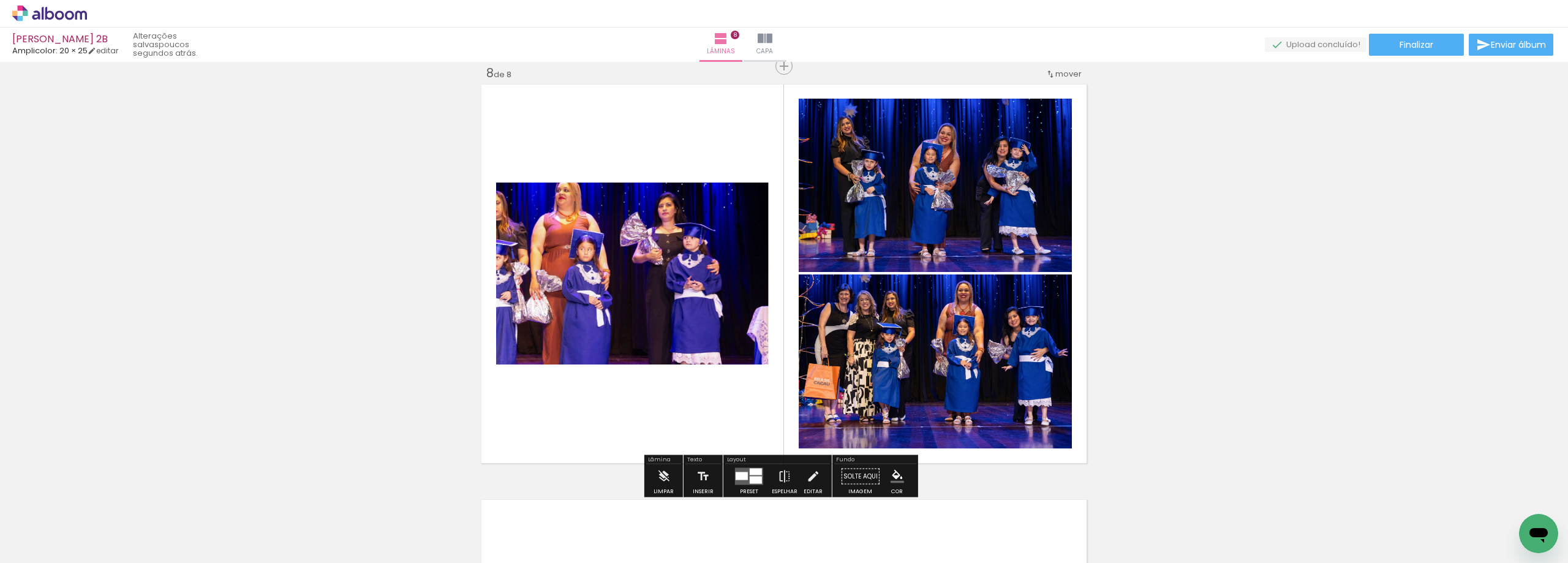
drag, startPoint x: 550, startPoint y: 194, endPoint x: 593, endPoint y: 197, distance: 43.1
click at [588, 186] on div "P&B Largura Cor" at bounding box center [636, 186] width 273 height 0
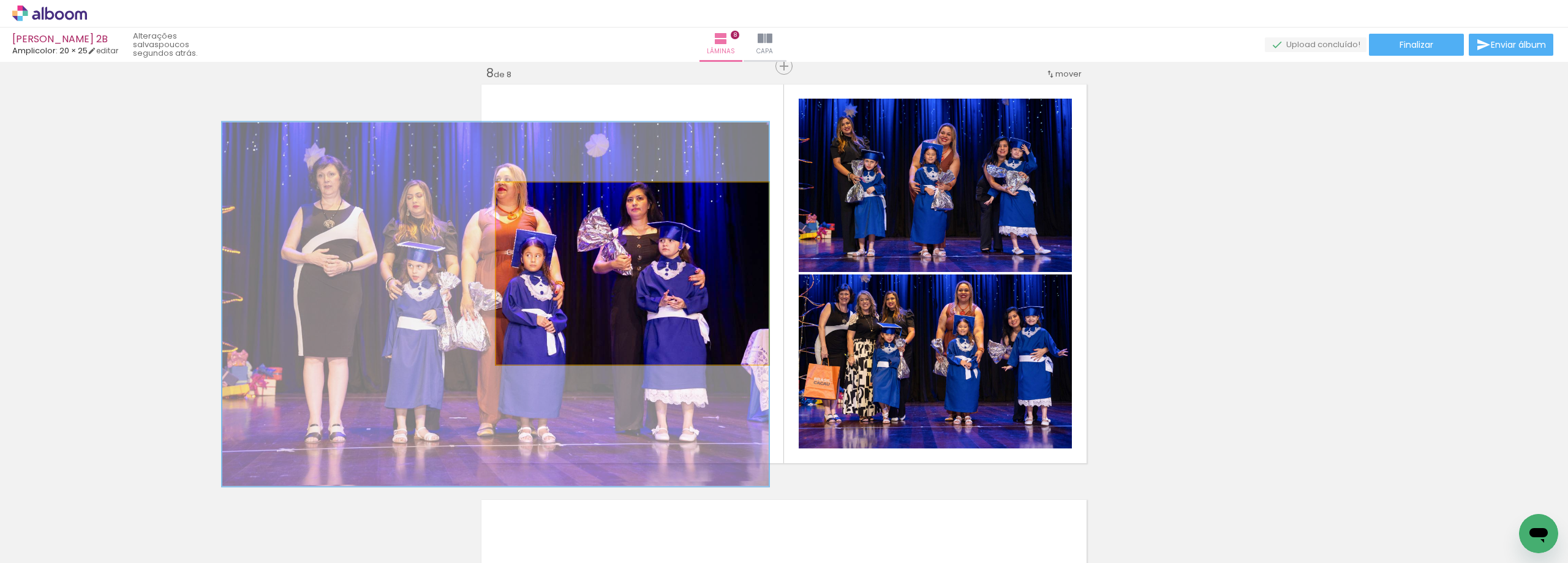
drag, startPoint x: 673, startPoint y: 248, endPoint x: 535, endPoint y: 261, distance: 138.6
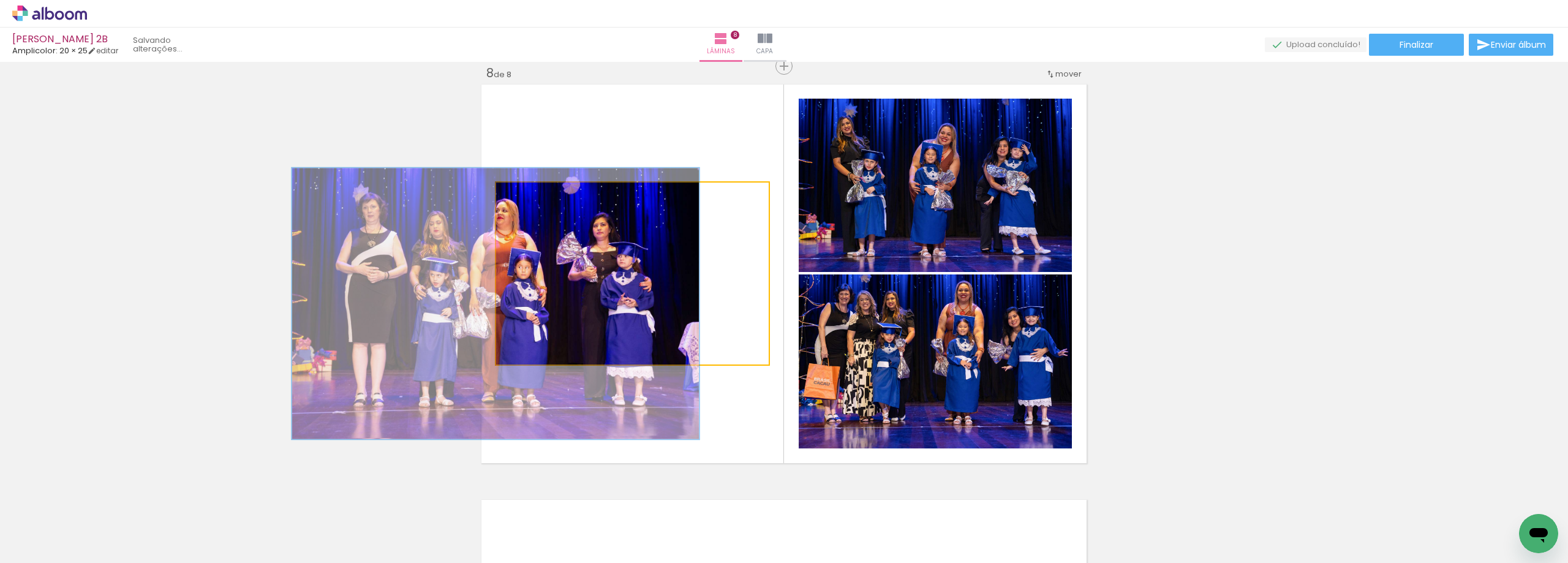
drag, startPoint x: 544, startPoint y: 194, endPoint x: 452, endPoint y: 212, distance: 93.7
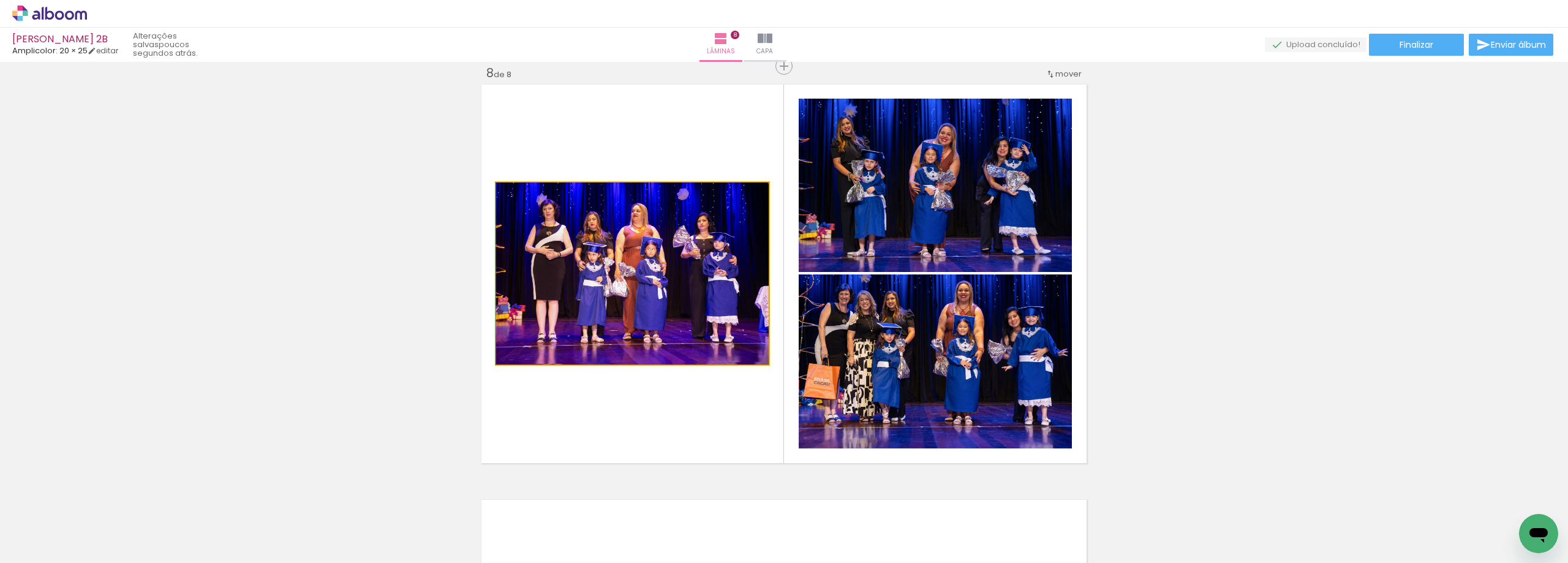
drag, startPoint x: 545, startPoint y: 273, endPoint x: 643, endPoint y: 256, distance: 99.5
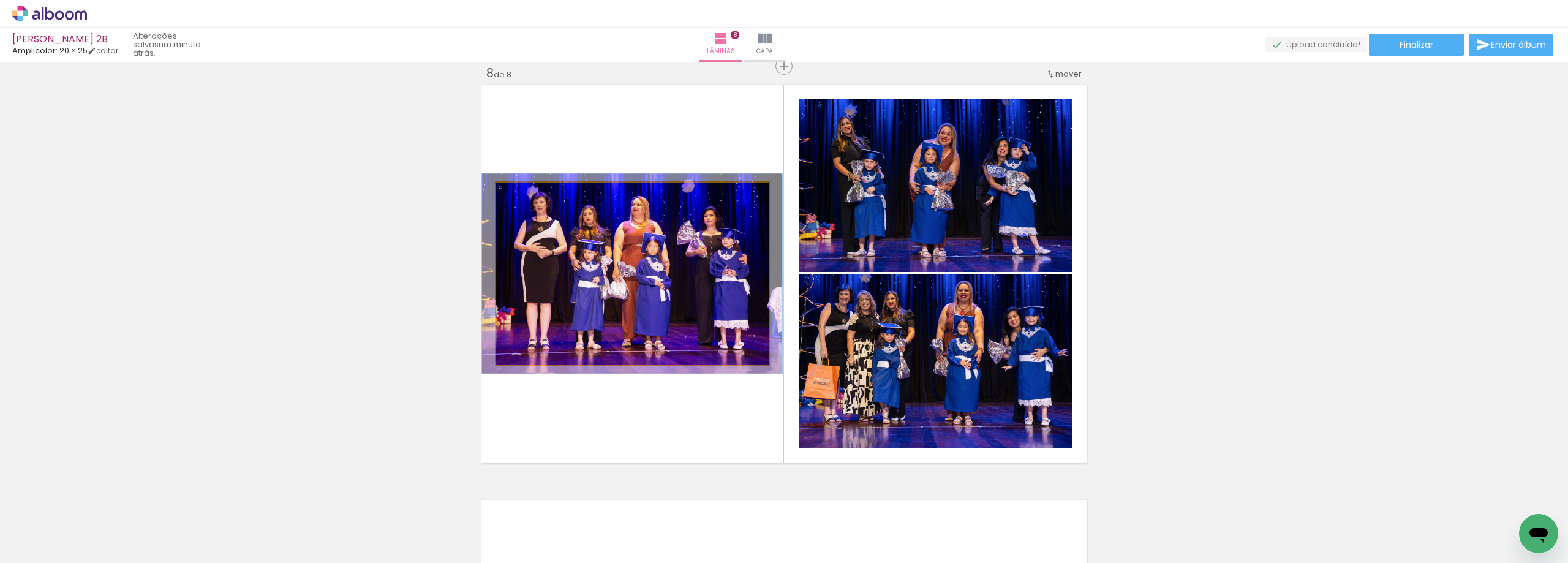
type paper-slider "110"
click at [528, 198] on div at bounding box center [528, 195] width 20 height 20
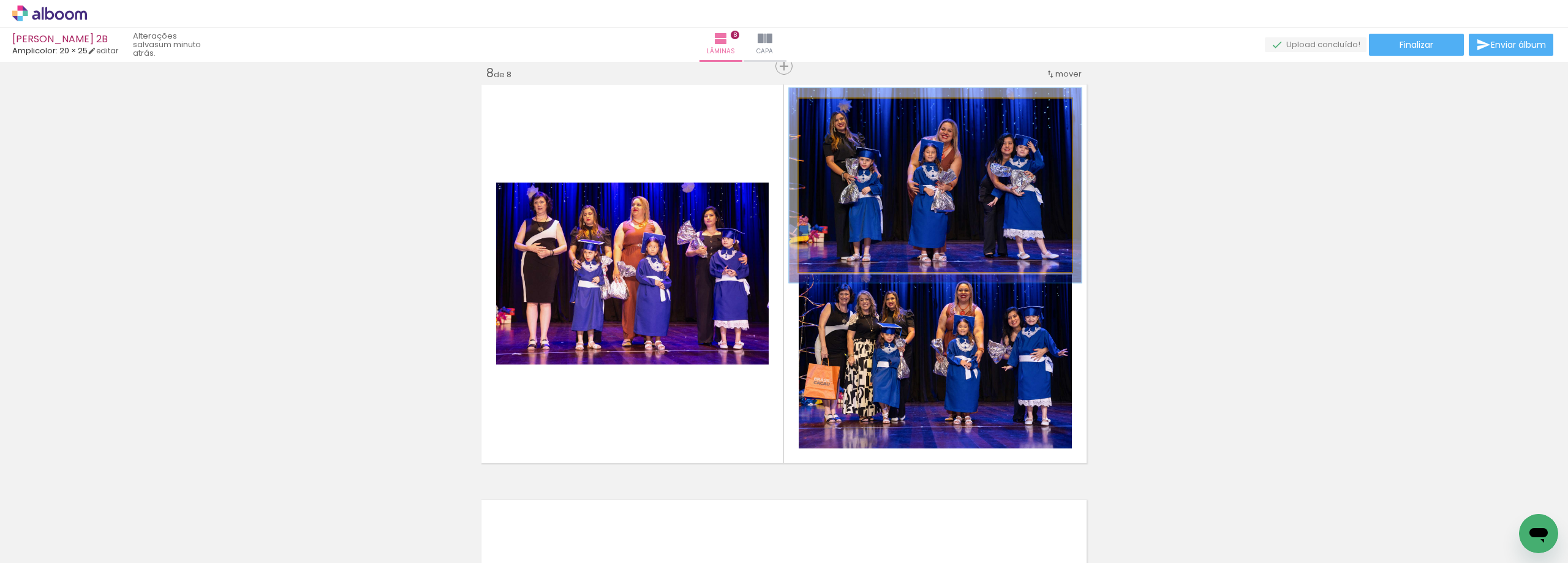
type paper-slider "107"
click at [829, 108] on div at bounding box center [830, 111] width 20 height 20
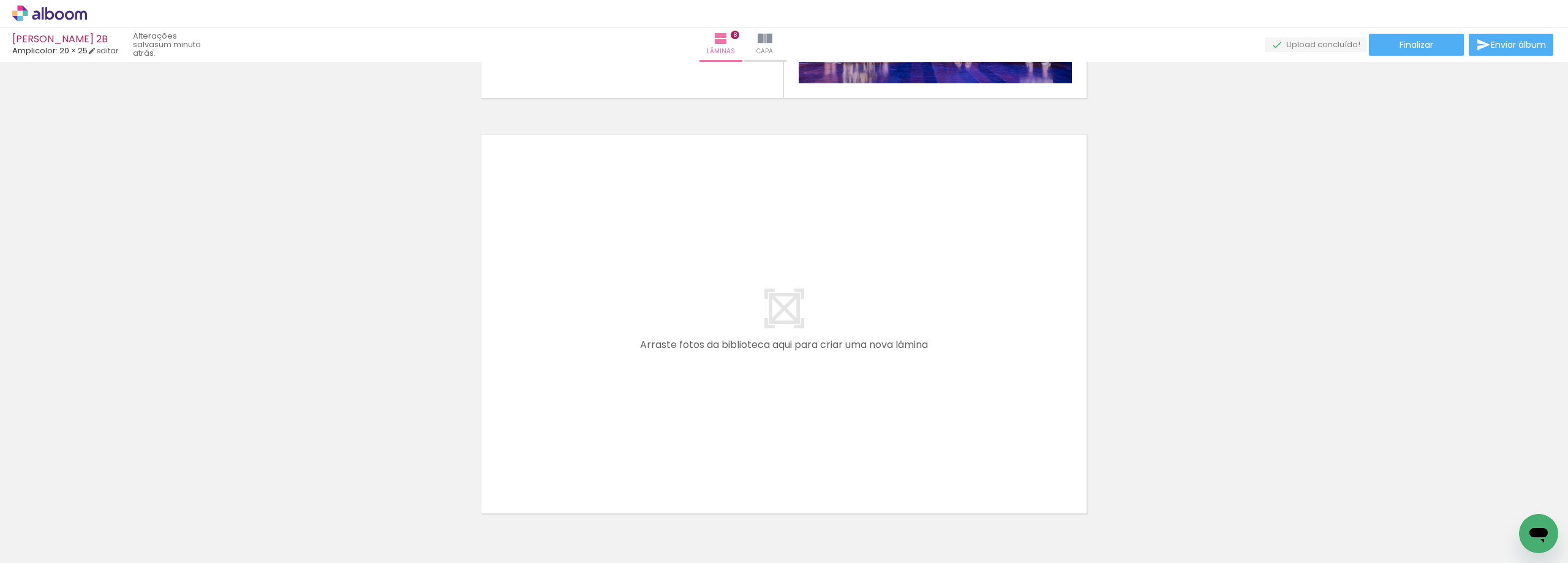
scroll to position [3361, 0]
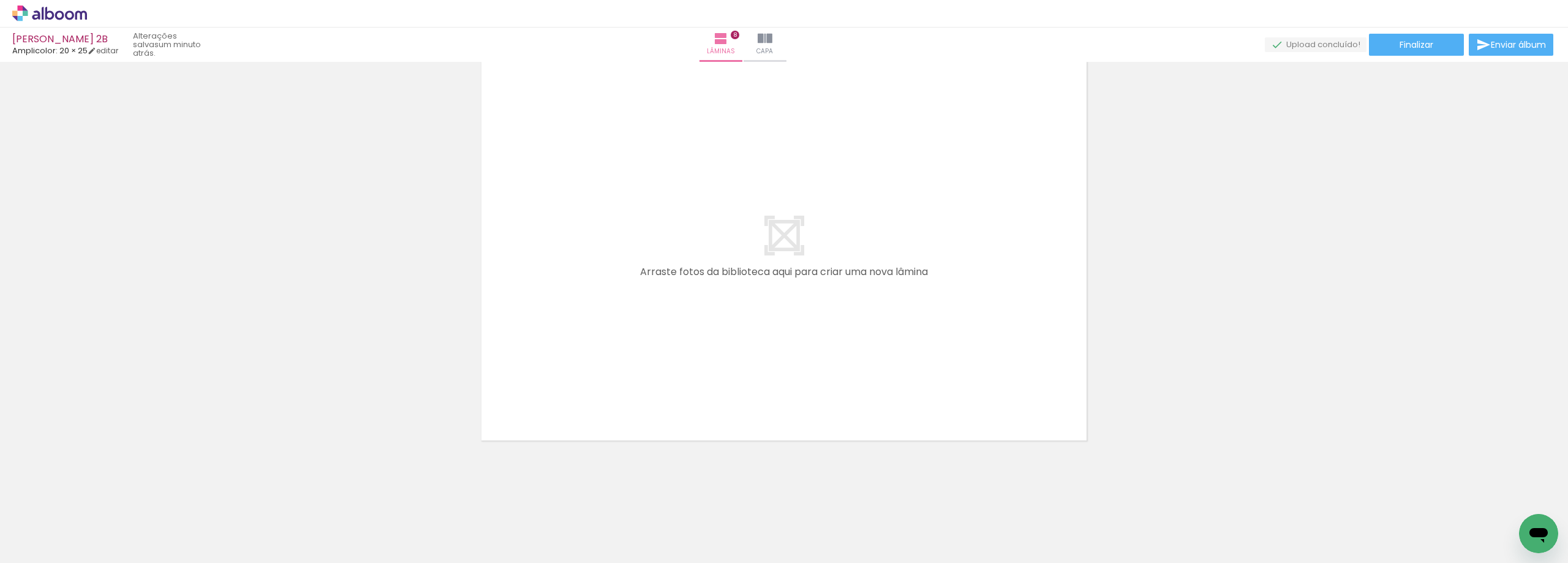
drag, startPoint x: 1564, startPoint y: 441, endPoint x: 5, endPoint y: 24, distance: 1613.8
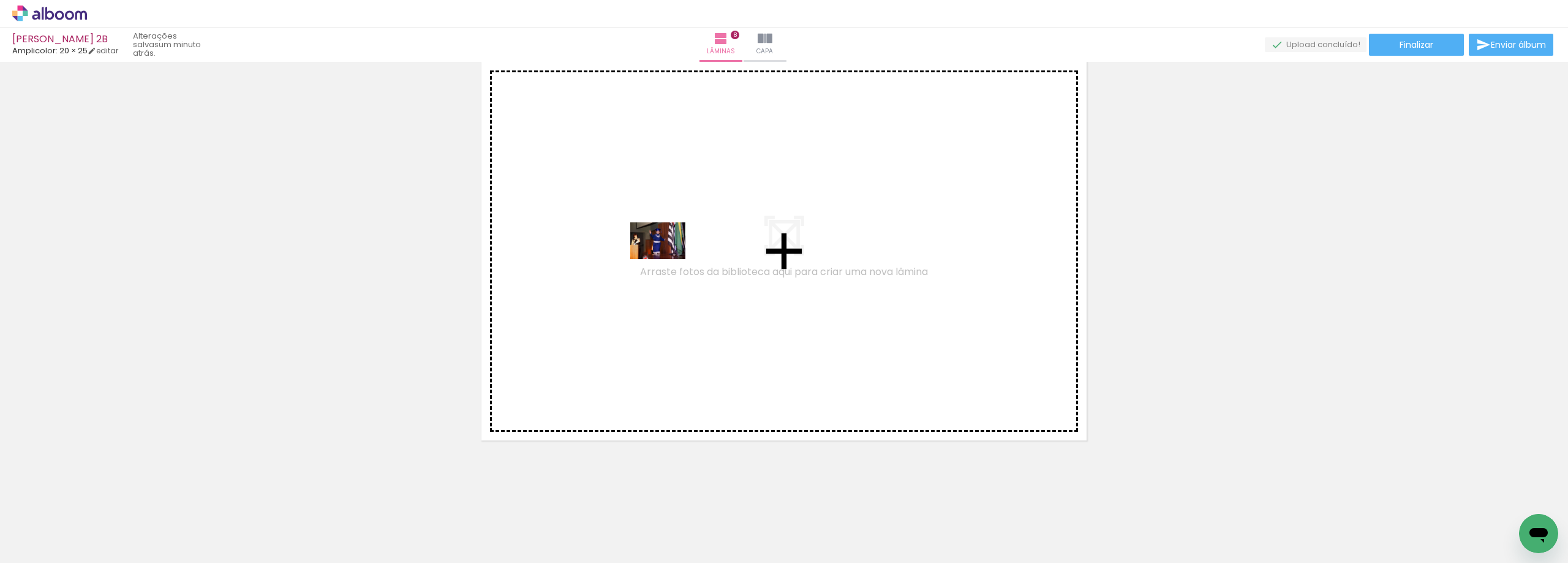
drag, startPoint x: 546, startPoint y: 528, endPoint x: 667, endPoint y: 259, distance: 295.0
click at [667, 259] on quentale-workspace at bounding box center [784, 282] width 1568 height 563
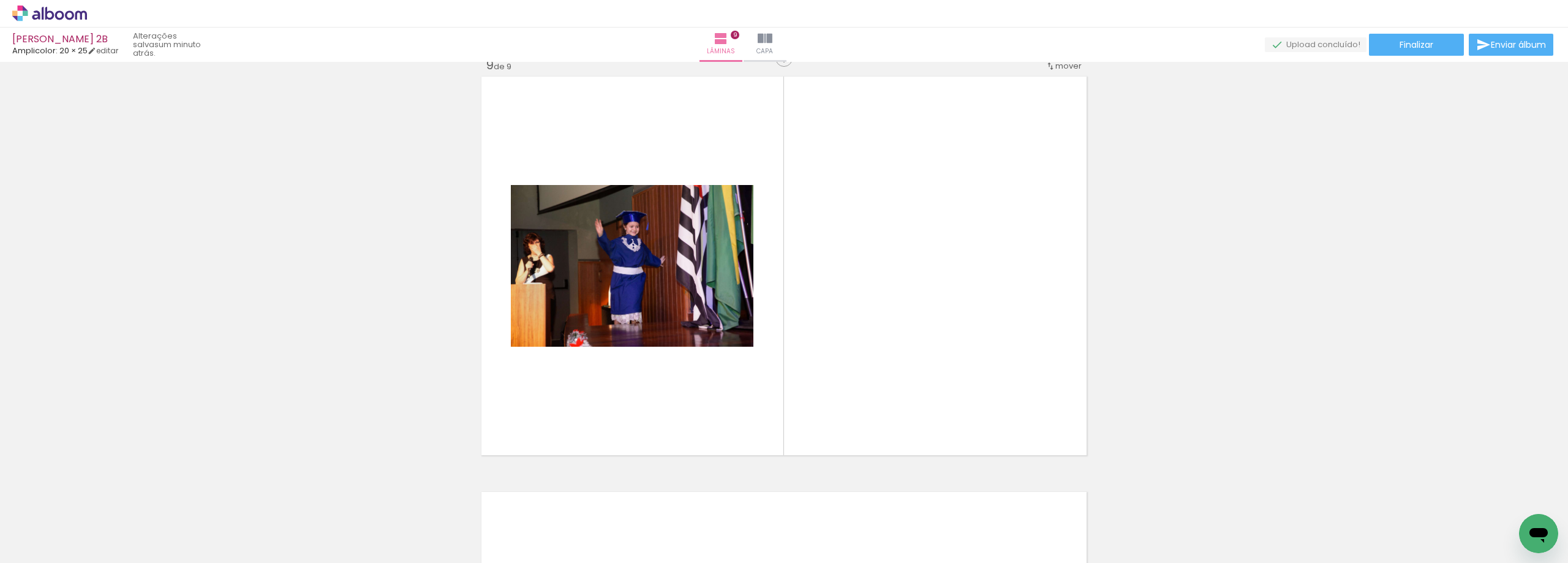
scroll to position [3338, 0]
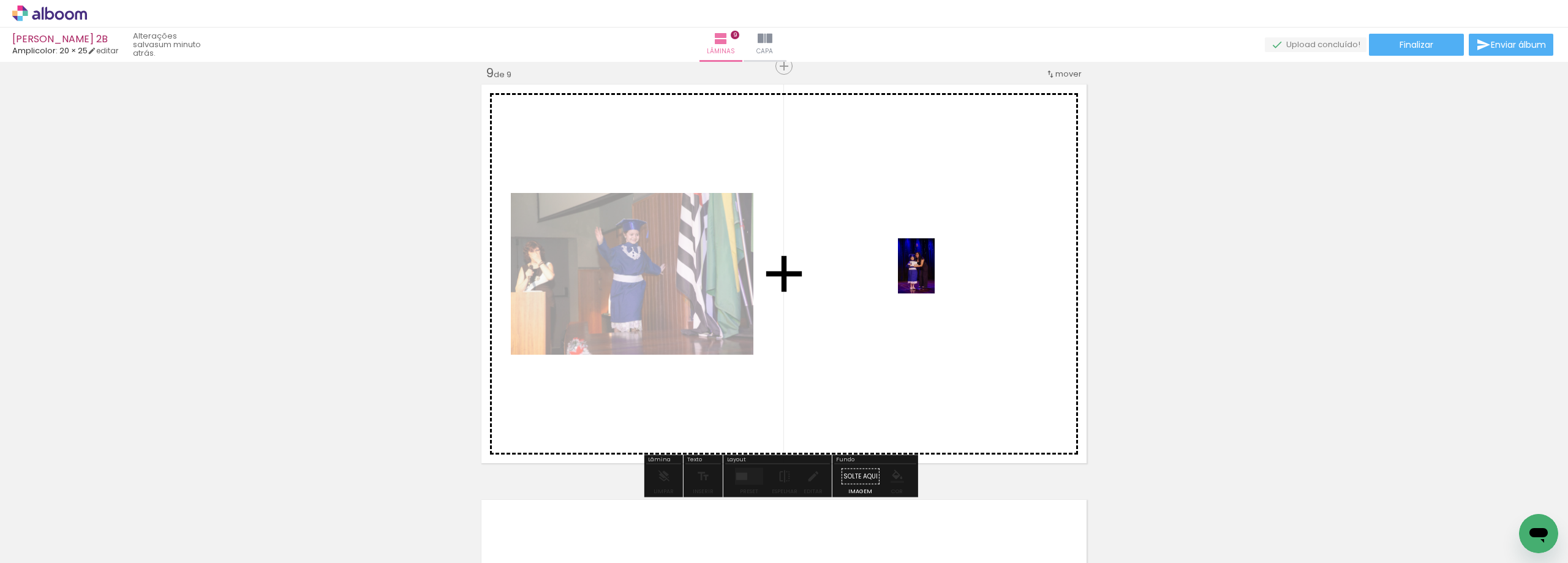
drag, startPoint x: 622, startPoint y: 523, endPoint x: 942, endPoint y: 265, distance: 411.1
click at [944, 263] on quentale-workspace at bounding box center [784, 282] width 1568 height 563
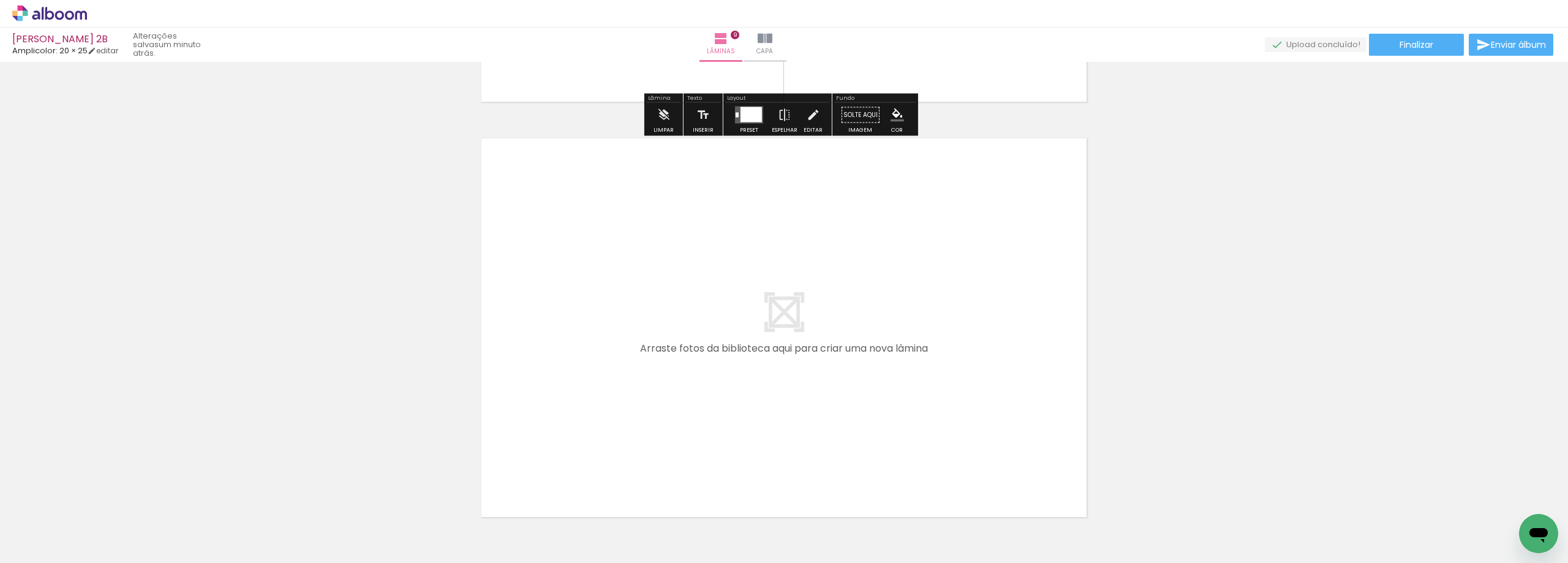
scroll to position [3776, 0]
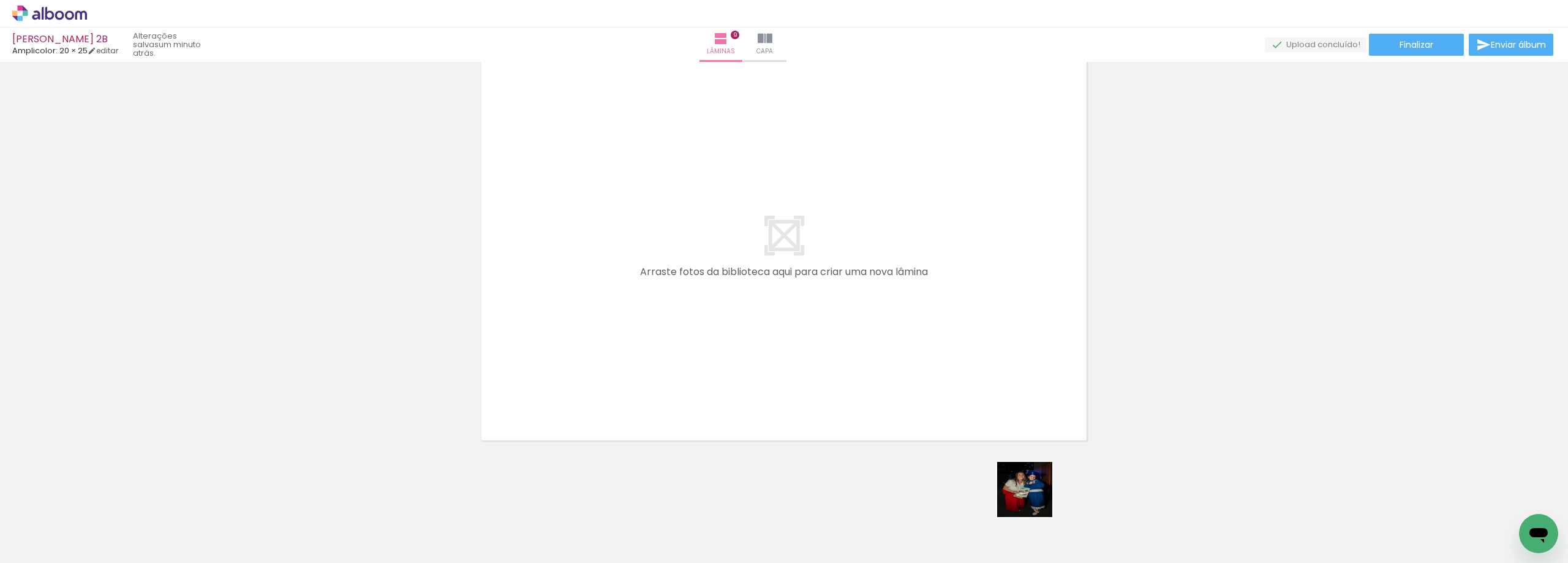
drag, startPoint x: 1033, startPoint y: 499, endPoint x: 952, endPoint y: 311, distance: 204.7
click at [952, 311] on quentale-workspace at bounding box center [784, 282] width 1568 height 563
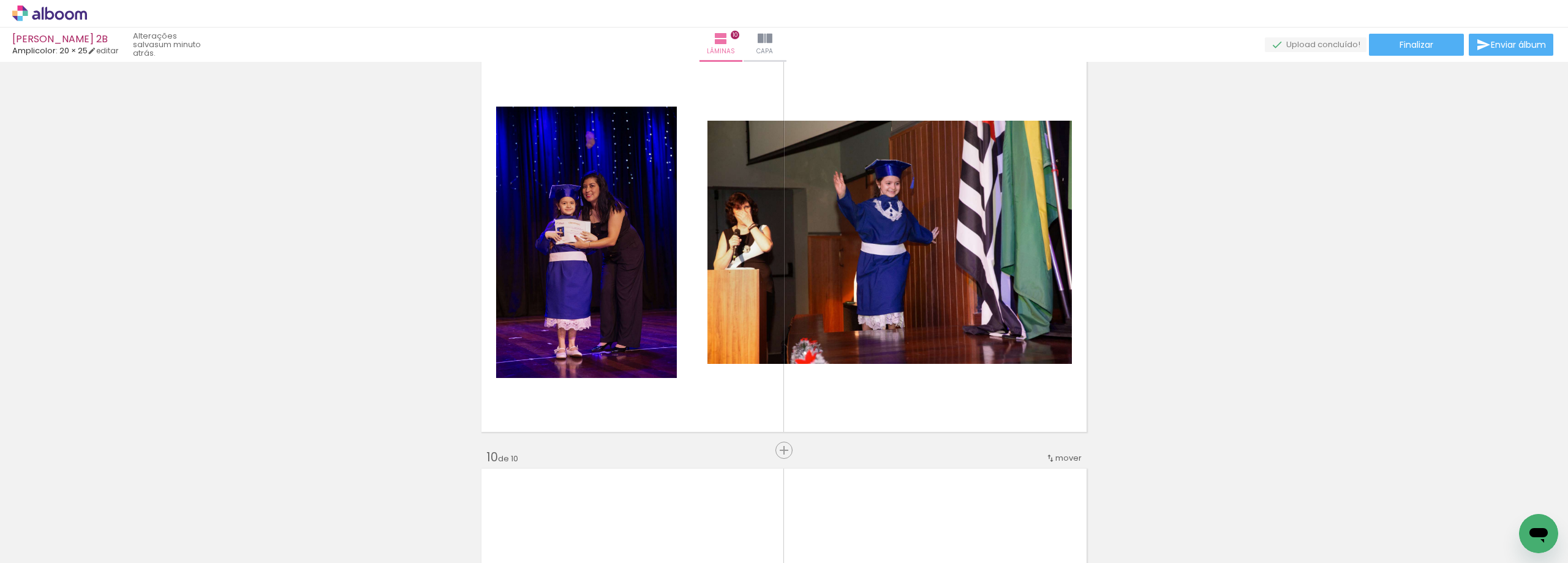
scroll to position [3315, 0]
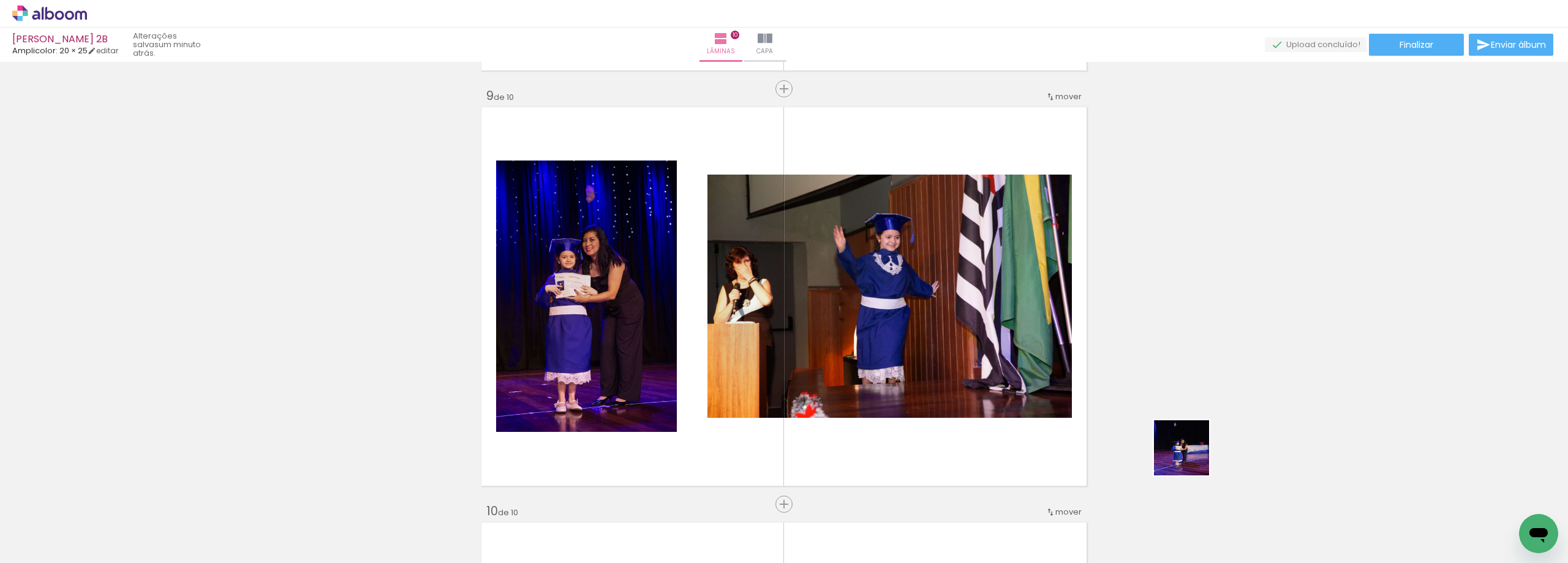
drag, startPoint x: 1223, startPoint y: 494, endPoint x: 993, endPoint y: 398, distance: 249.2
click at [1000, 400] on quentale-workspace at bounding box center [784, 282] width 1568 height 563
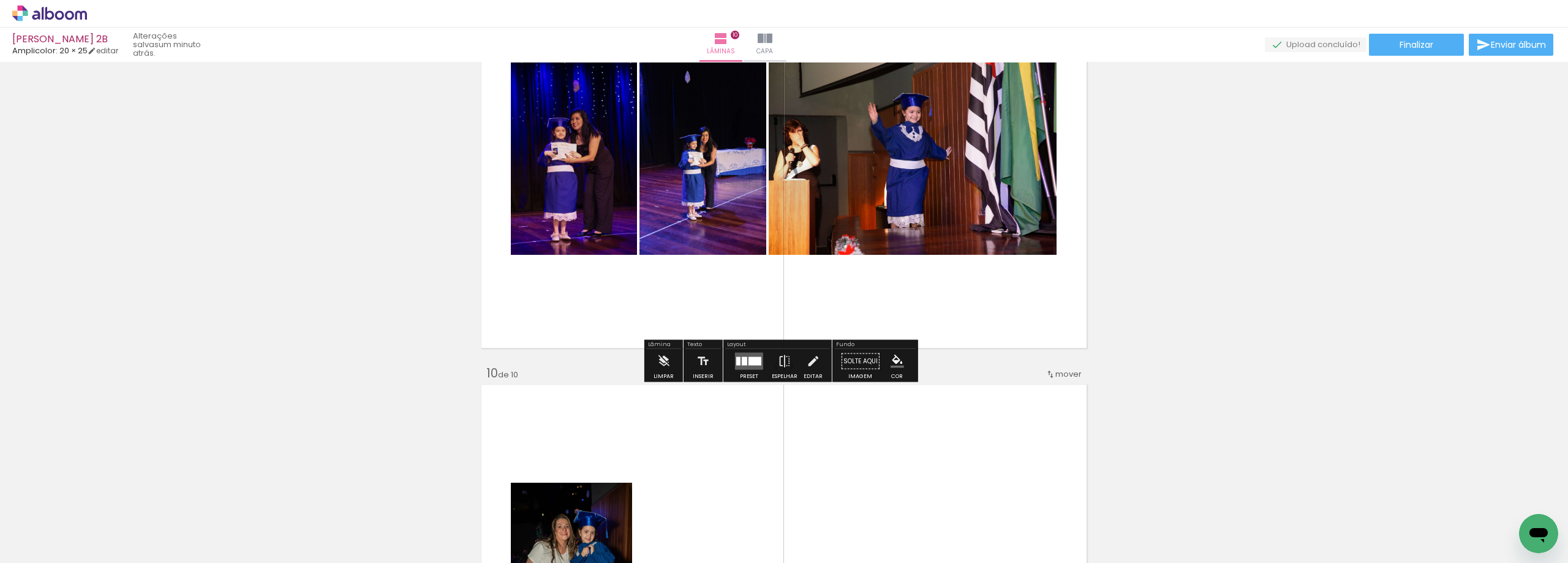
scroll to position [3460, 0]
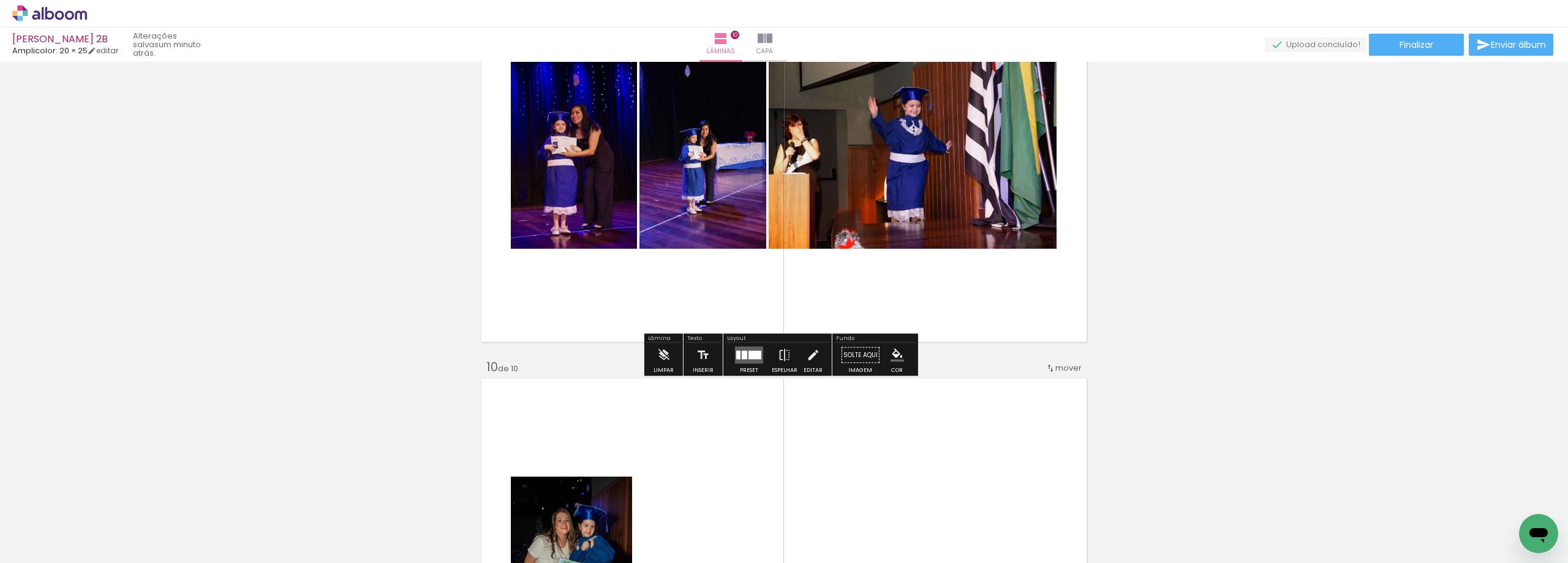
click at [751, 354] on div at bounding box center [754, 355] width 13 height 9
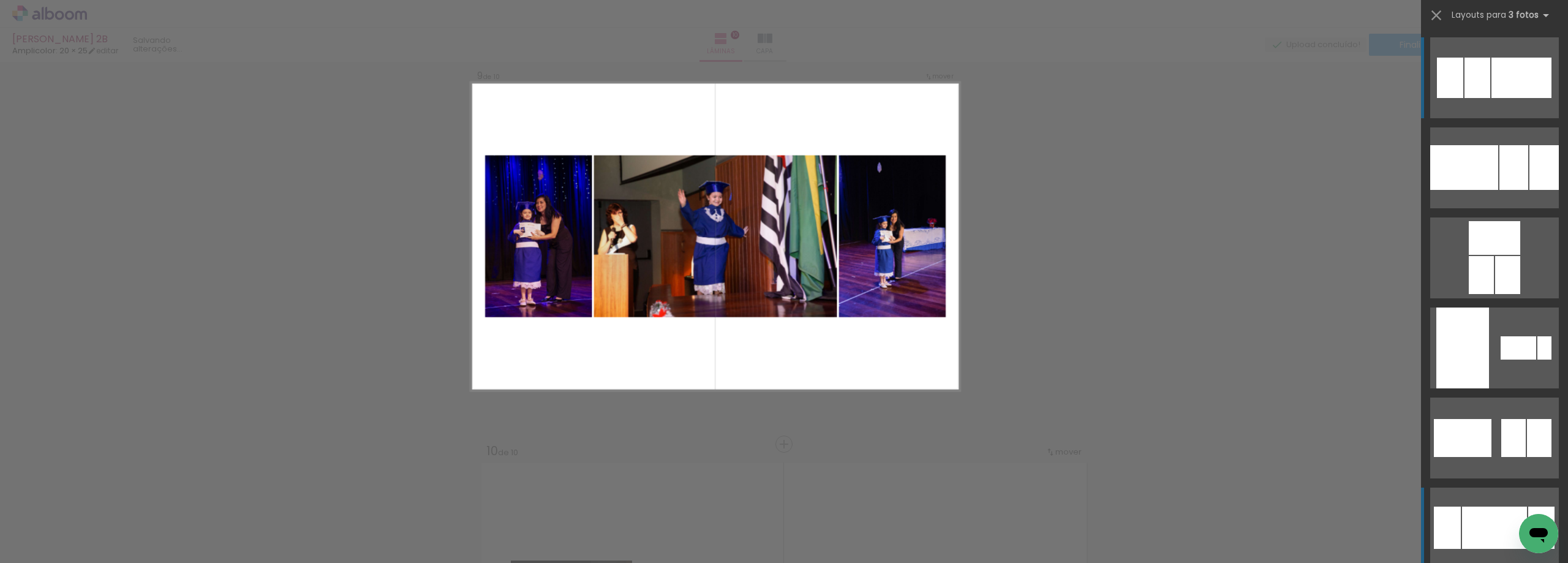
scroll to position [3338, 0]
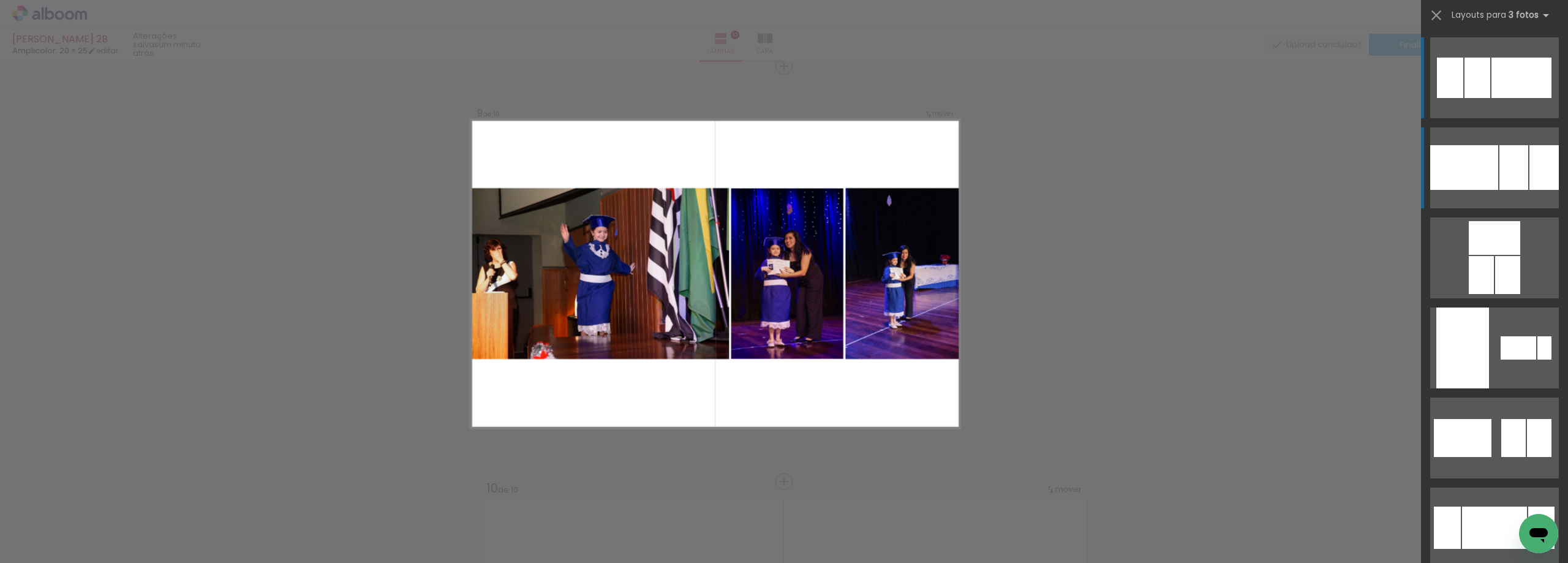
click at [1538, 171] on div at bounding box center [1543, 167] width 29 height 45
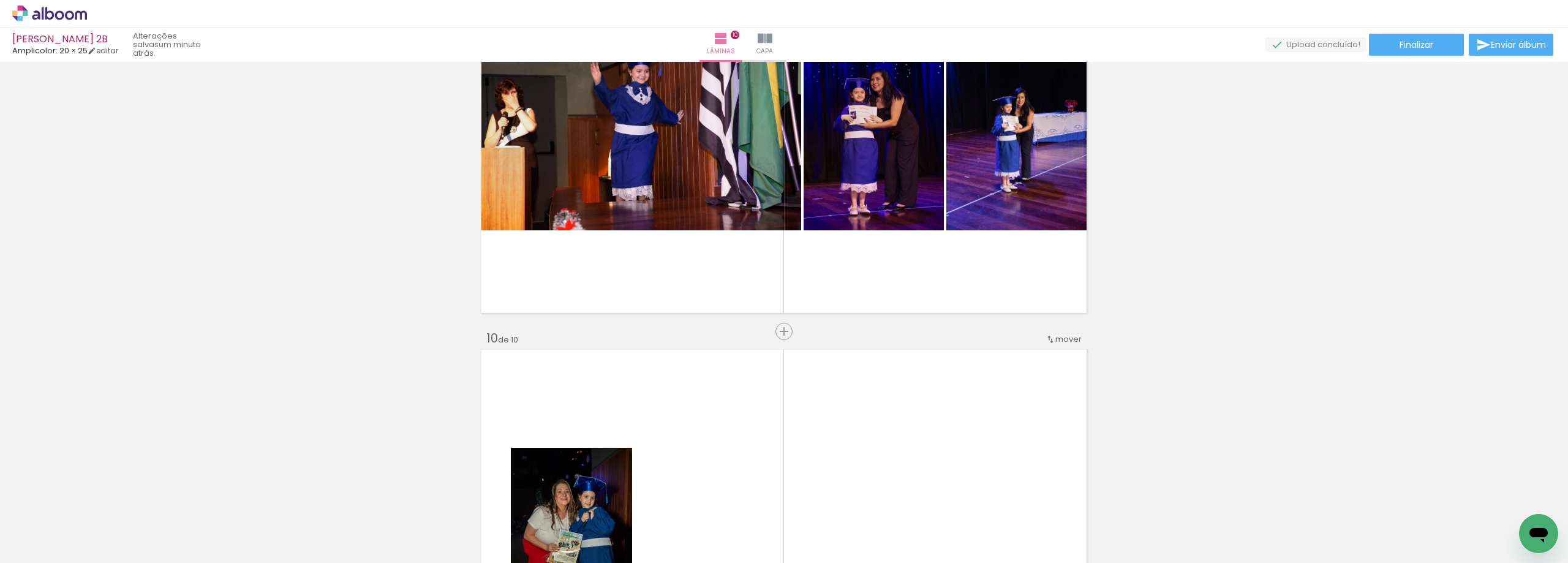
scroll to position [3590, 0]
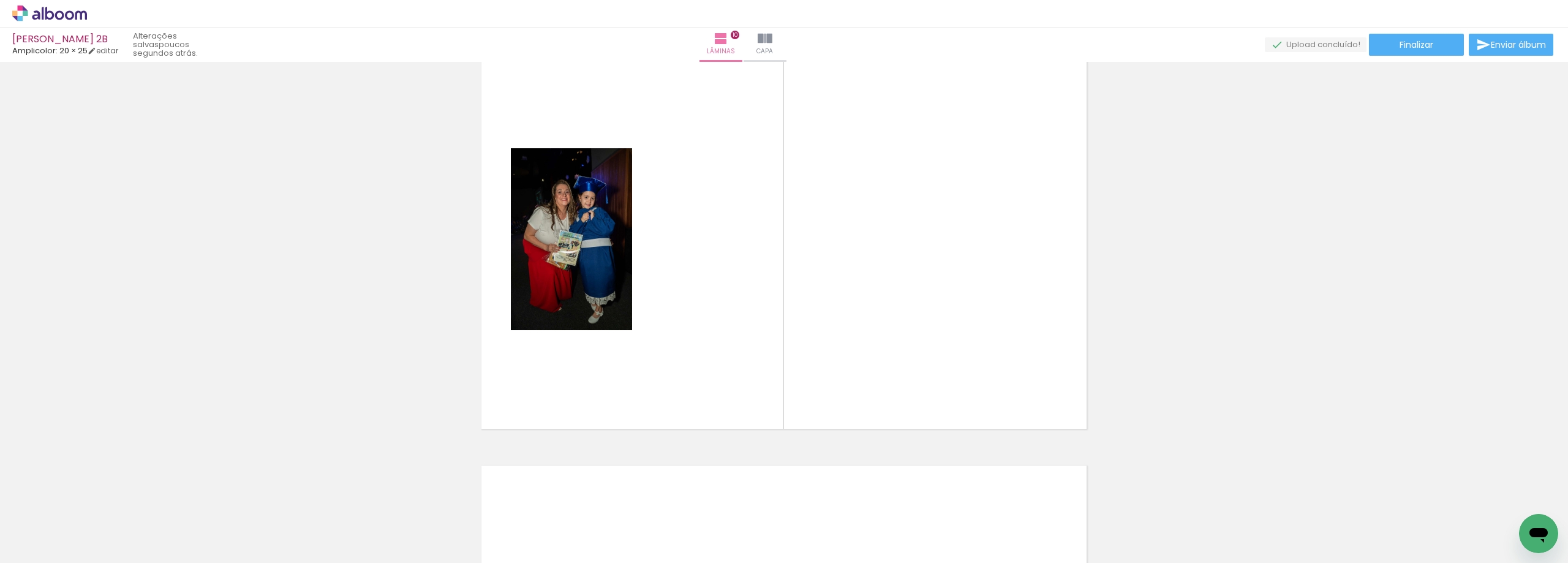
scroll to position [0, 114]
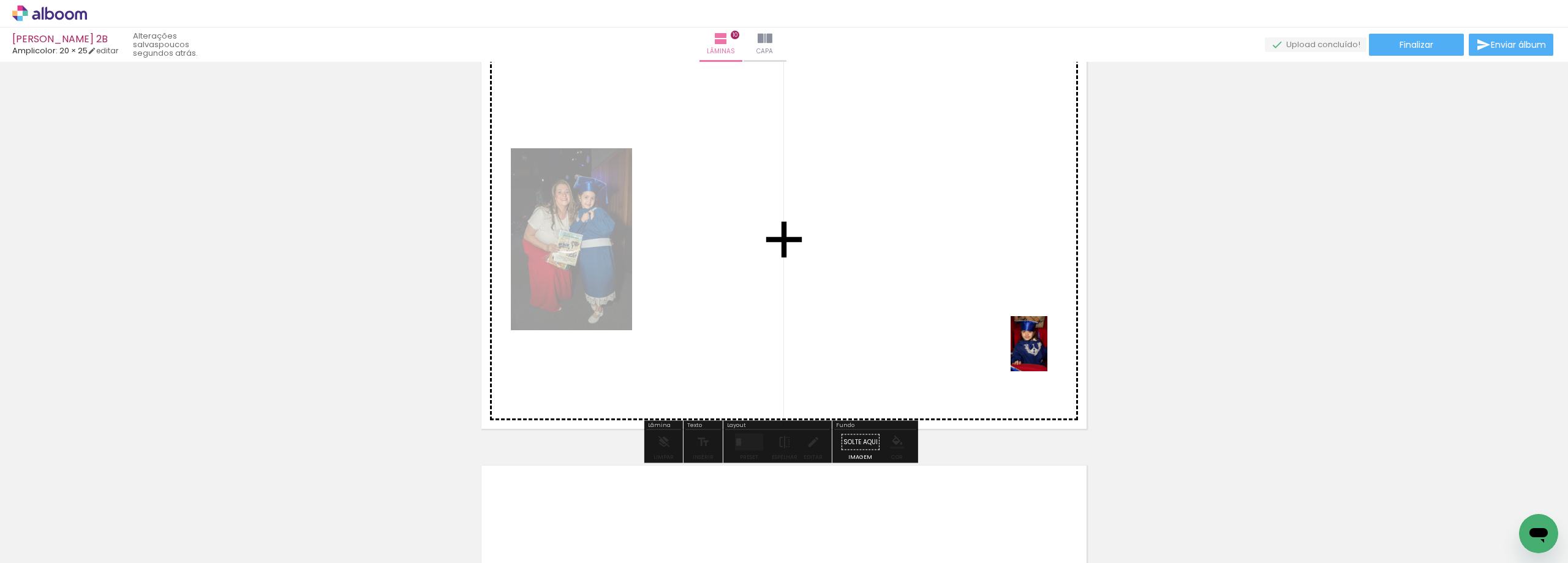
drag, startPoint x: 1316, startPoint y: 525, endPoint x: 1010, endPoint y: 337, distance: 359.1
click at [1014, 341] on quentale-workspace at bounding box center [784, 282] width 1568 height 563
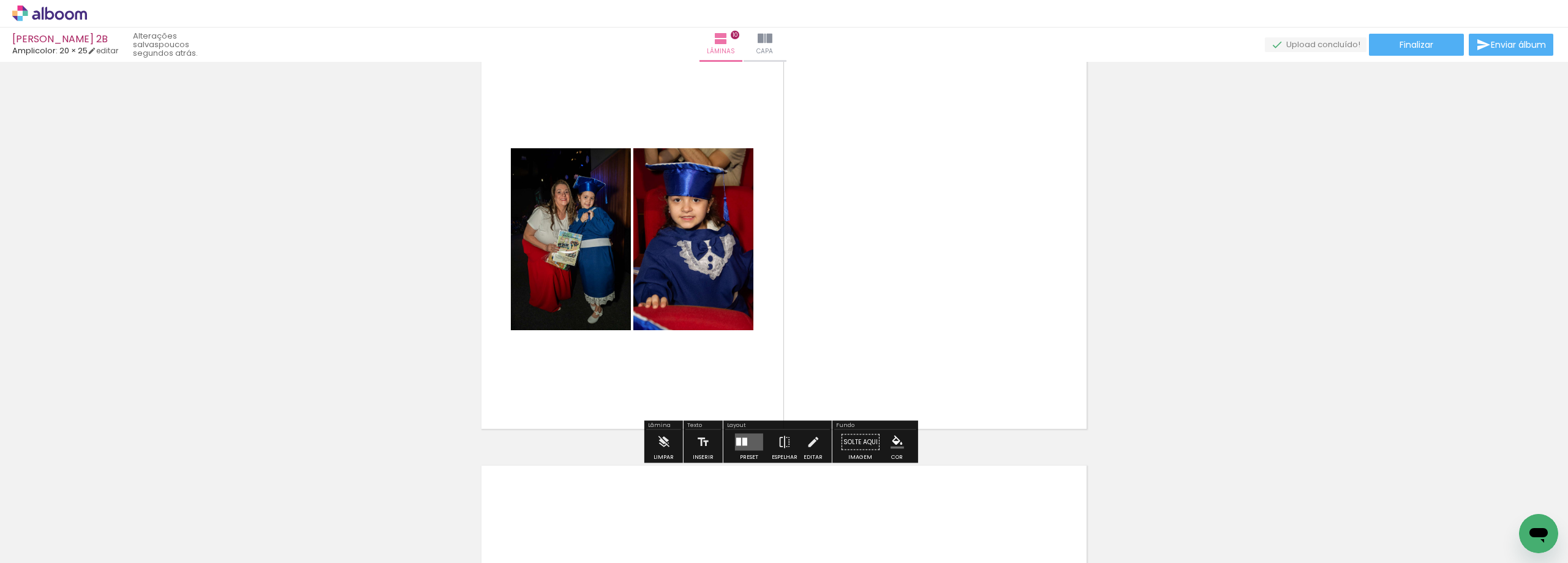
scroll to position [0, 0]
click at [742, 440] on div at bounding box center [745, 441] width 5 height 8
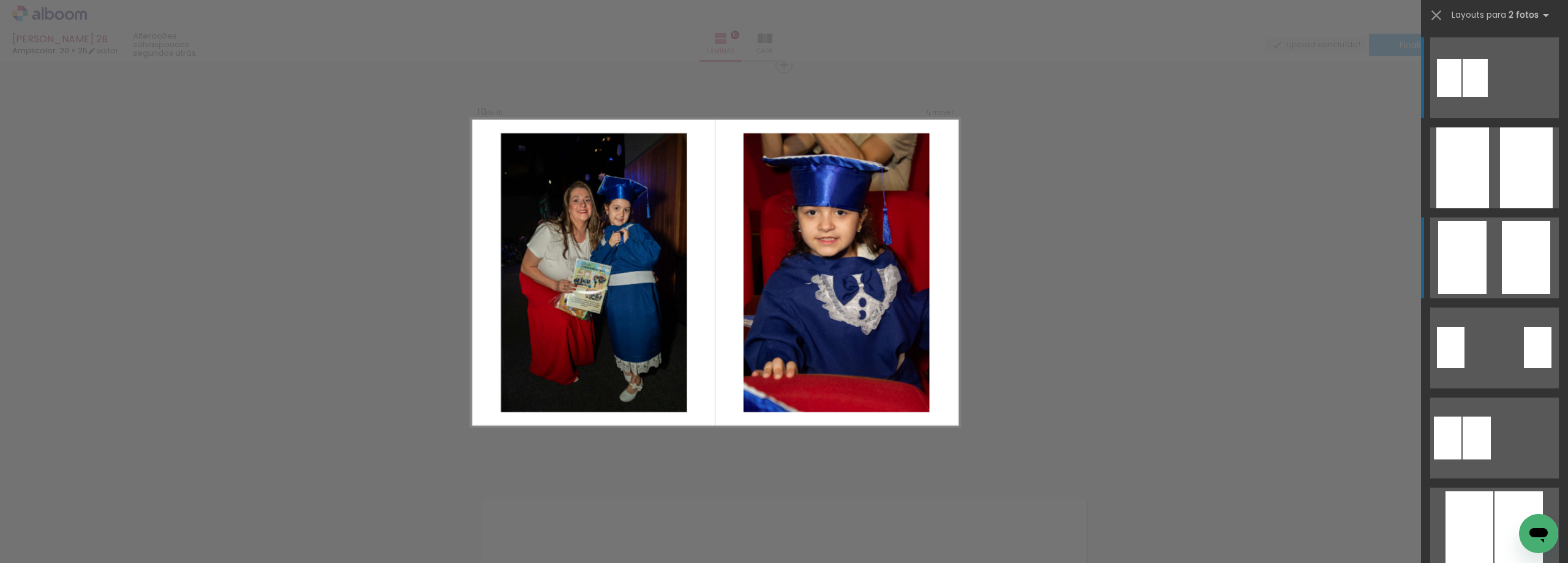
scroll to position [3754, 0]
click at [1514, 262] on div at bounding box center [1526, 257] width 49 height 73
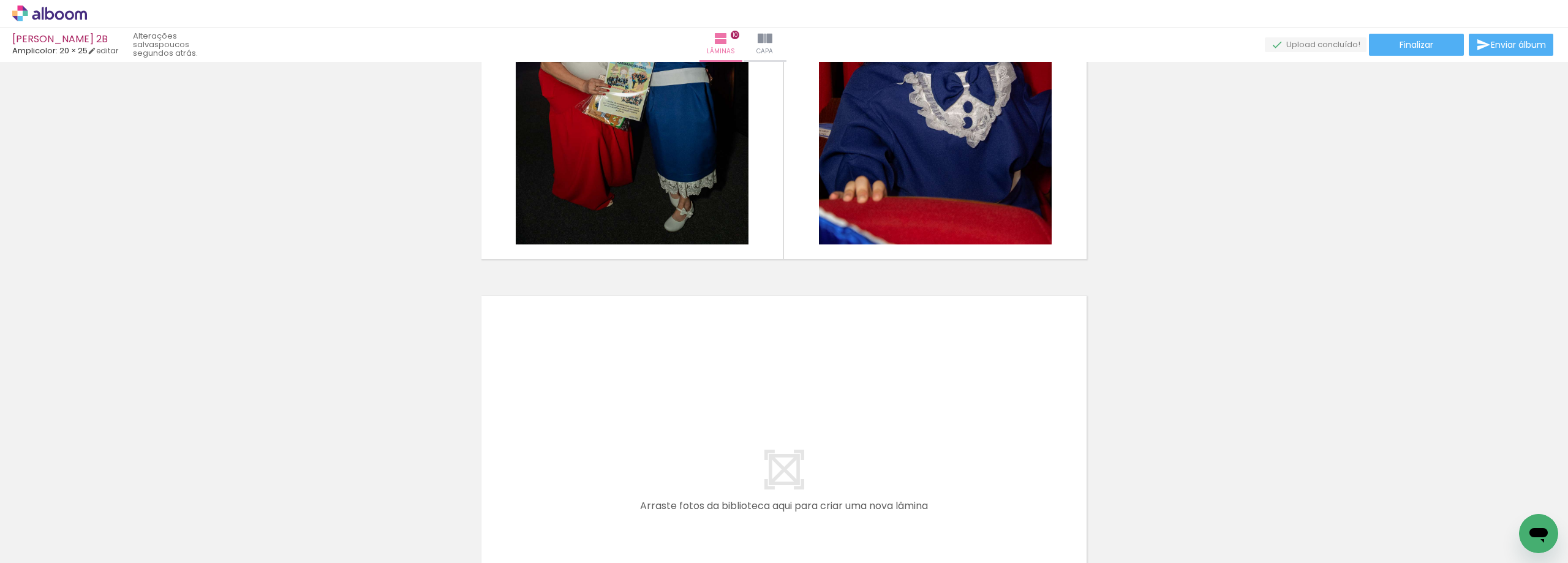
scroll to position [4191, 0]
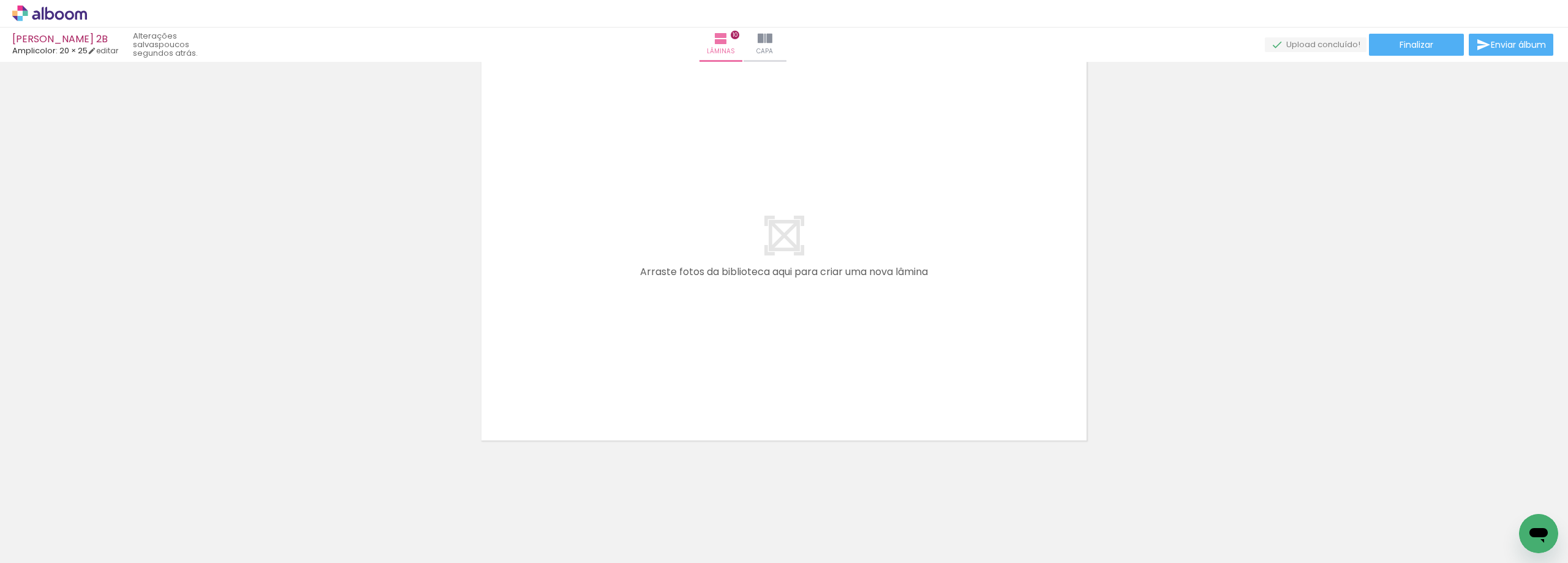
drag, startPoint x: 1563, startPoint y: 461, endPoint x: 12, endPoint y: 35, distance: 1608.4
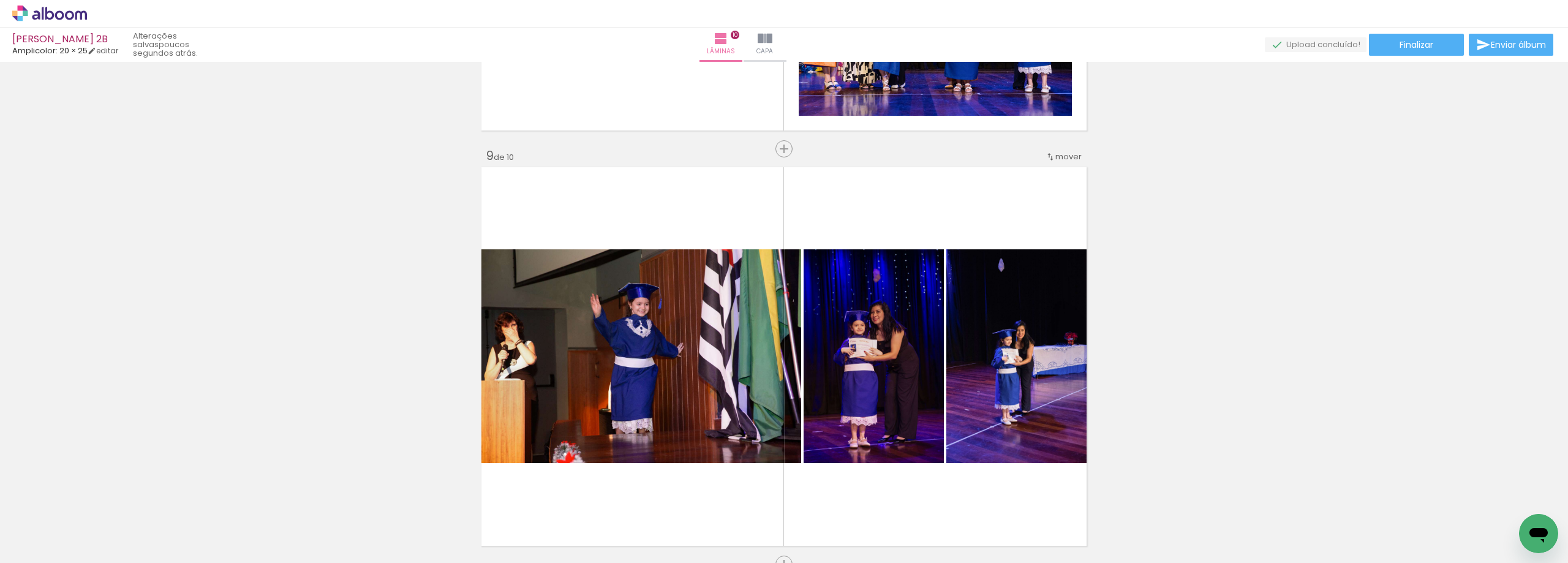
scroll to position [3315, 0]
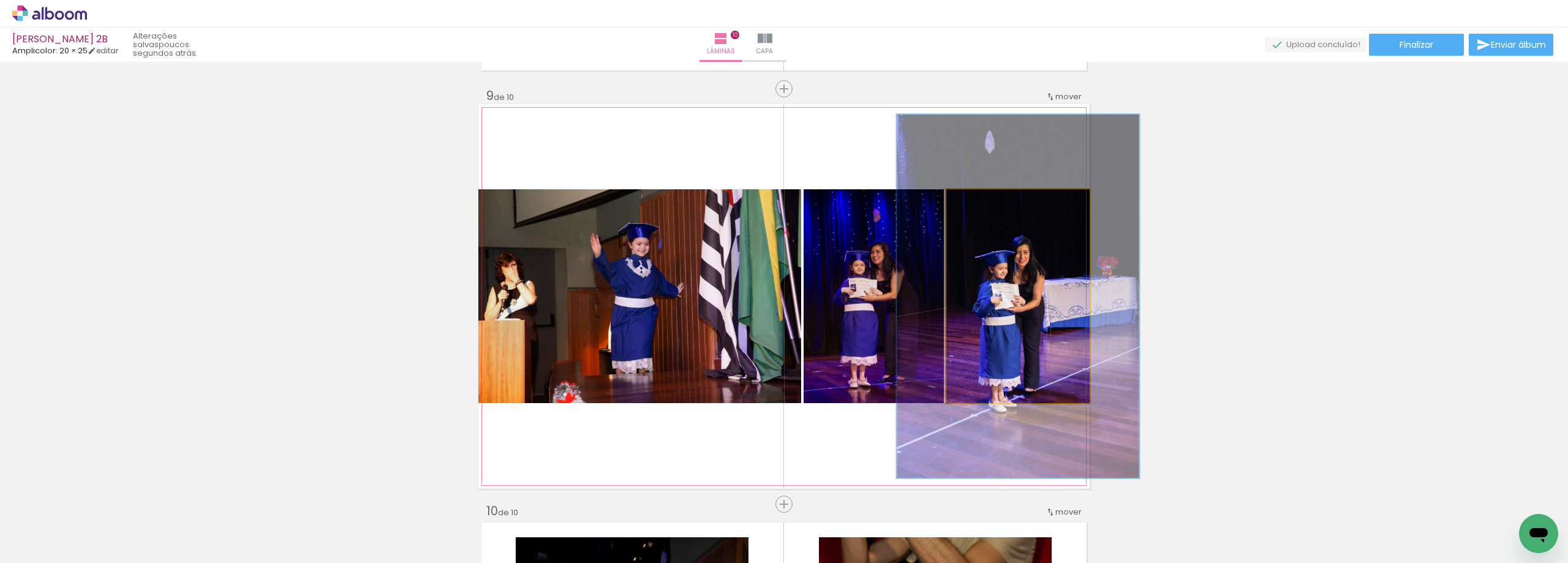
drag, startPoint x: 981, startPoint y: 200, endPoint x: 1008, endPoint y: 200, distance: 27.0
click at [1008, 200] on div at bounding box center [998, 202] width 48 height 20
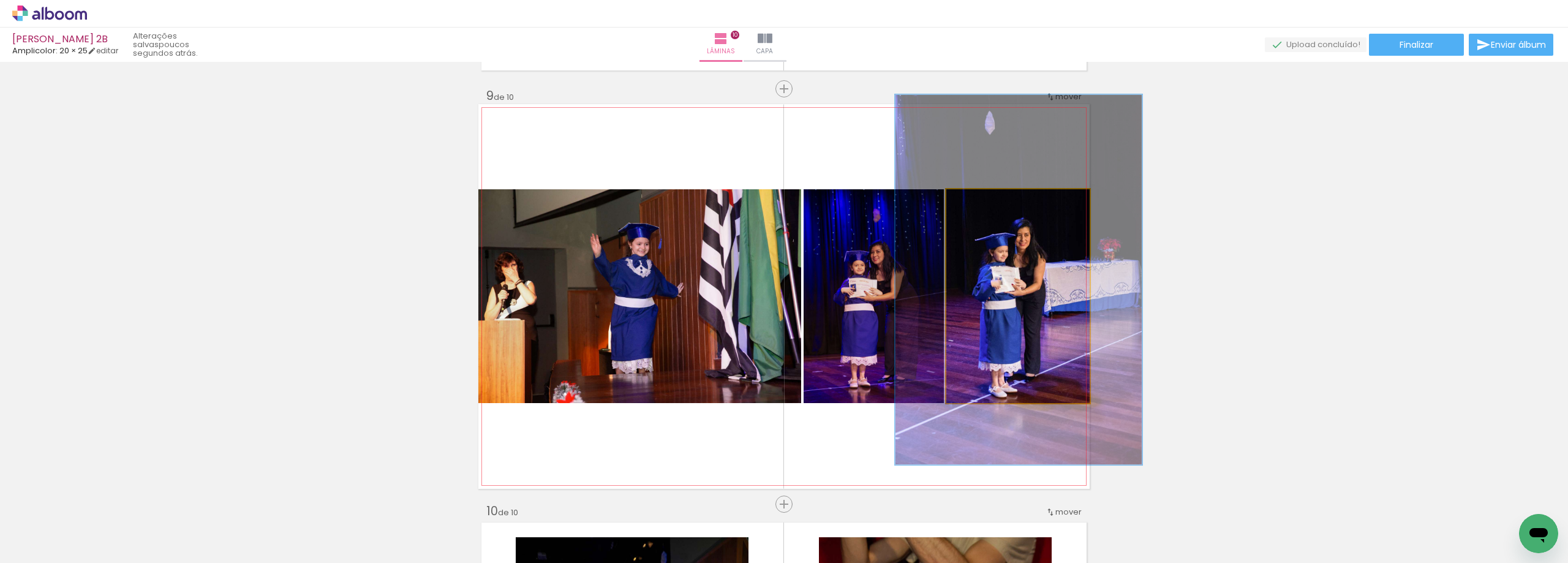
drag, startPoint x: 1018, startPoint y: 305, endPoint x: 1020, endPoint y: 289, distance: 16.1
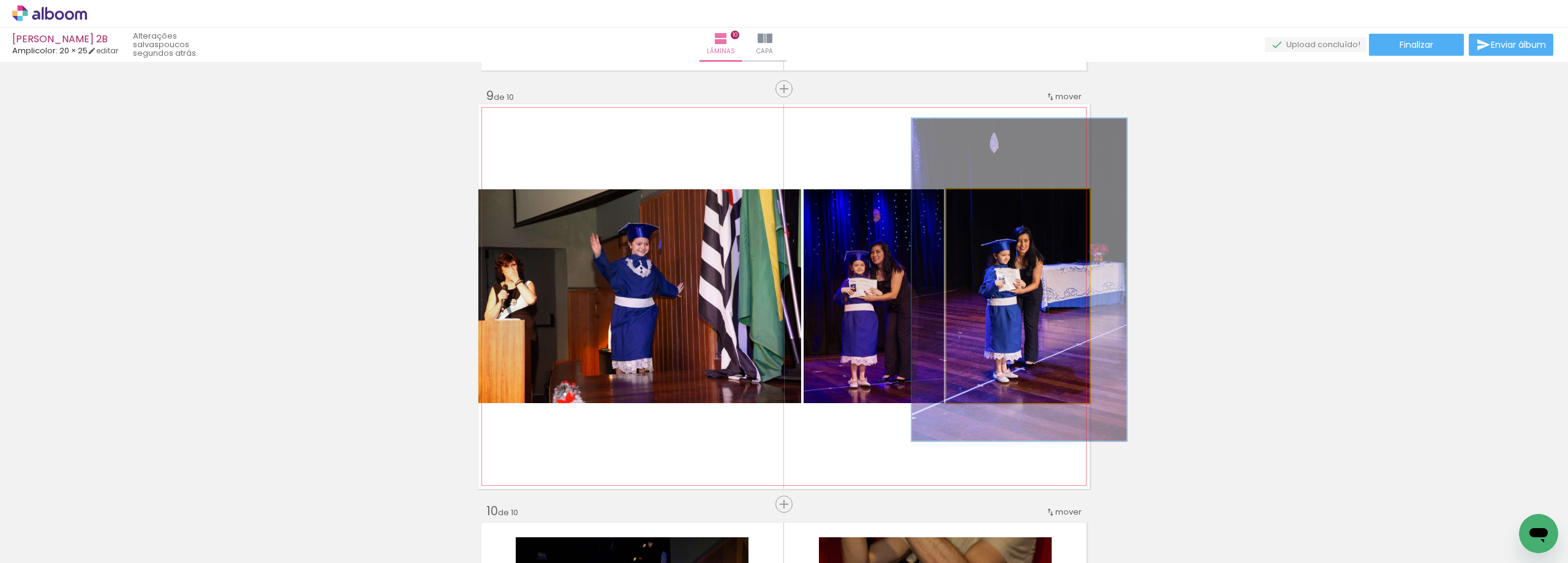
drag, startPoint x: 1001, startPoint y: 209, endPoint x: 989, endPoint y: 210, distance: 12.0
click at [989, 210] on div at bounding box center [998, 202] width 20 height 20
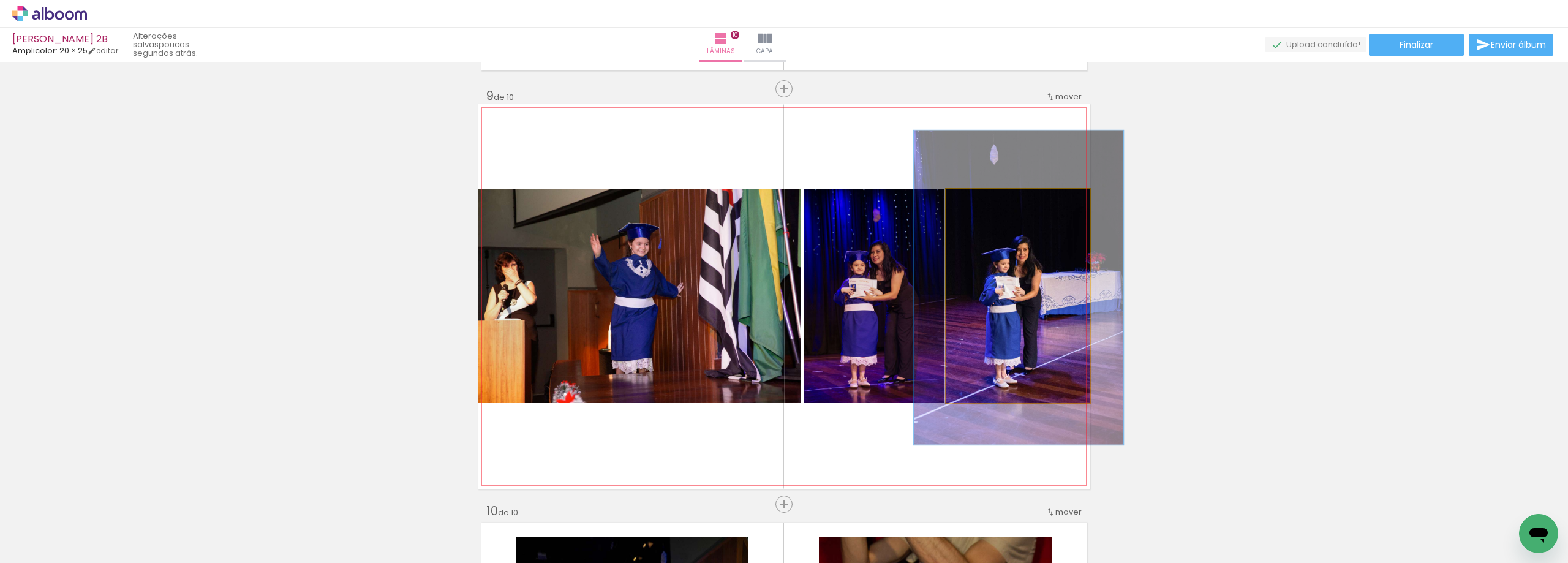
drag, startPoint x: 1019, startPoint y: 310, endPoint x: 1018, endPoint y: 318, distance: 8.1
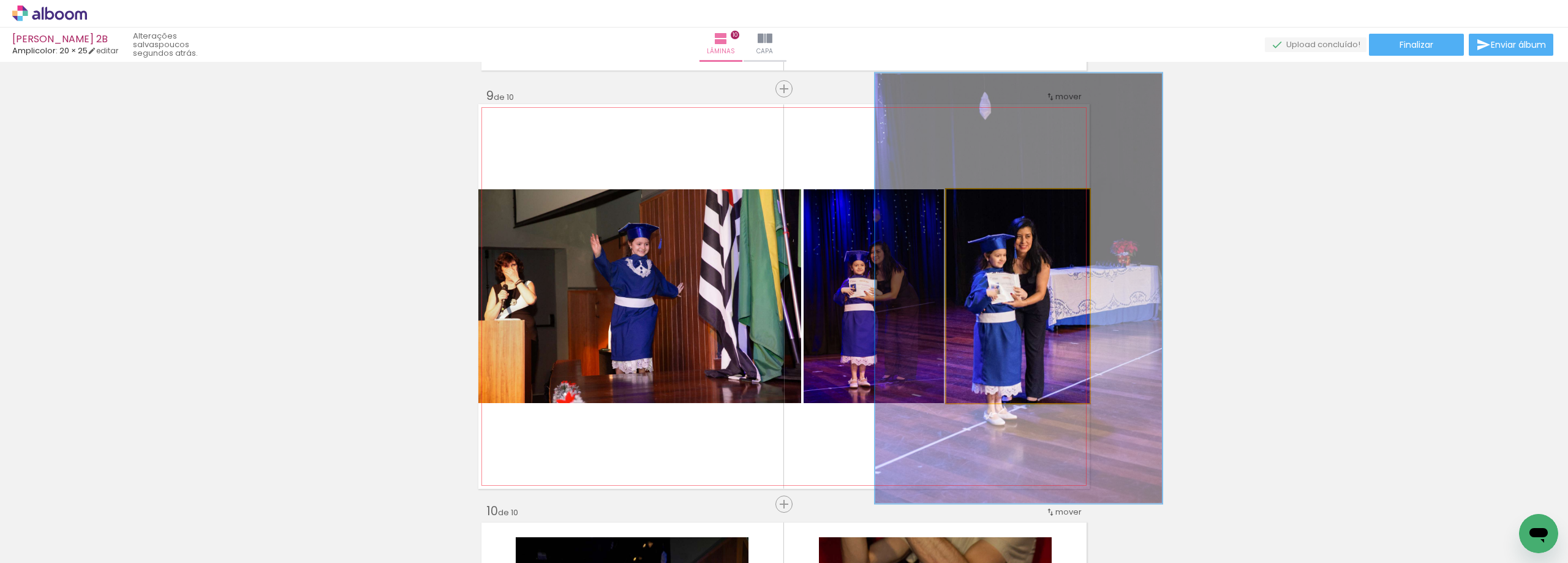
drag, startPoint x: 994, startPoint y: 200, endPoint x: 1014, endPoint y: 260, distance: 63.2
type paper-slider "200"
click at [1033, 192] on div "P&B Largura Cor" at bounding box center [1021, 192] width 143 height 0
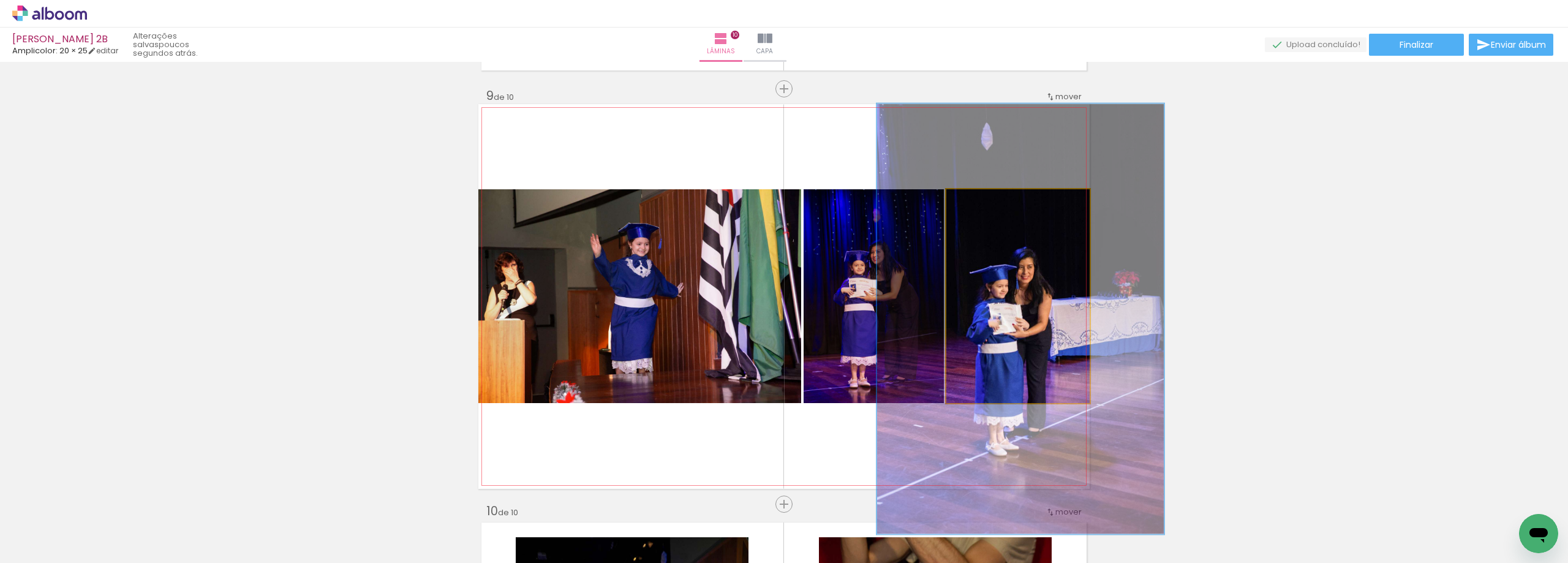
drag, startPoint x: 990, startPoint y: 309, endPoint x: 992, endPoint y: 340, distance: 31.1
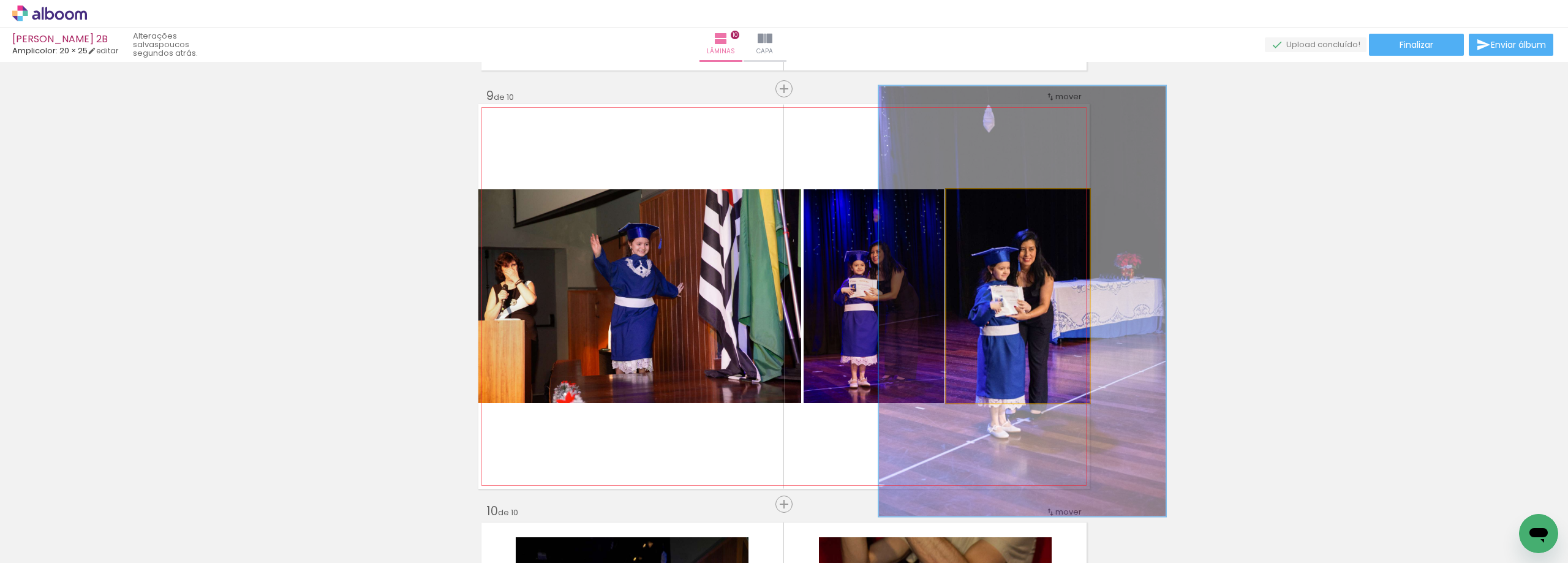
drag, startPoint x: 997, startPoint y: 330, endPoint x: 1000, endPoint y: 313, distance: 17.3
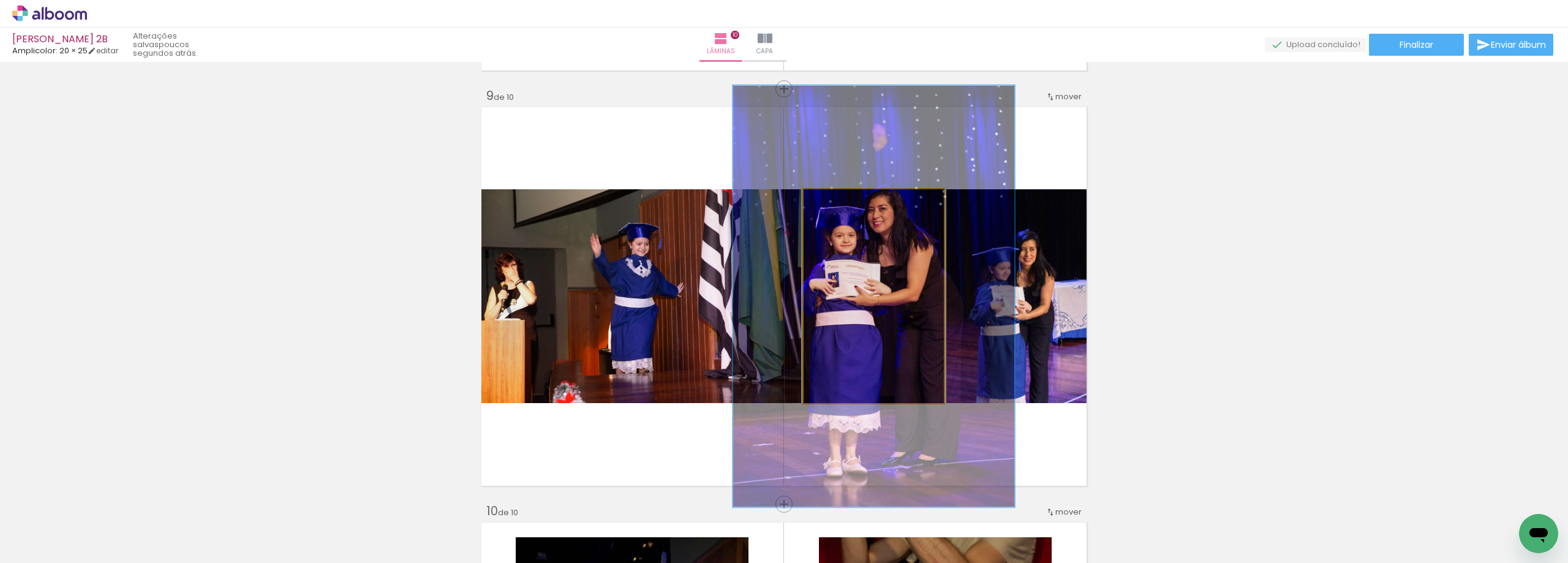
drag, startPoint x: 833, startPoint y: 202, endPoint x: 874, endPoint y: 214, distance: 42.7
click at [874, 214] on quentale-photo at bounding box center [873, 296] width 140 height 214
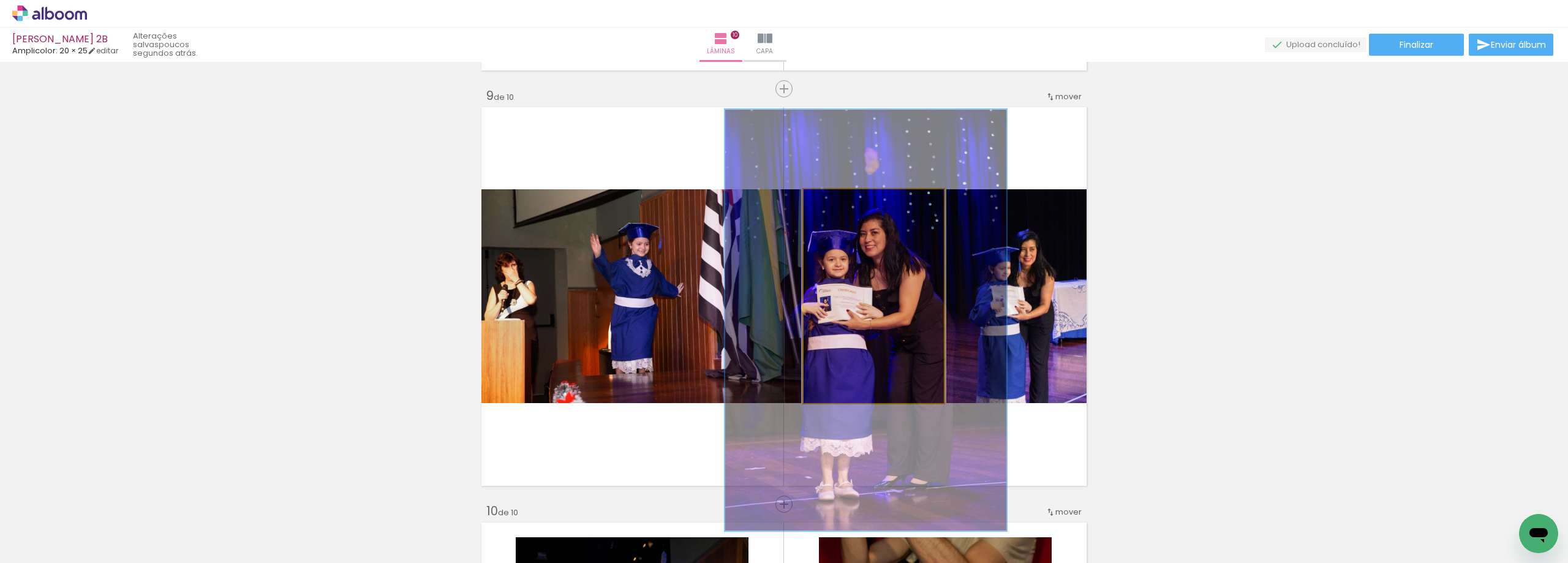
drag, startPoint x: 871, startPoint y: 311, endPoint x: 865, endPoint y: 335, distance: 24.7
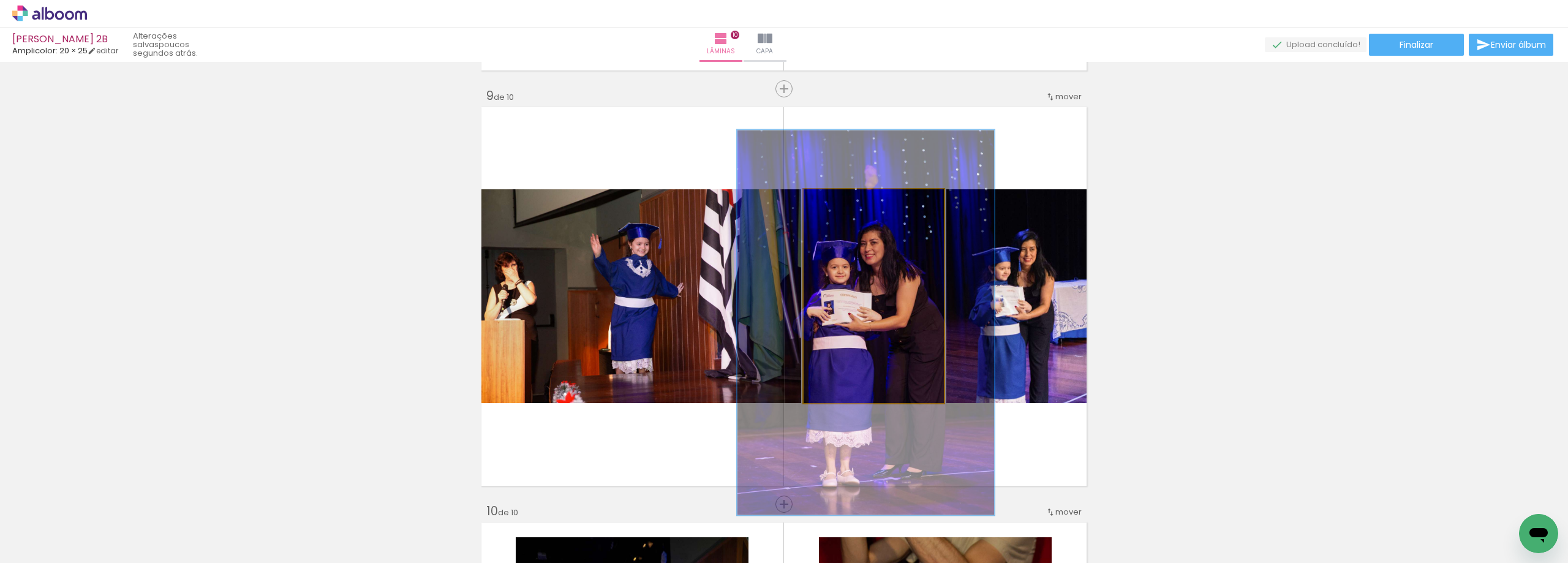
drag, startPoint x: 866, startPoint y: 205, endPoint x: 866, endPoint y: 220, distance: 15.0
type paper-slider "170"
click at [860, 205] on div at bounding box center [869, 202] width 20 height 20
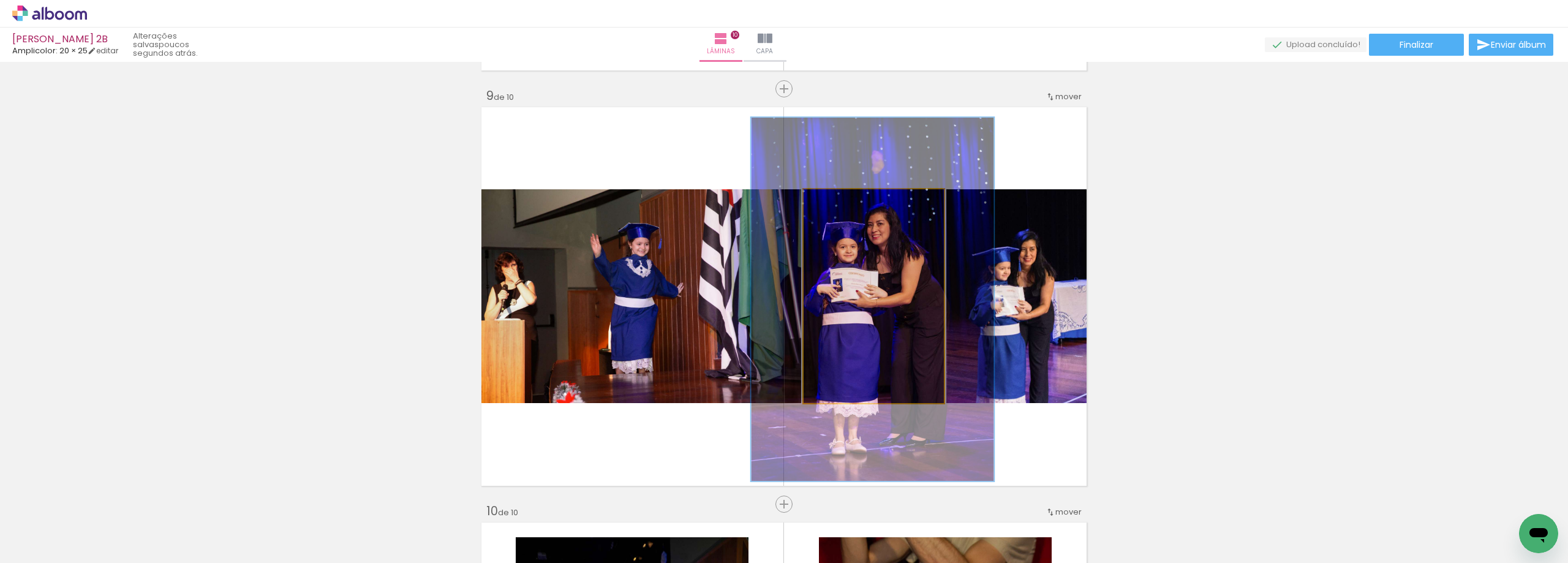
drag, startPoint x: 873, startPoint y: 301, endPoint x: 880, endPoint y: 278, distance: 24.0
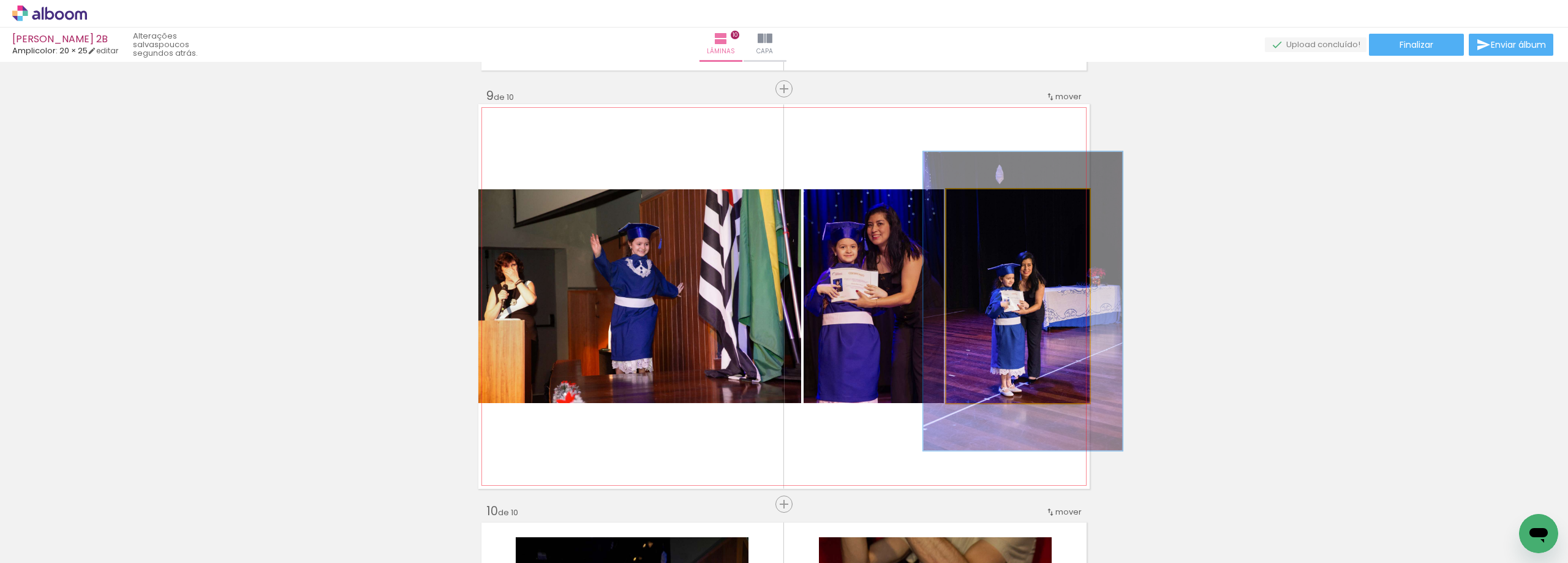
drag, startPoint x: 1001, startPoint y: 206, endPoint x: 1015, endPoint y: 230, distance: 27.8
click at [993, 209] on div at bounding box center [998, 202] width 48 height 20
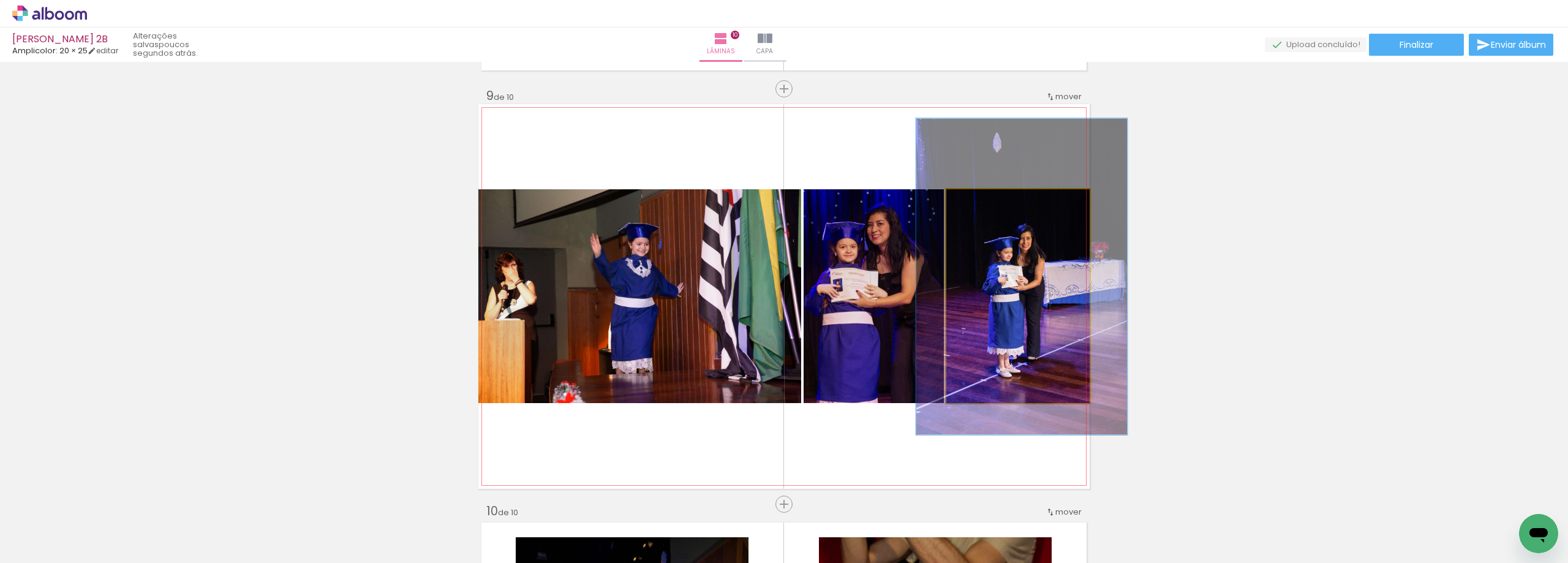
drag, startPoint x: 1034, startPoint y: 300, endPoint x: 1035, endPoint y: 275, distance: 25.0
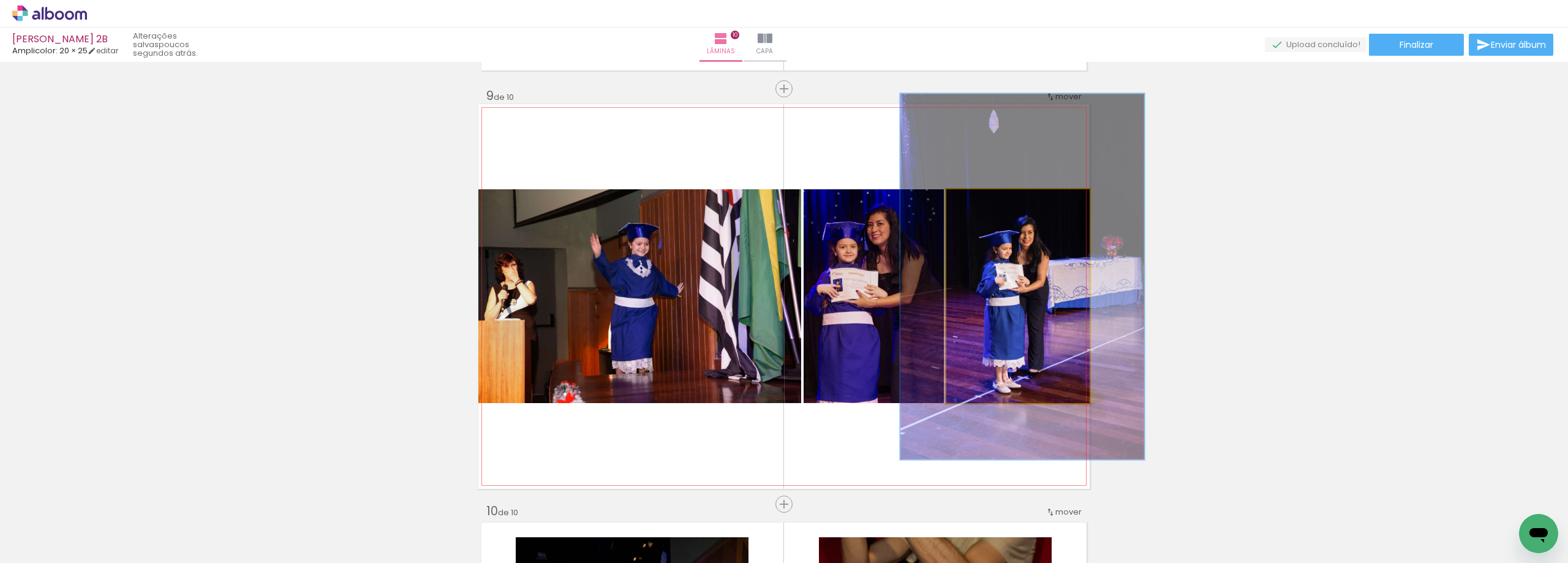
drag, startPoint x: 997, startPoint y: 207, endPoint x: 1008, endPoint y: 208, distance: 11.0
type paper-slider "170"
click at [1008, 208] on div at bounding box center [1008, 202] width 20 height 20
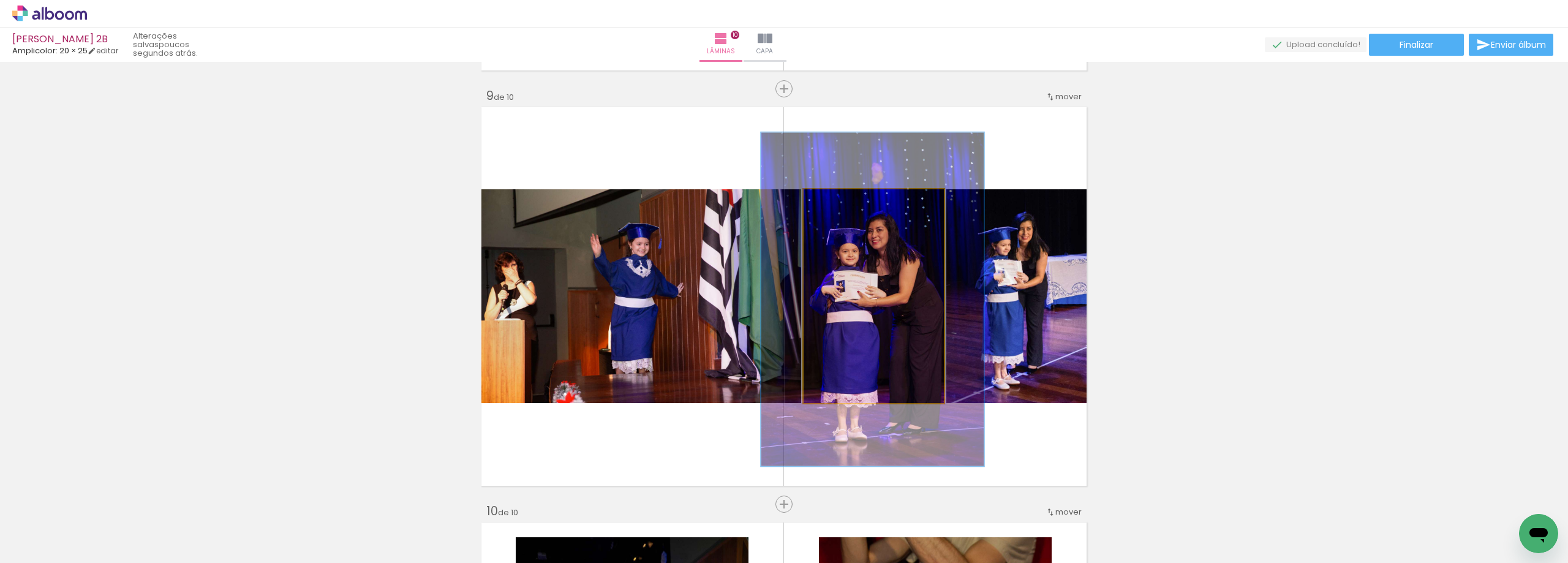
drag, startPoint x: 858, startPoint y: 205, endPoint x: 875, endPoint y: 280, distance: 76.9
type paper-slider "156"
click at [851, 205] on div at bounding box center [858, 202] width 20 height 20
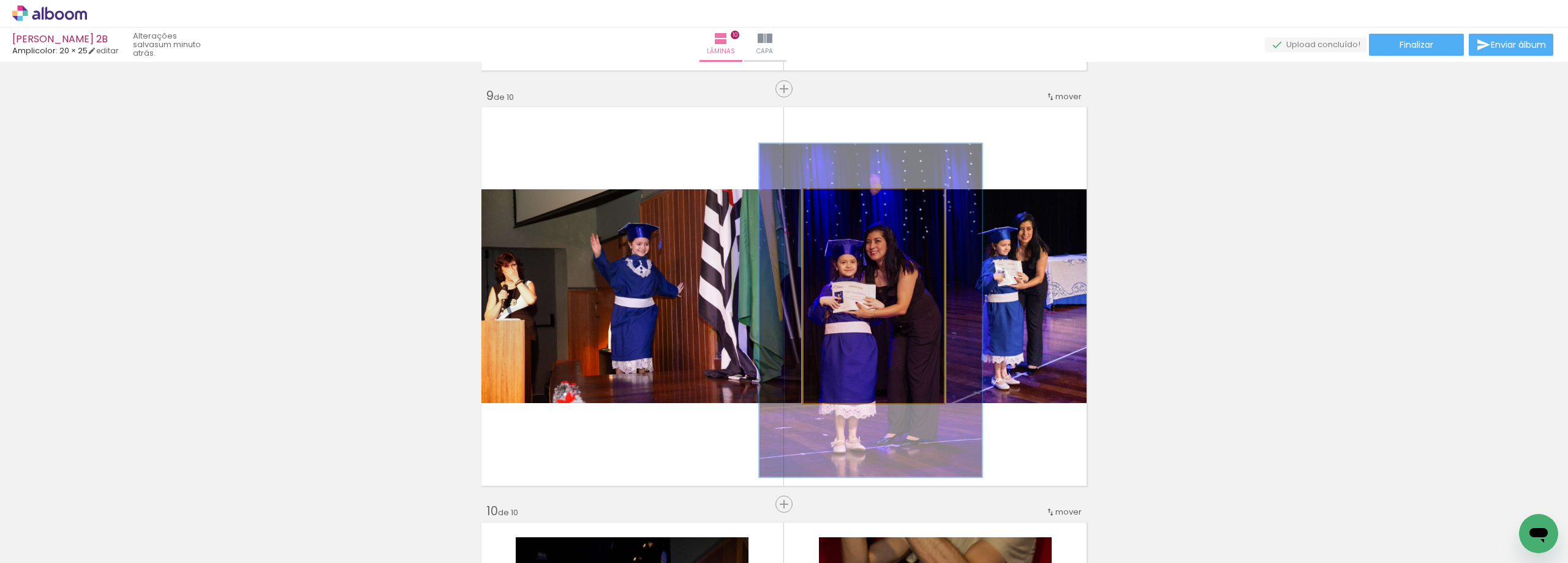
drag, startPoint x: 869, startPoint y: 298, endPoint x: 868, endPoint y: 309, distance: 11.0
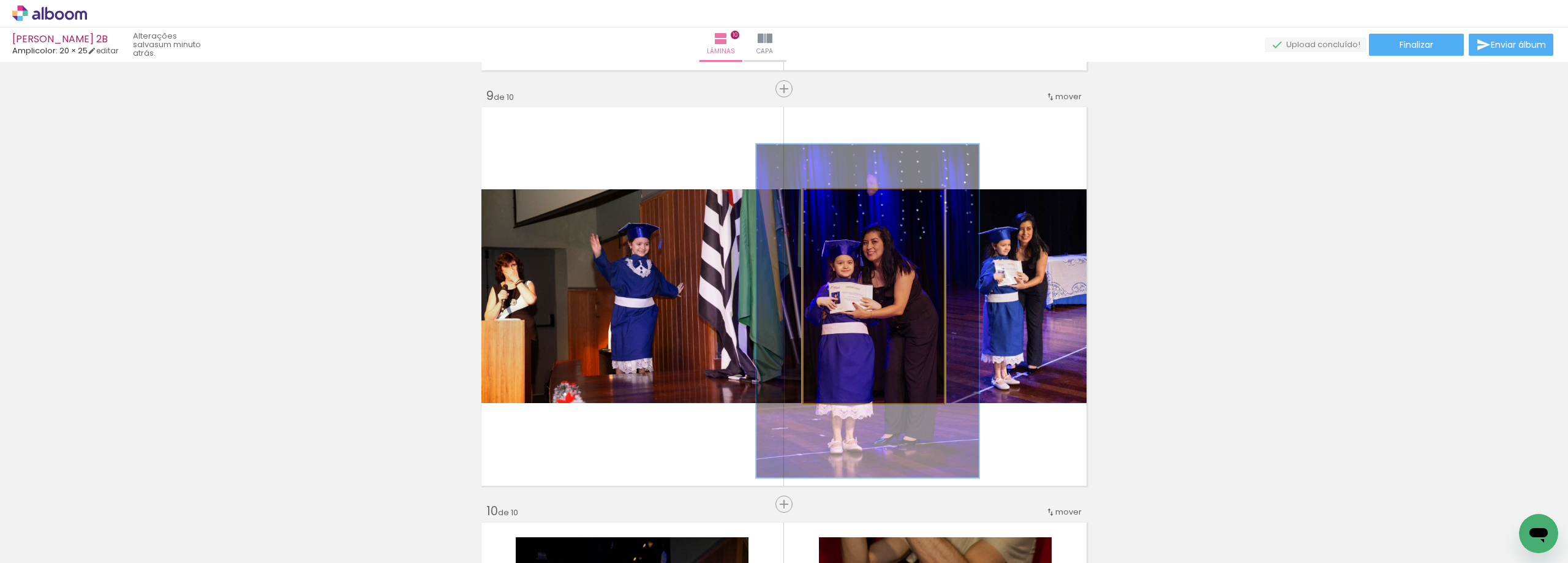
click at [876, 320] on quentale-photo at bounding box center [873, 296] width 140 height 214
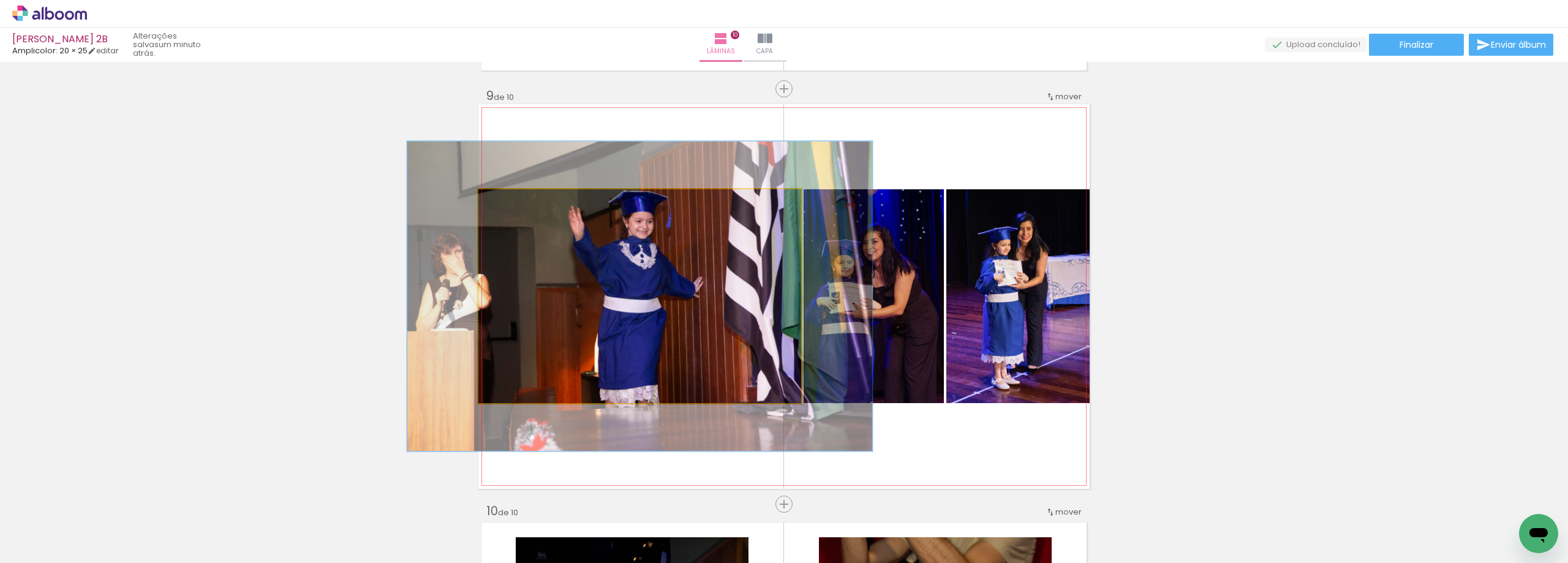
drag, startPoint x: 513, startPoint y: 203, endPoint x: 527, endPoint y: 205, distance: 14.1
click at [527, 205] on div at bounding box center [531, 202] width 48 height 20
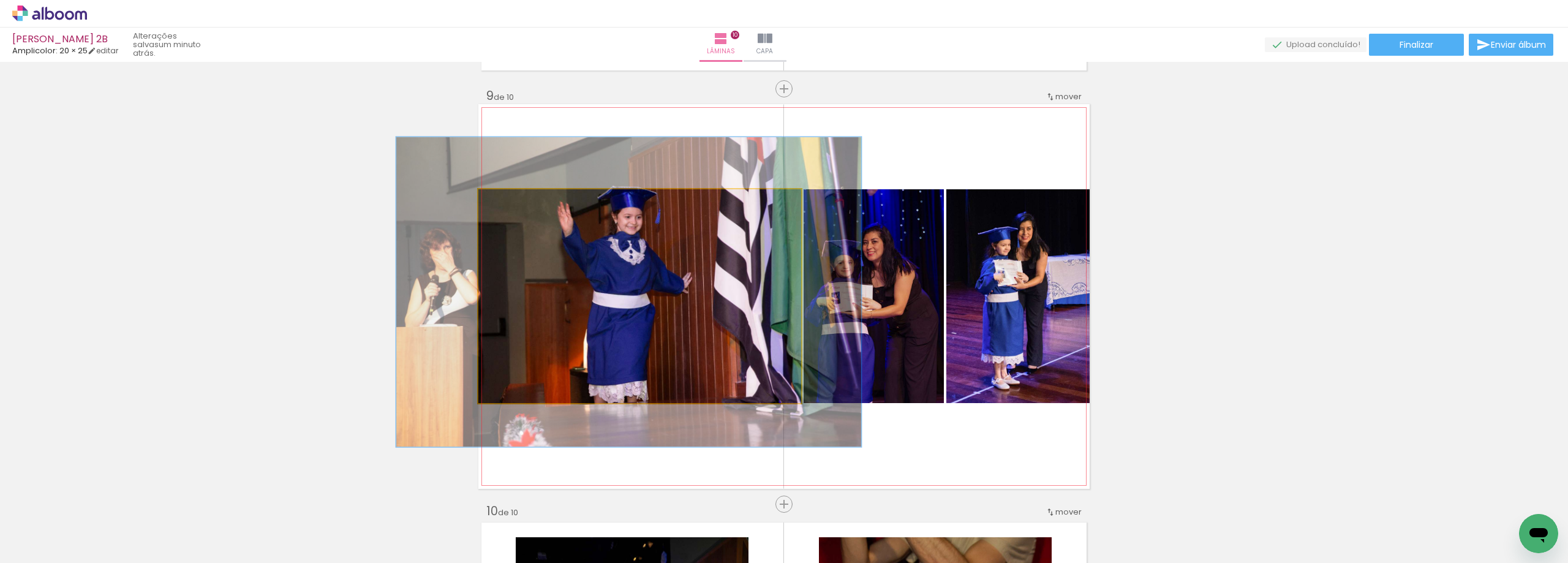
drag, startPoint x: 633, startPoint y: 289, endPoint x: 622, endPoint y: 284, distance: 12.1
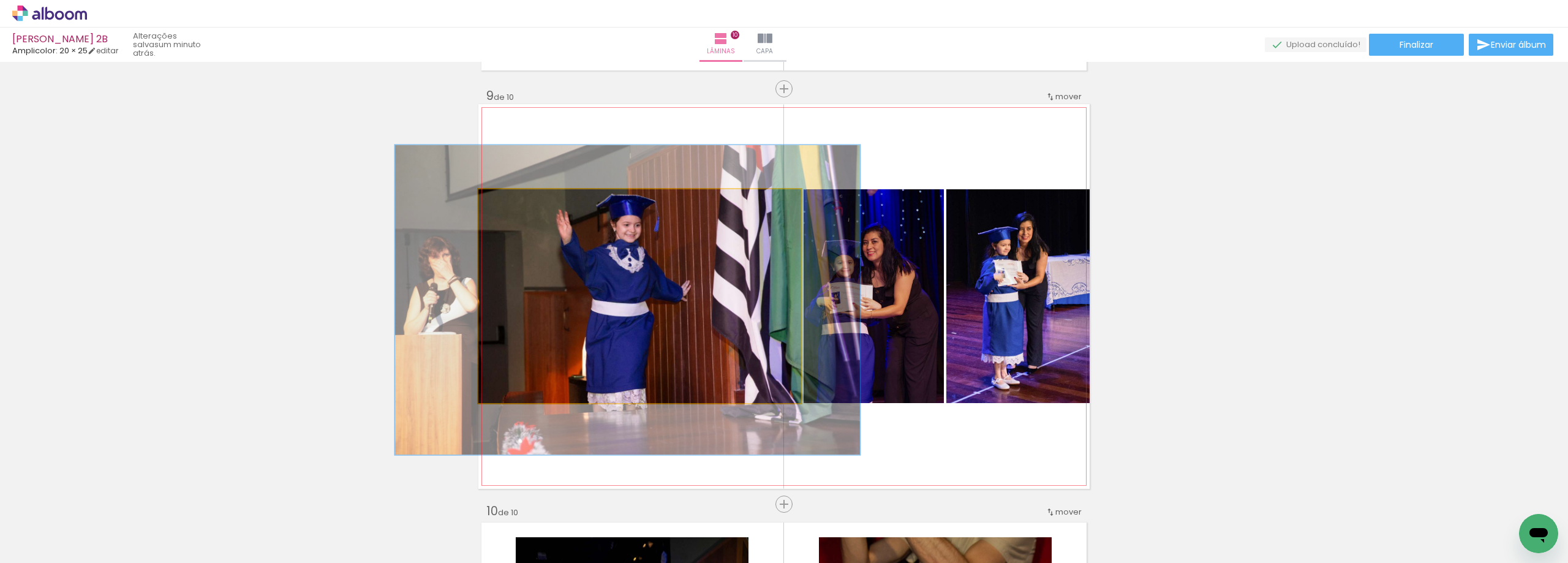
drag, startPoint x: 633, startPoint y: 285, endPoint x: 632, endPoint y: 293, distance: 8.1
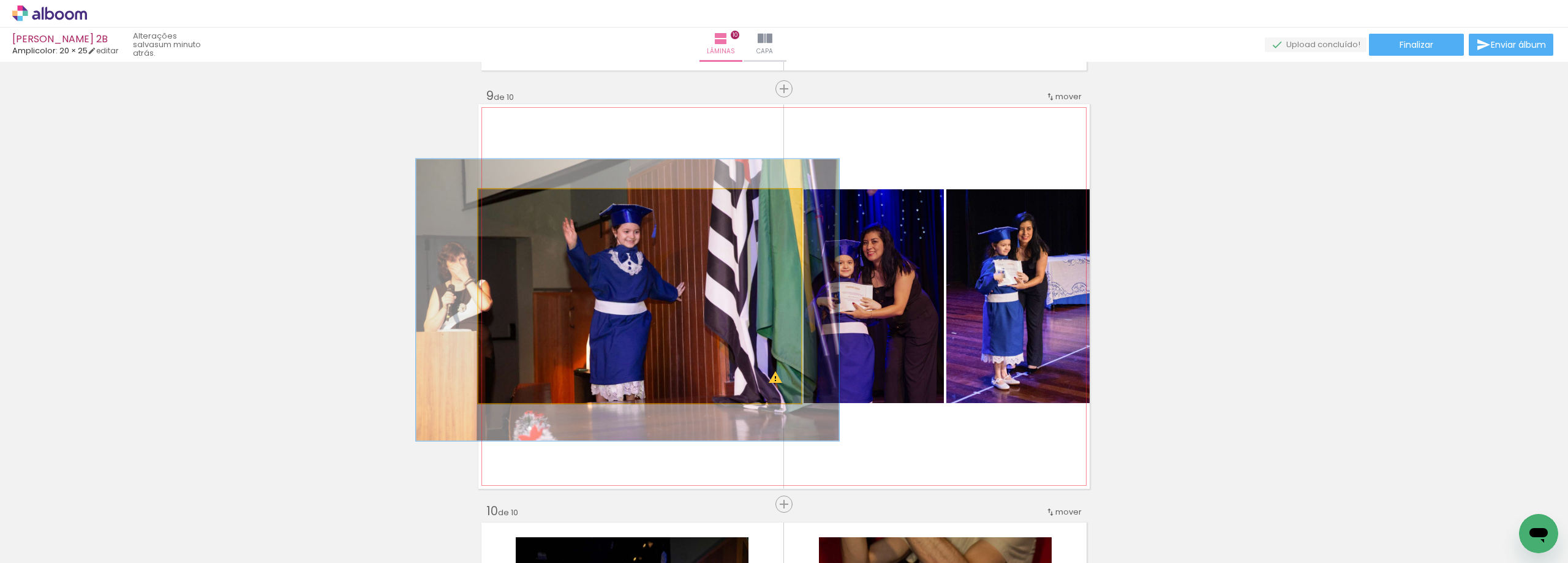
drag, startPoint x: 521, startPoint y: 203, endPoint x: 608, endPoint y: 272, distance: 111.0
click at [516, 205] on div at bounding box center [521, 202] width 11 height 11
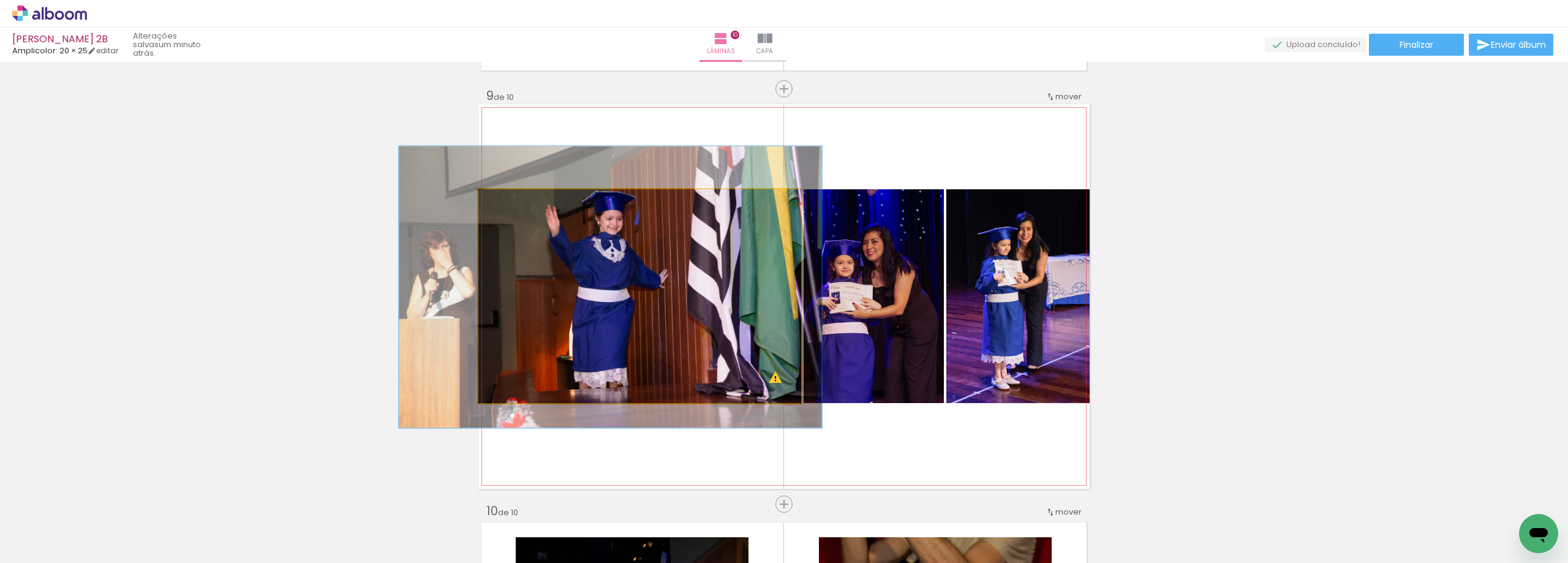
drag, startPoint x: 621, startPoint y: 287, endPoint x: 604, endPoint y: 275, distance: 20.8
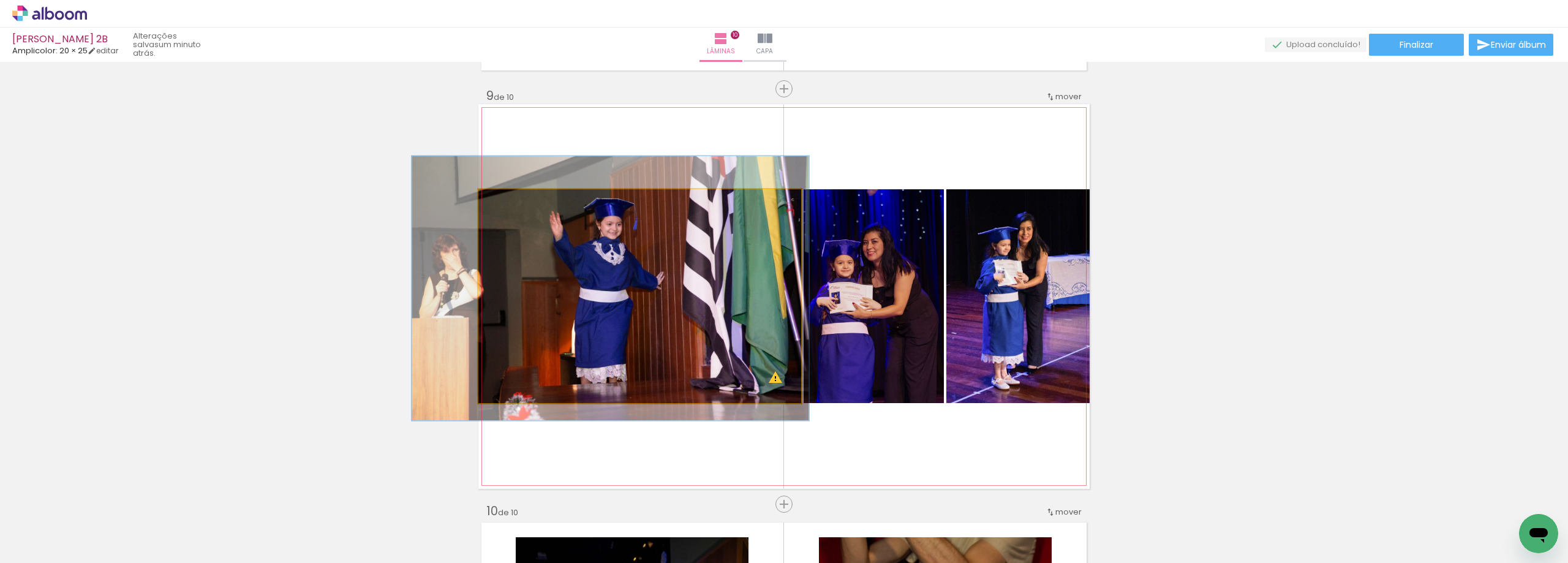
type paper-slider "123"
click at [513, 204] on div at bounding box center [518, 202] width 11 height 11
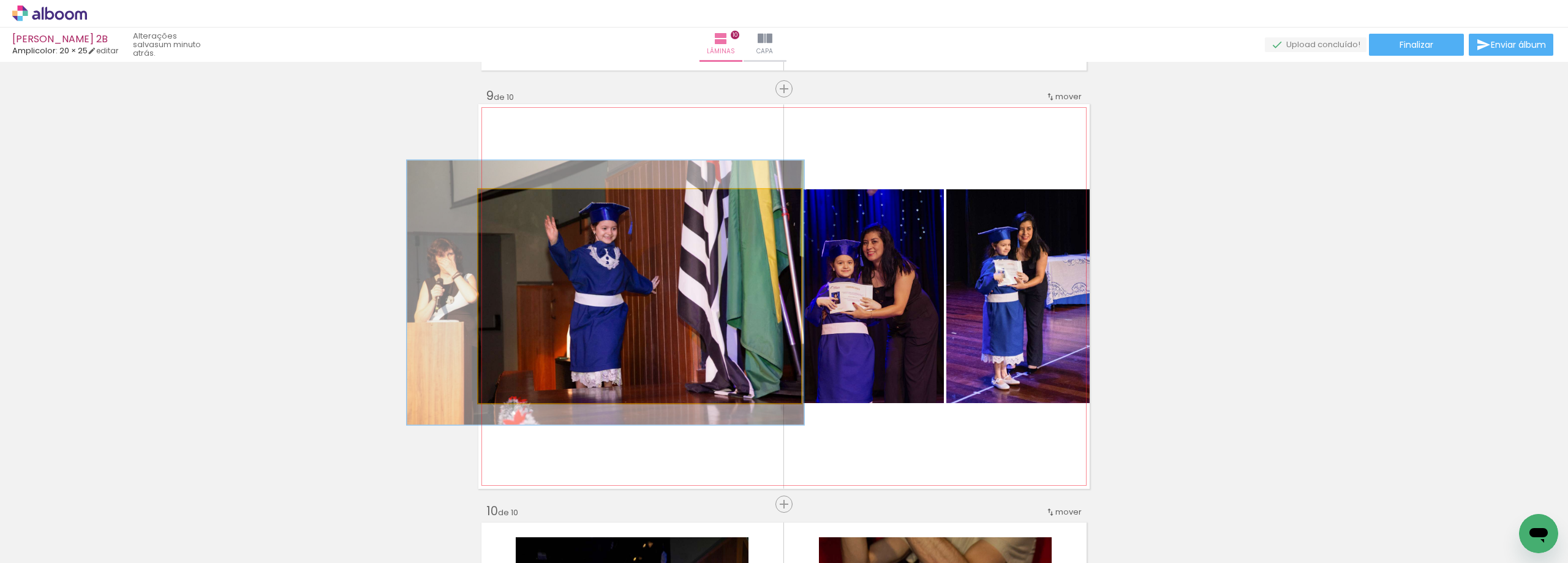
drag, startPoint x: 609, startPoint y: 287, endPoint x: 604, endPoint y: 292, distance: 7.1
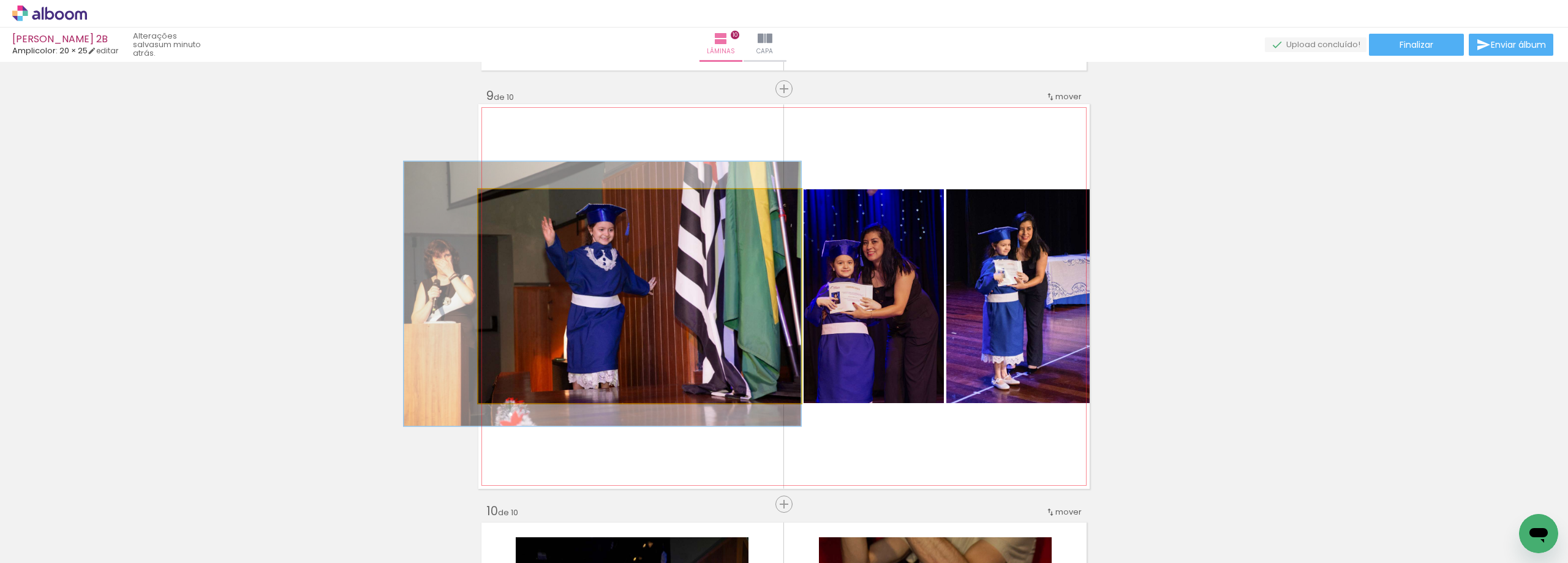
drag, startPoint x: 641, startPoint y: 301, endPoint x: 630, endPoint y: 302, distance: 11.0
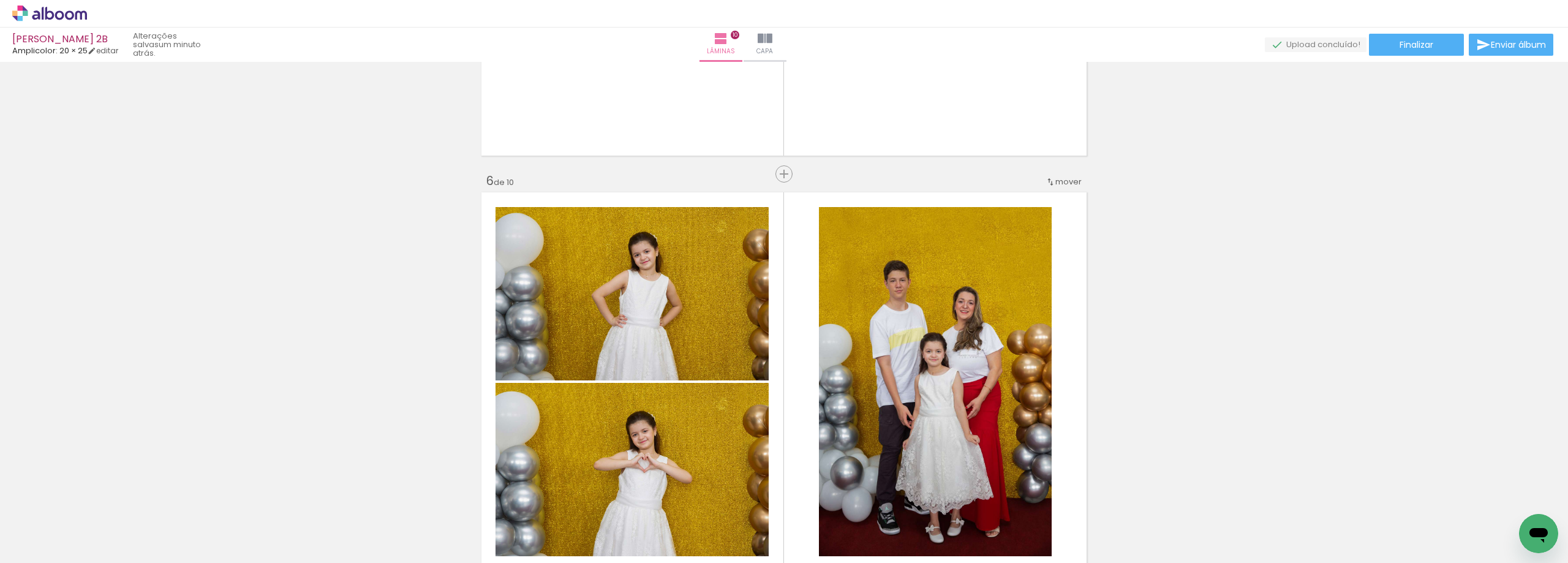
scroll to position [1991, 0]
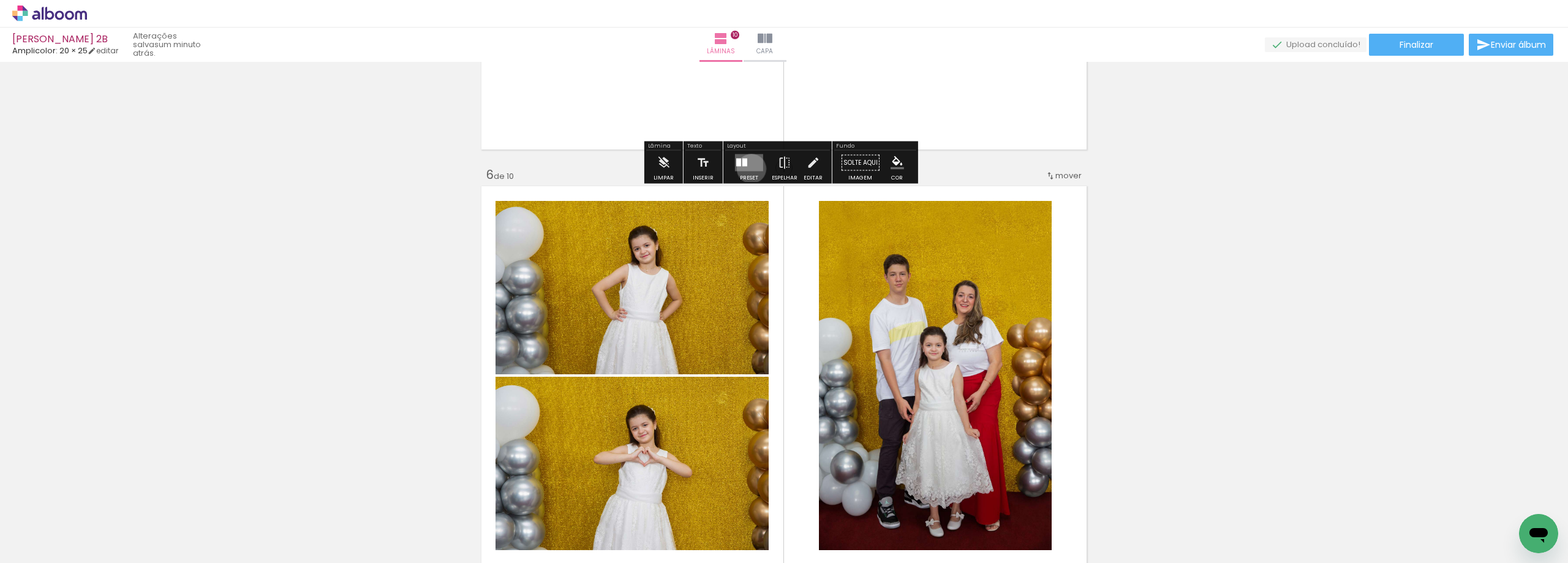
click at [748, 169] on quentale-layouter at bounding box center [749, 163] width 28 height 17
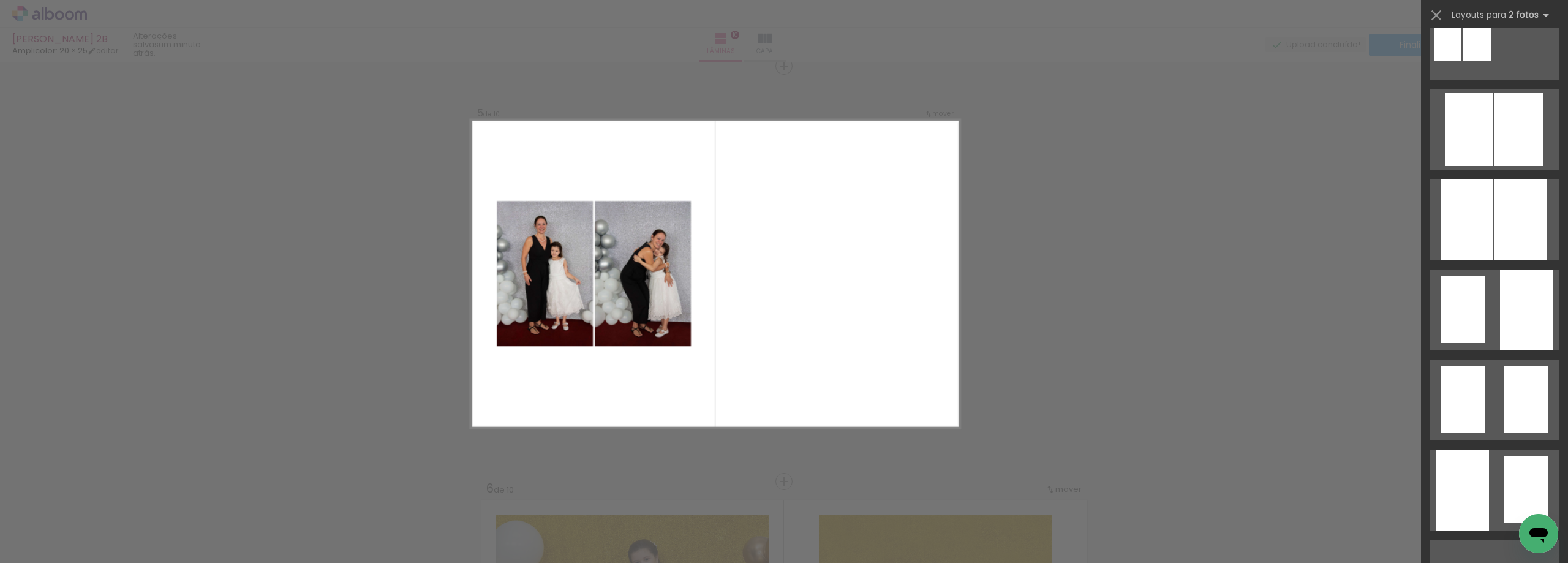
scroll to position [736, 0]
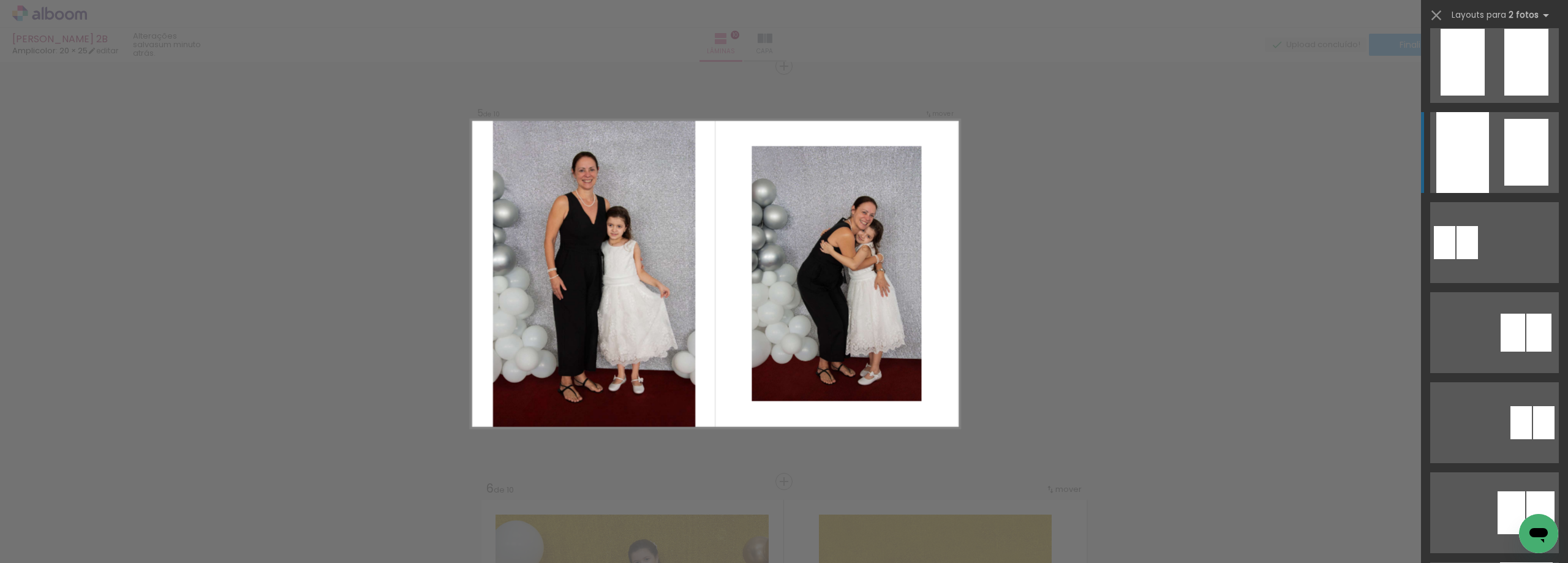
click at [1504, 154] on div at bounding box center [1526, 152] width 44 height 67
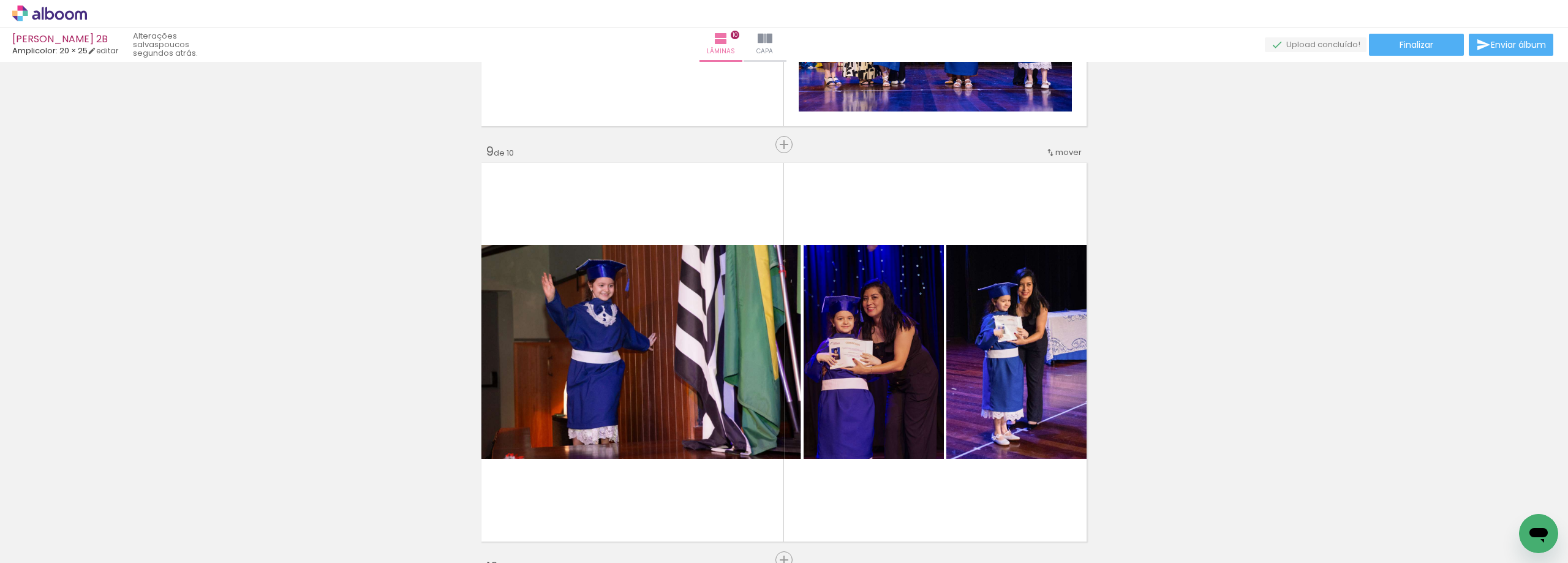
scroll to position [3362, 0]
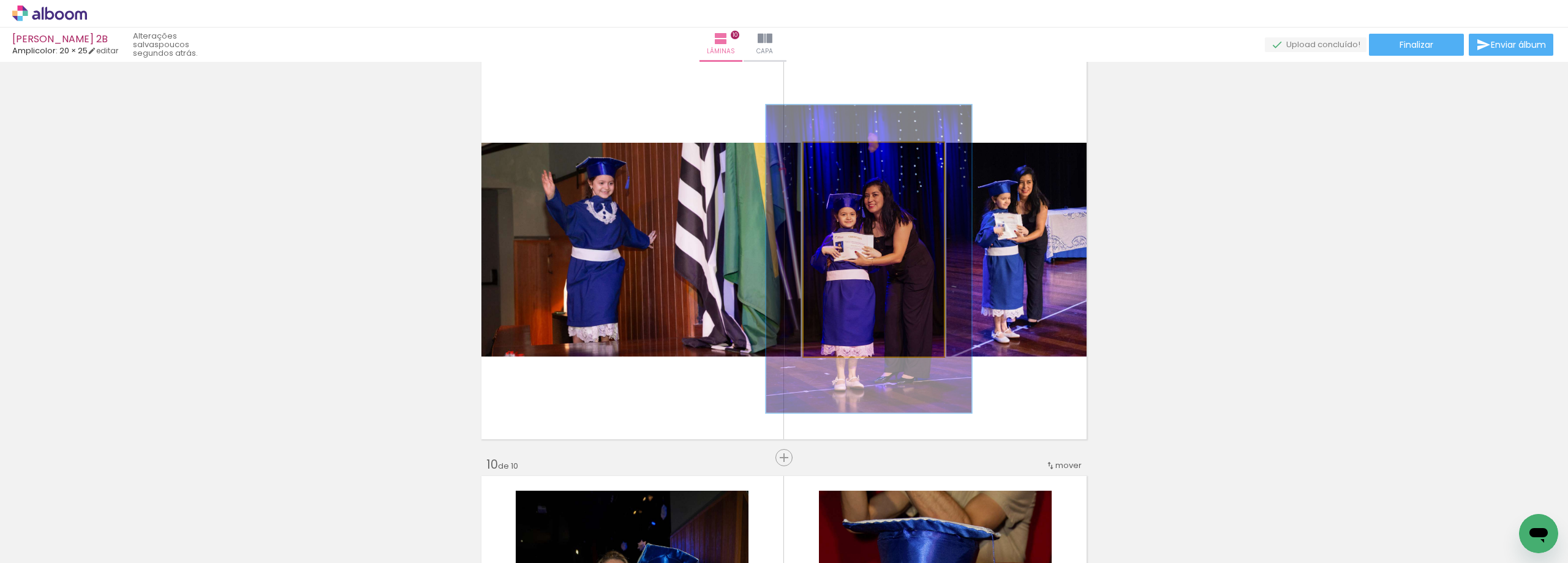
click at [848, 156] on div at bounding box center [853, 155] width 11 height 11
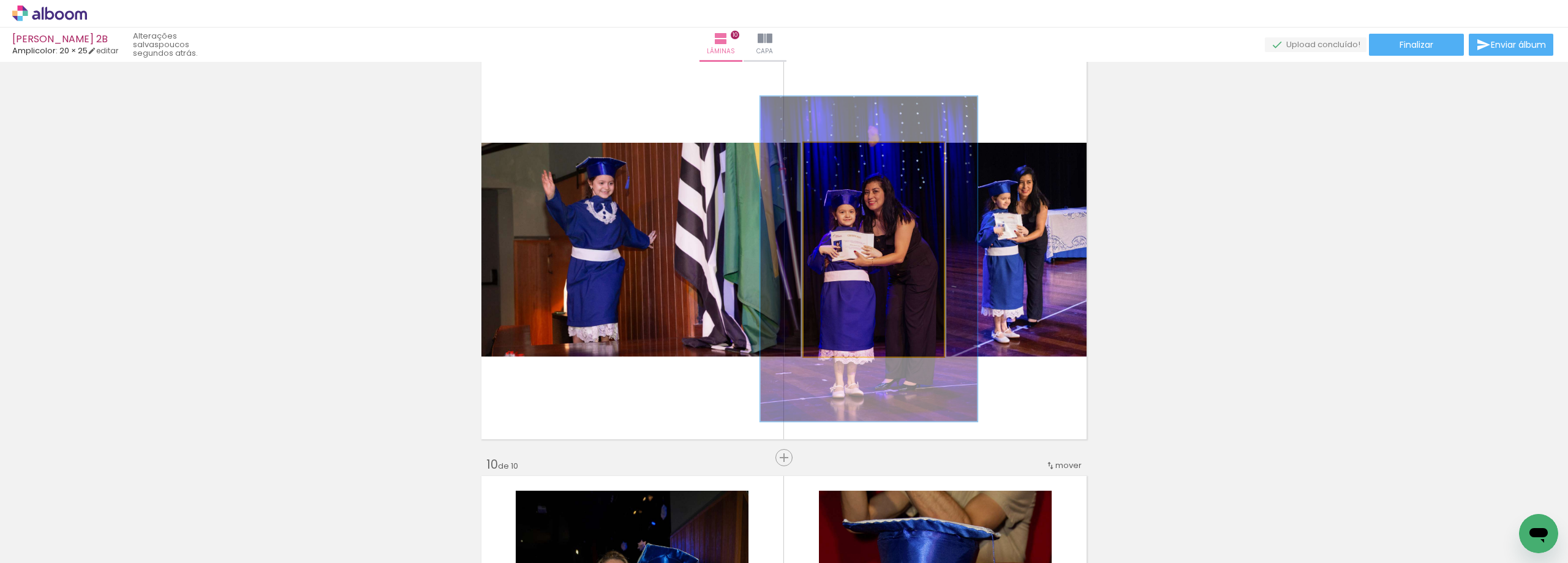
type paper-slider "152"
click at [855, 155] on div at bounding box center [857, 155] width 11 height 11
click at [869, 260] on quentale-photo at bounding box center [873, 249] width 140 height 214
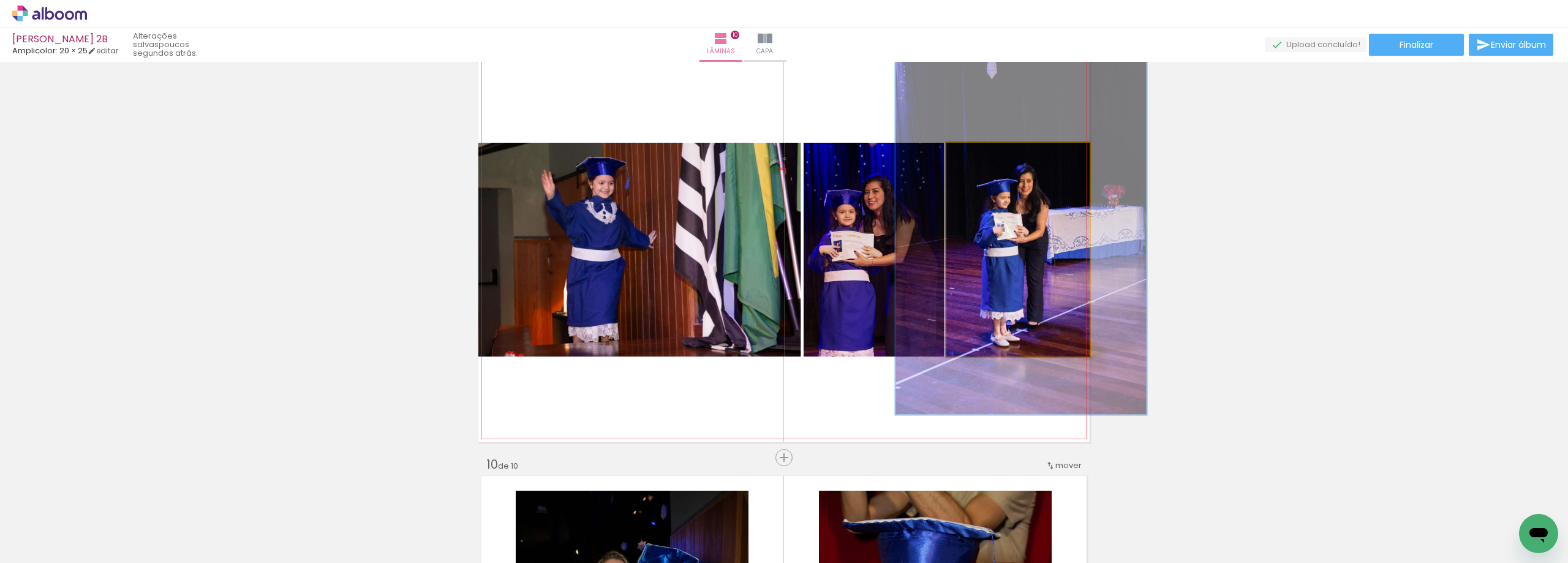
type paper-slider "175"
click at [1005, 156] on div at bounding box center [1011, 155] width 11 height 11
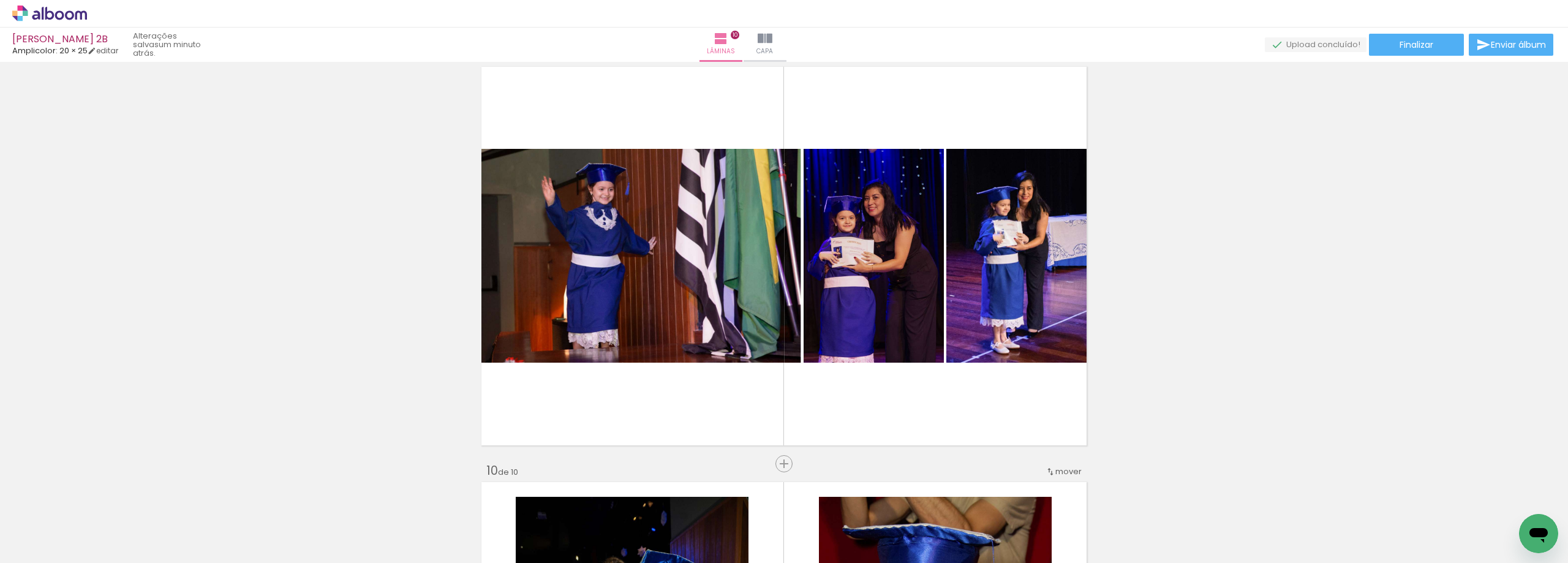
scroll to position [3398, 0]
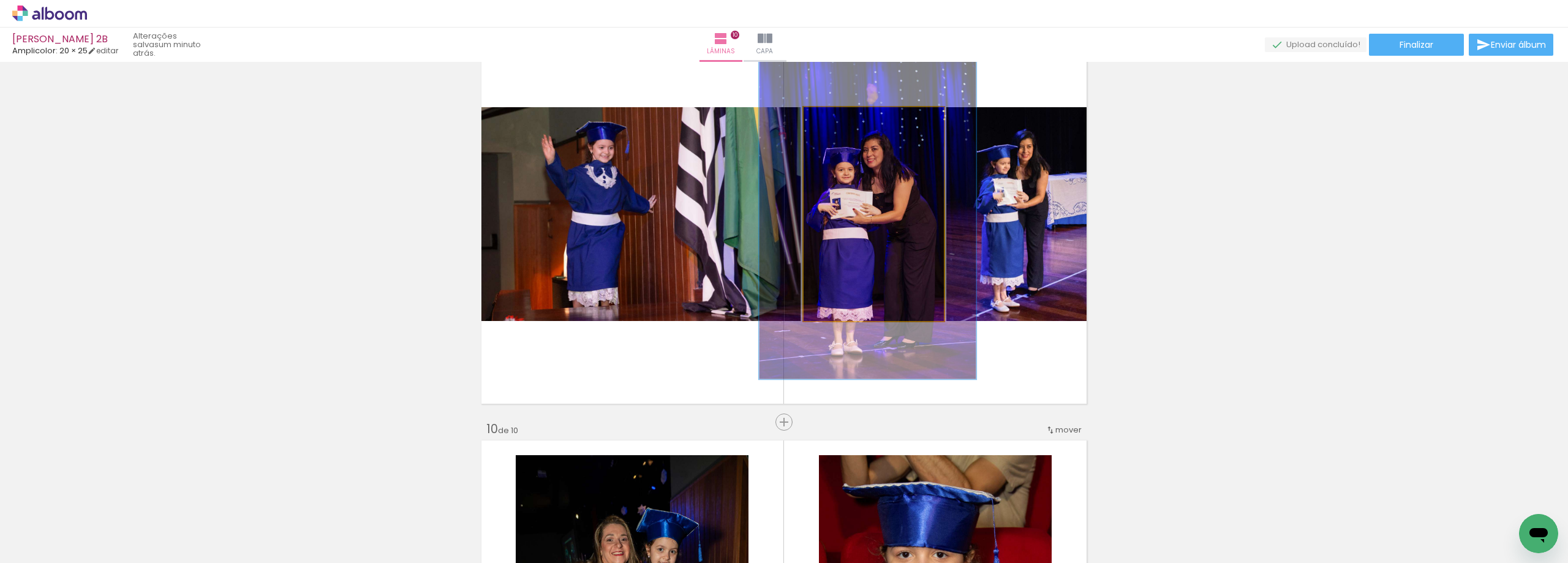
drag, startPoint x: 890, startPoint y: 217, endPoint x: 888, endPoint y: 210, distance: 7.3
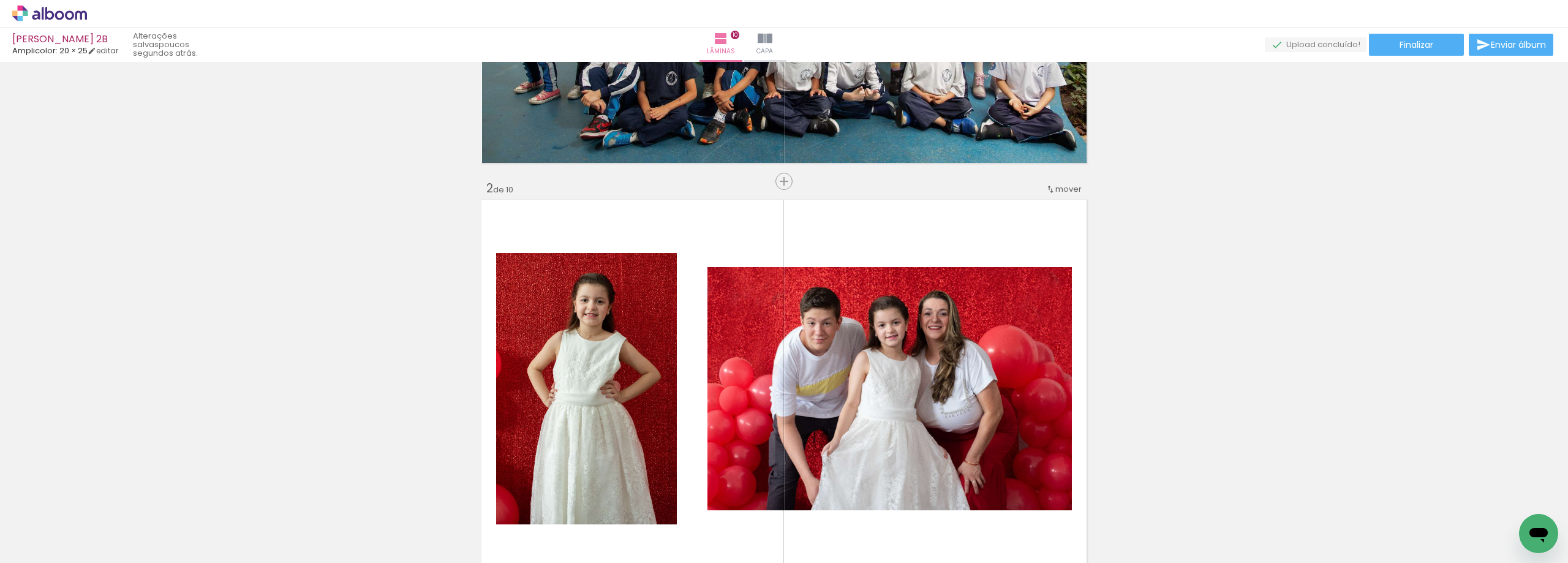
scroll to position [0, 0]
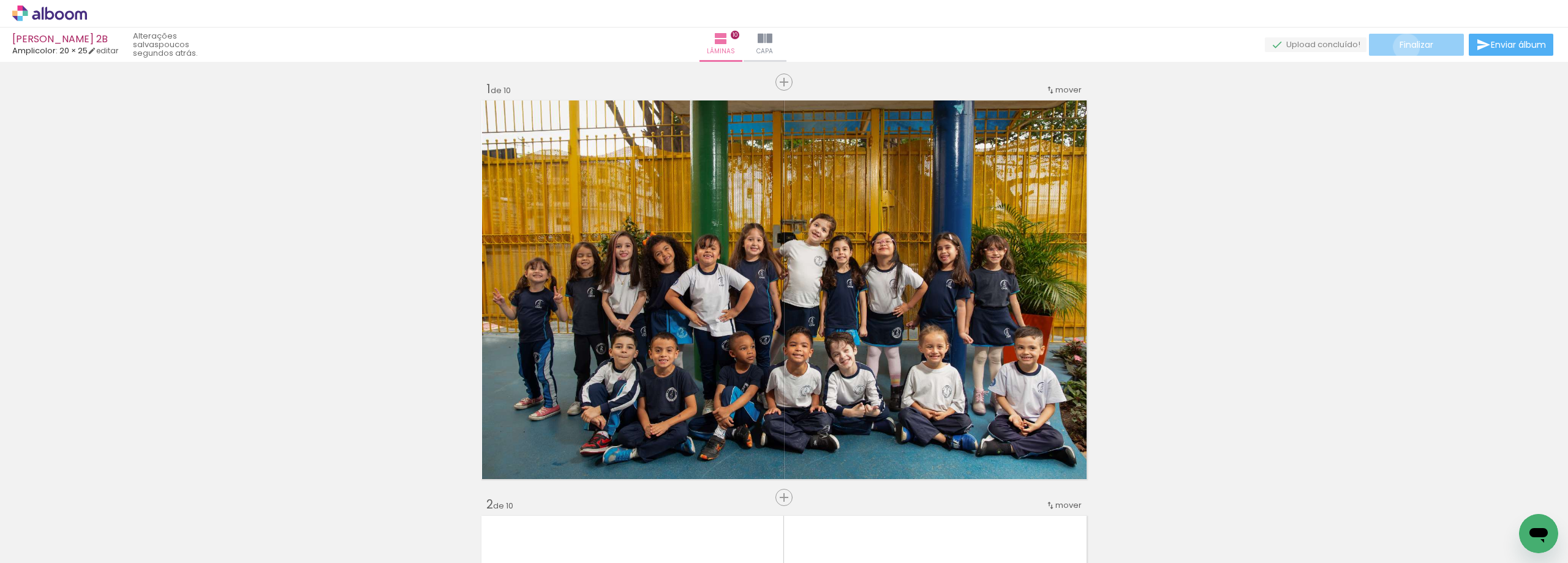
click at [1402, 46] on span "Finalizar" at bounding box center [1416, 45] width 34 height 9
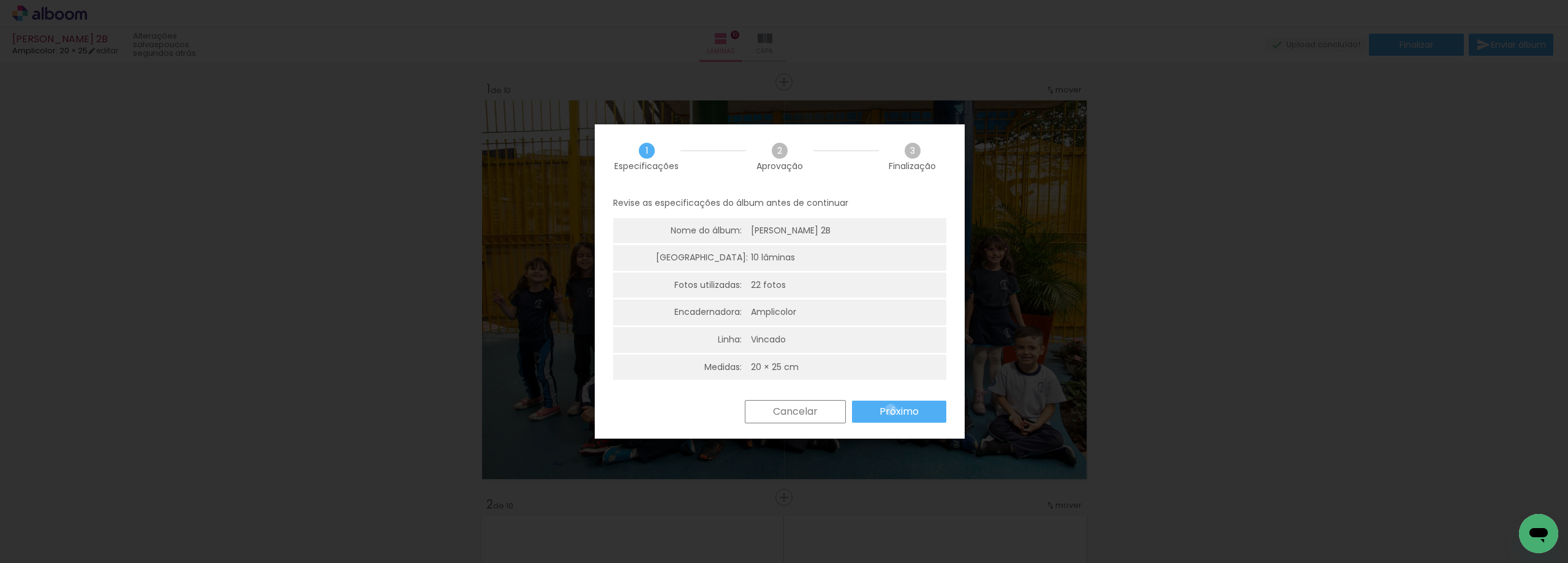
click at [0, 0] on slot "Próximo" at bounding box center [0, 0] width 0 height 0
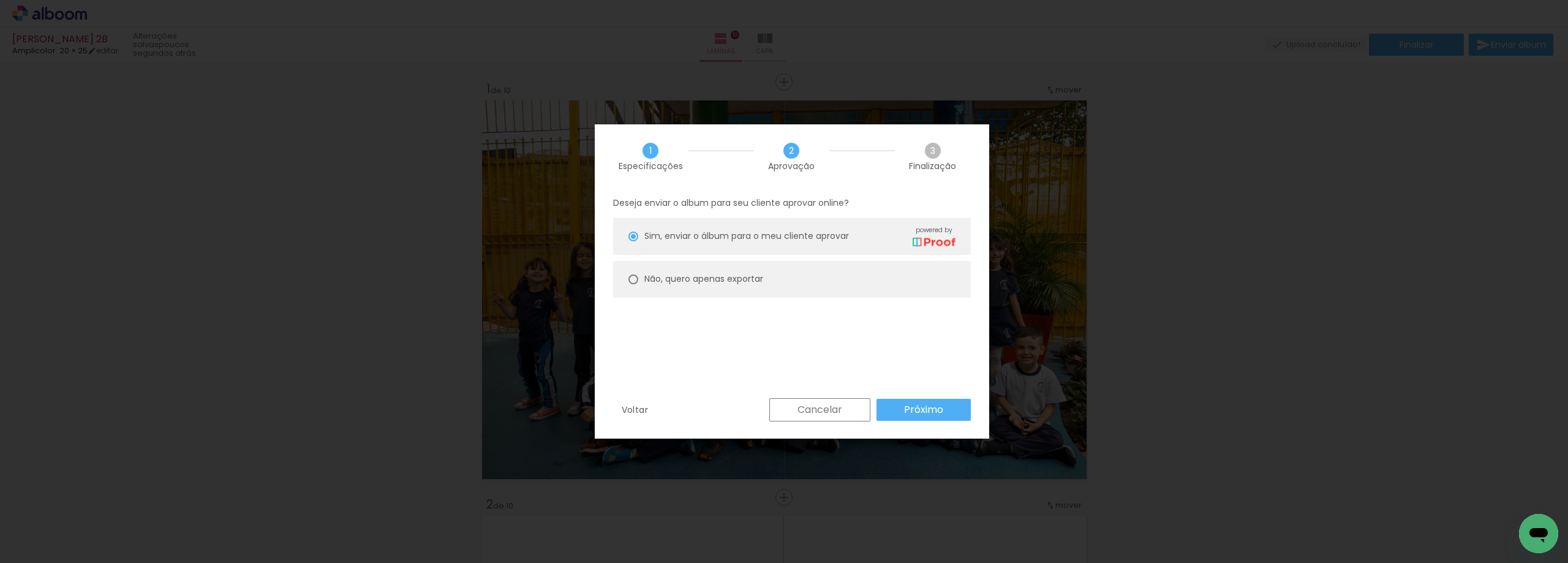
click at [0, 0] on slot "Não, quero apenas exportar" at bounding box center [0, 0] width 0 height 0
type paper-radio-button "on"
click at [906, 418] on paper-button "Próximo" at bounding box center [924, 409] width 94 height 22
type input "Alta, 300 DPI"
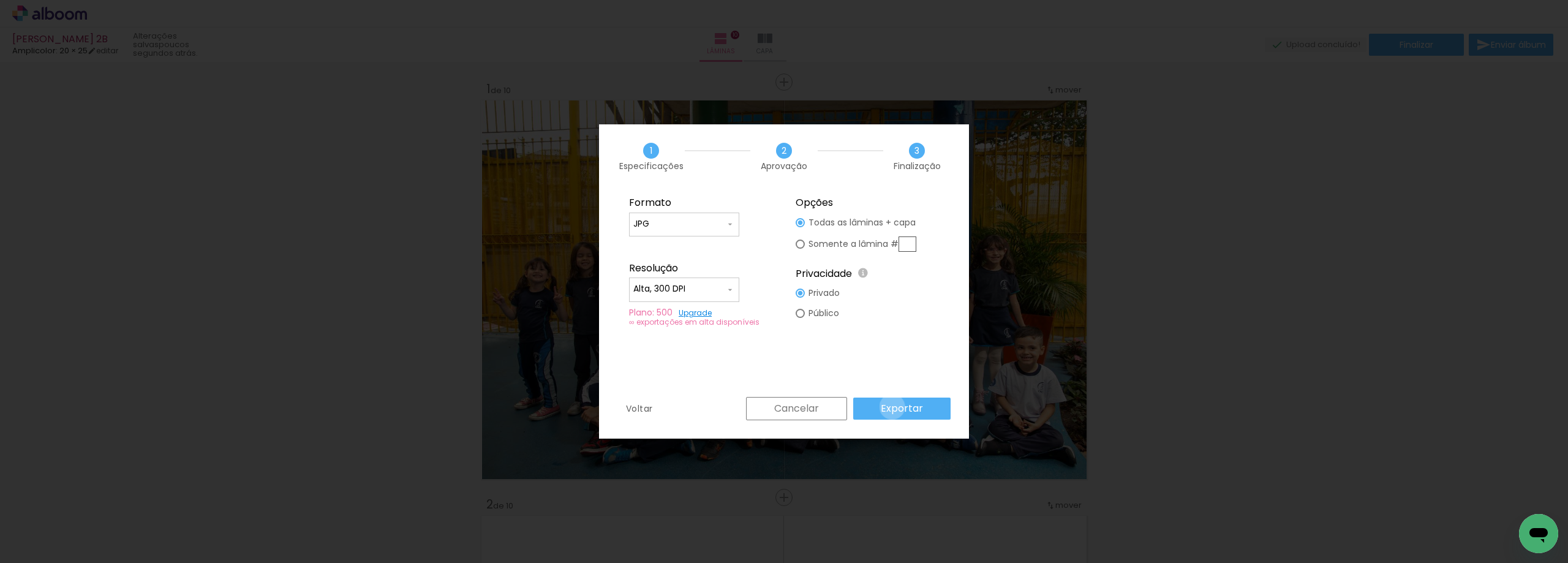
click at [0, 0] on slot "Exportar" at bounding box center [0, 0] width 0 height 0
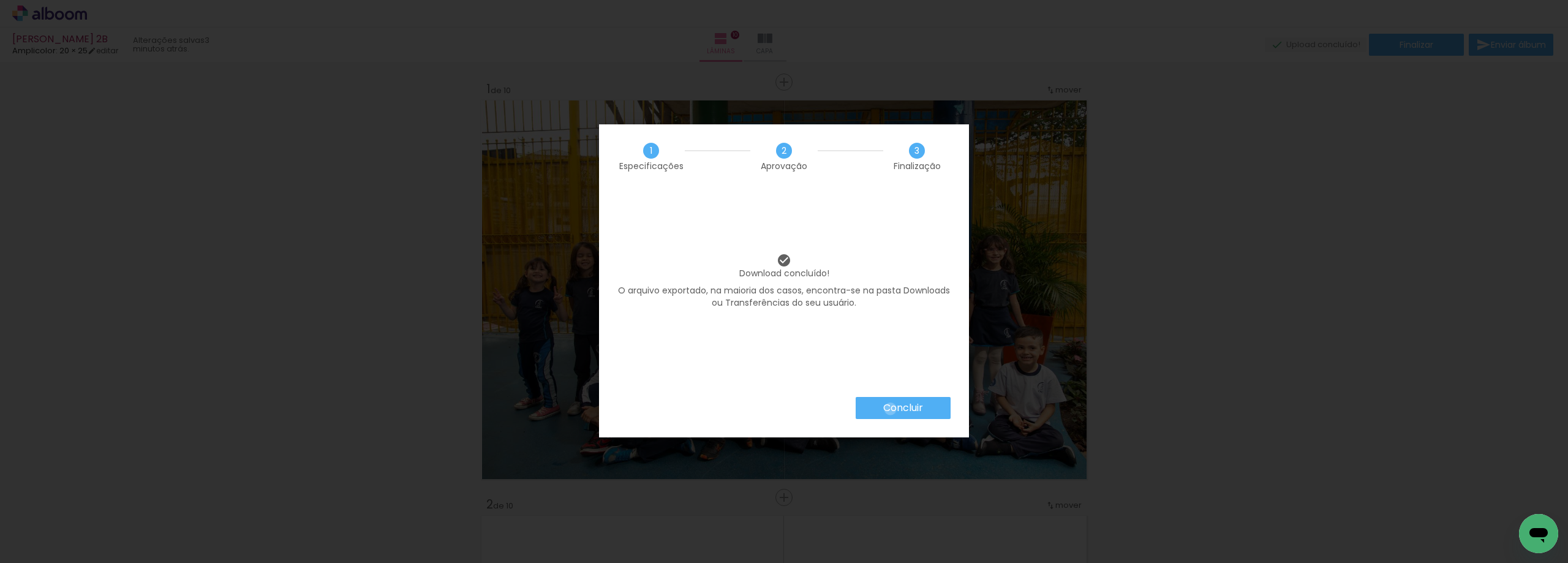
click at [0, 0] on slot "Concluir" at bounding box center [0, 0] width 0 height 0
